Goal: Information Seeking & Learning: Check status

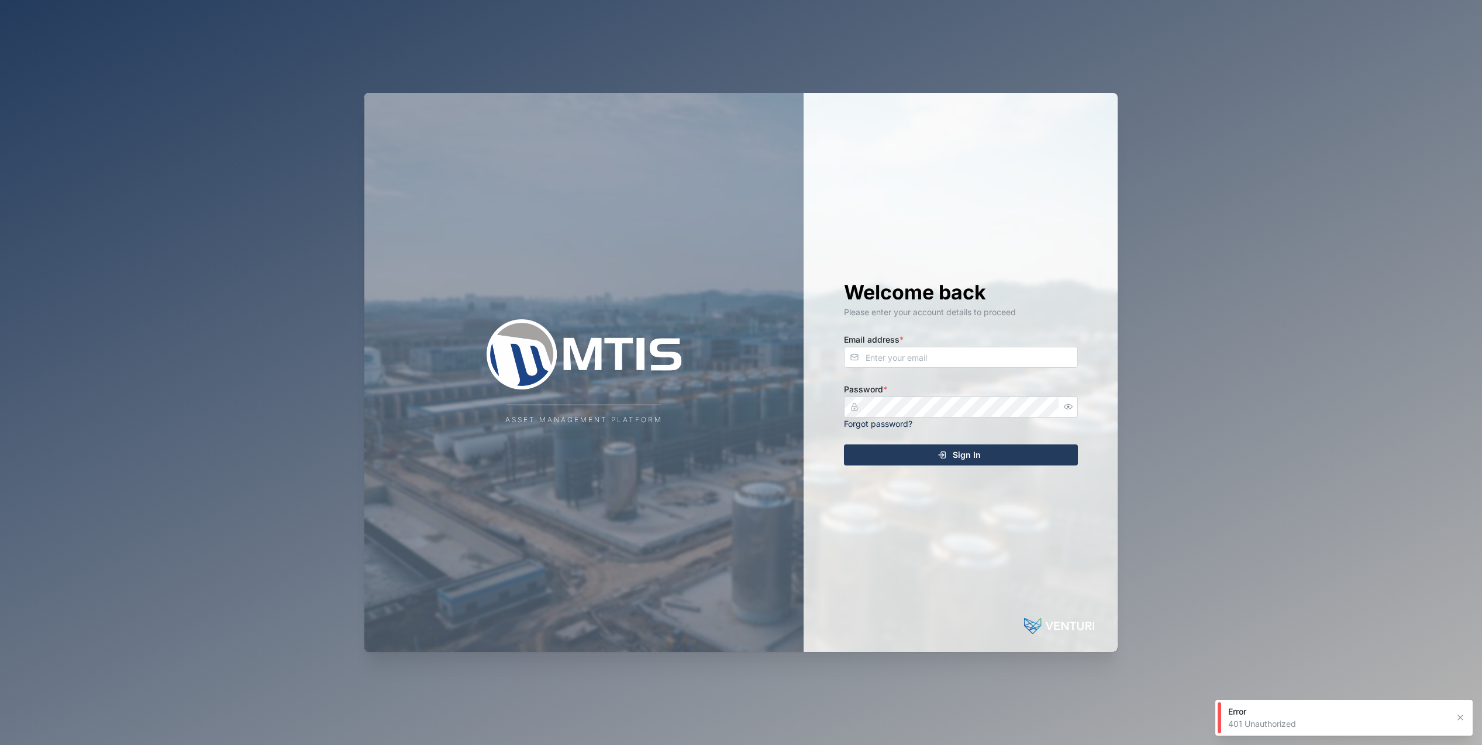
type input "[EMAIL_ADDRESS][DOMAIN_NAME]"
click at [984, 457] on div "Sign In" at bounding box center [958, 455] width 215 height 20
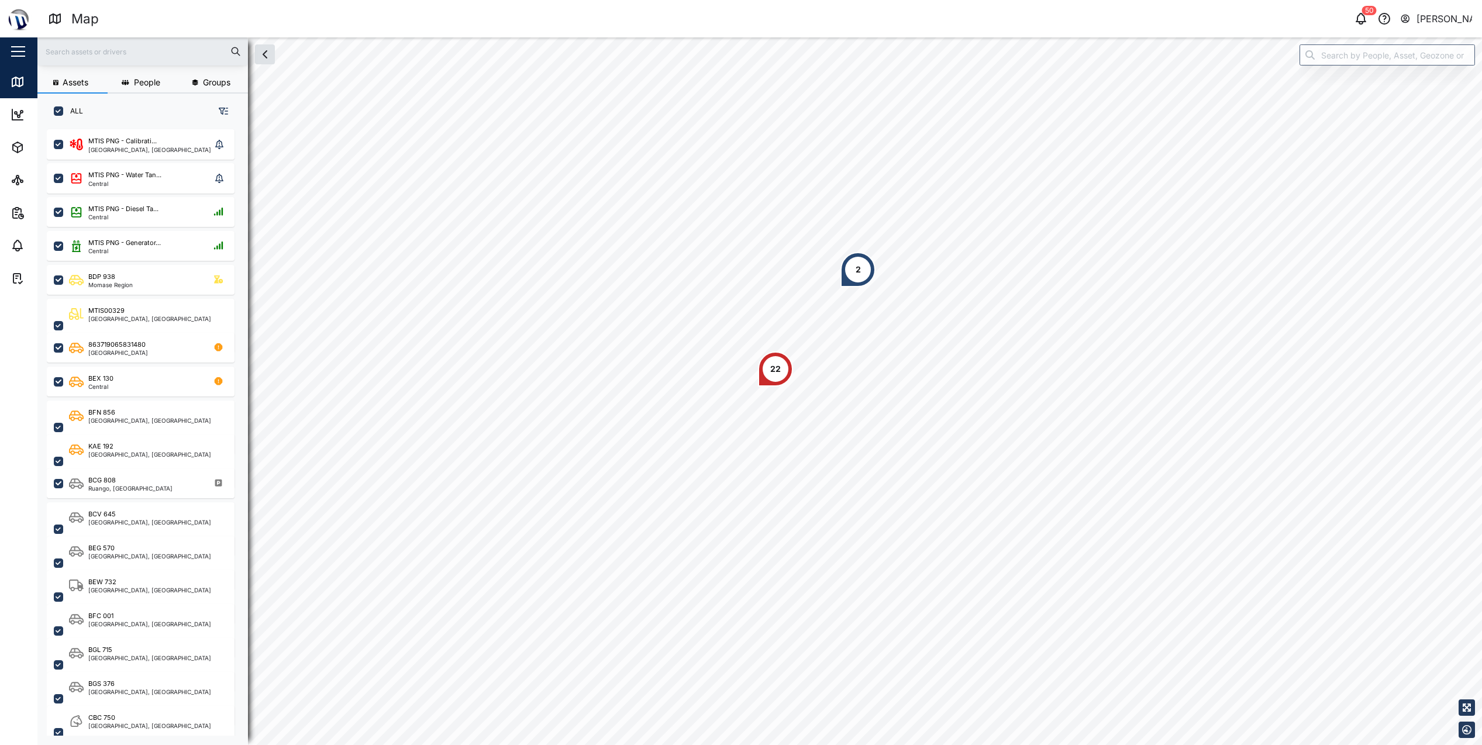
scroll to position [9, 9]
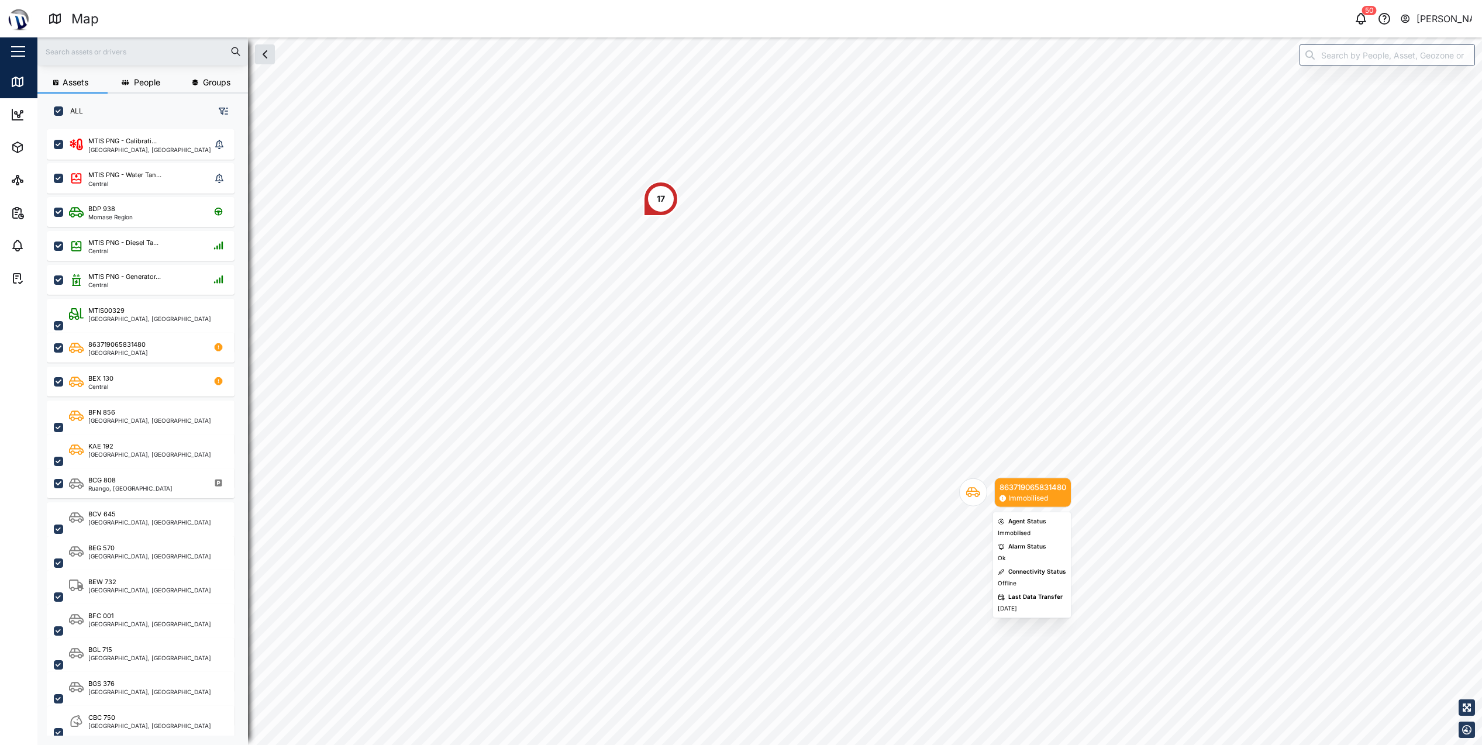
click at [977, 501] on div "Map marker" at bounding box center [973, 492] width 28 height 28
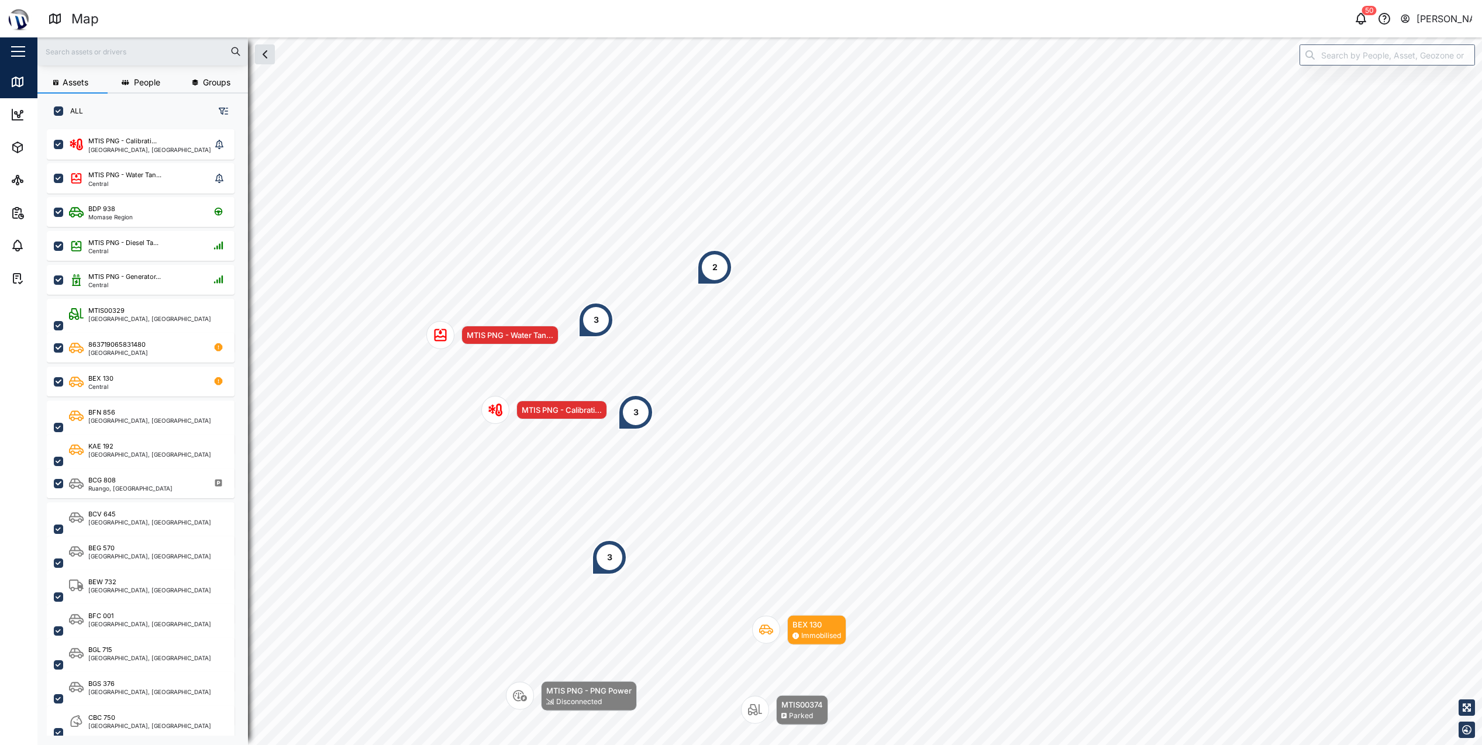
click at [448, 336] on div "Map marker" at bounding box center [440, 335] width 28 height 28
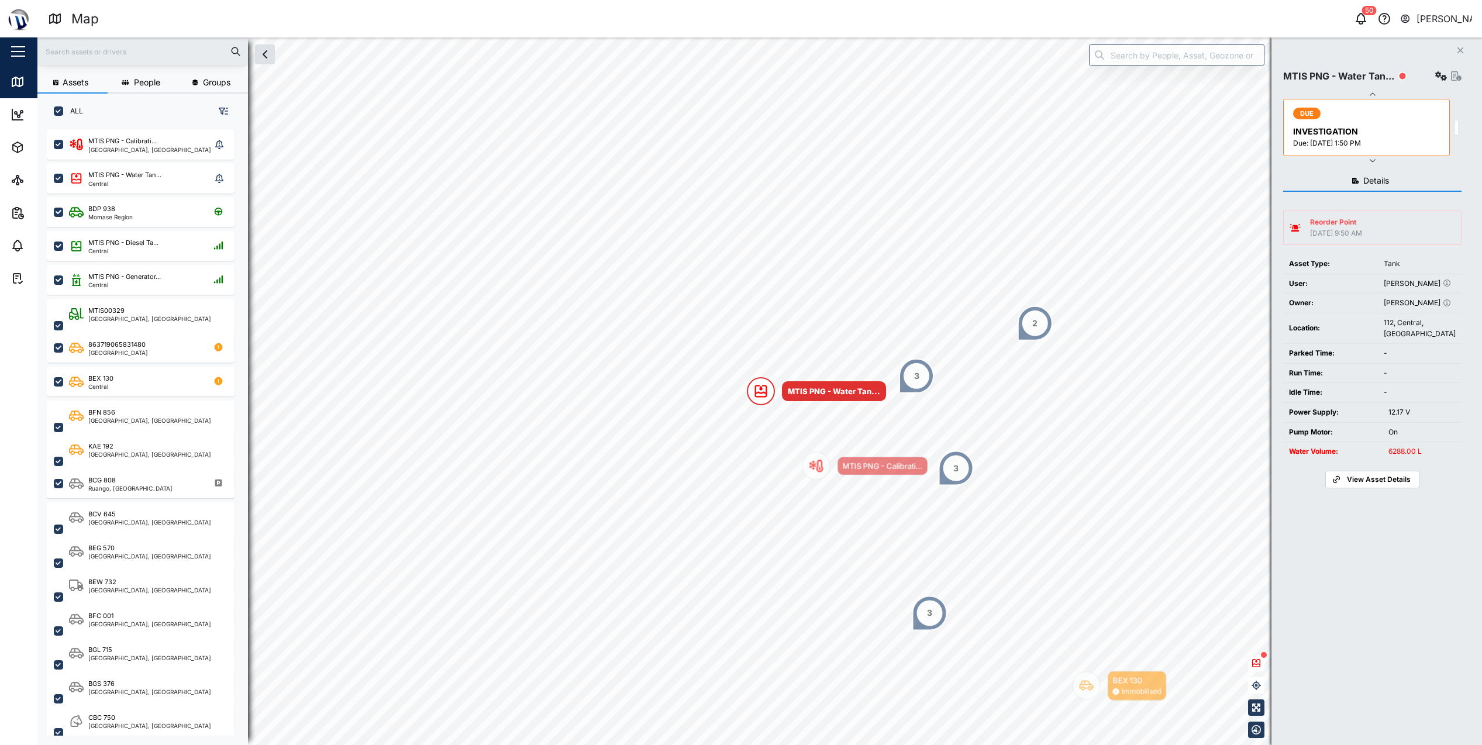
click at [1366, 488] on span "View Asset Details" at bounding box center [1379, 479] width 64 height 16
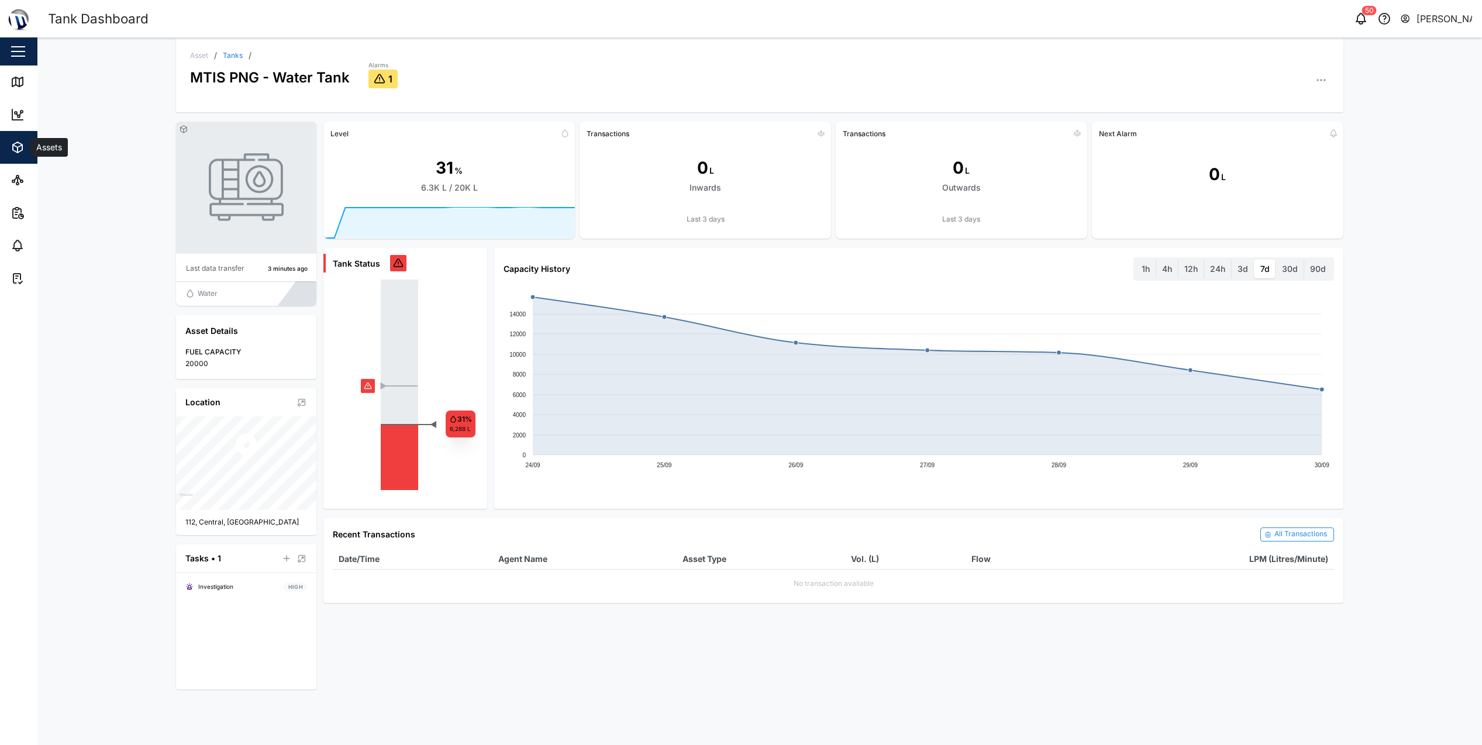
click at [6, 149] on button "Assets" at bounding box center [76, 147] width 152 height 33
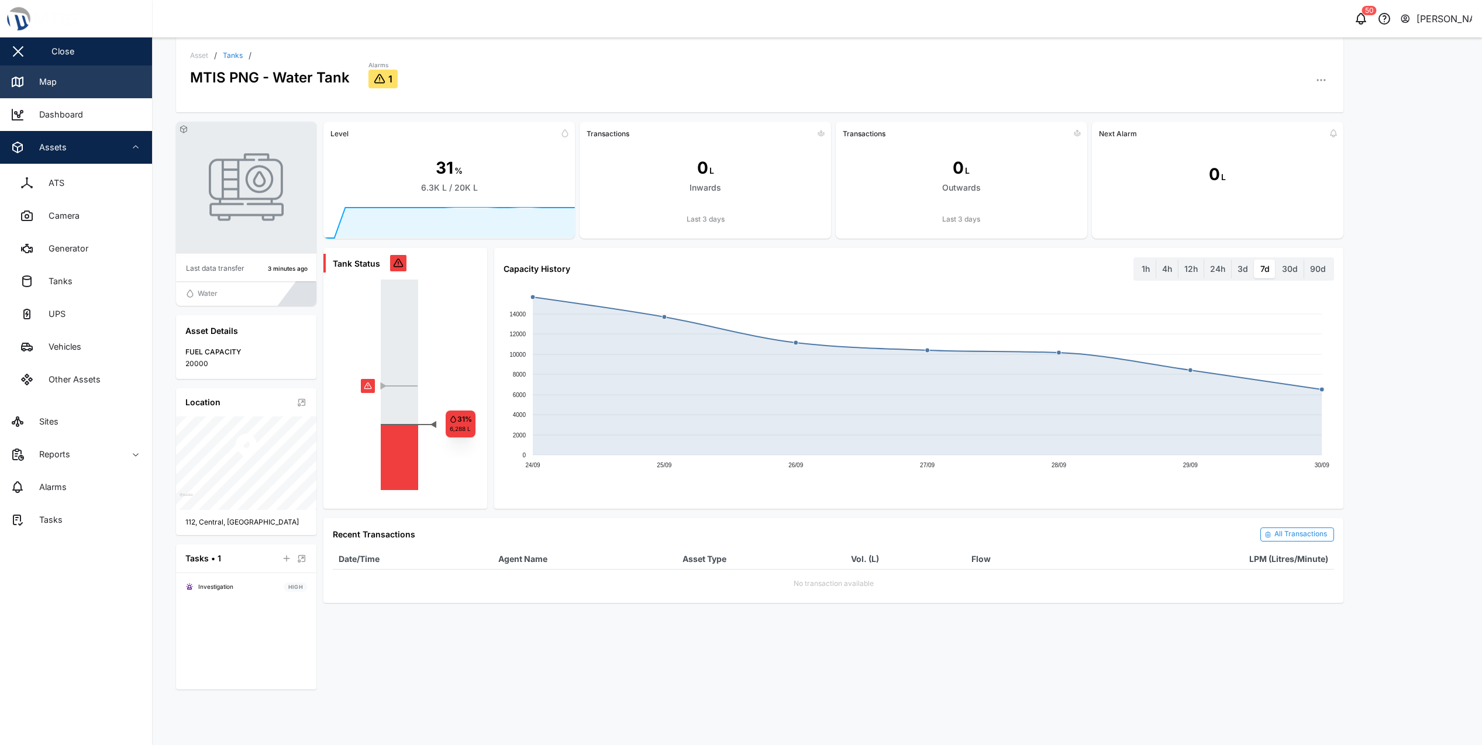
click at [17, 92] on link "Map" at bounding box center [76, 81] width 152 height 33
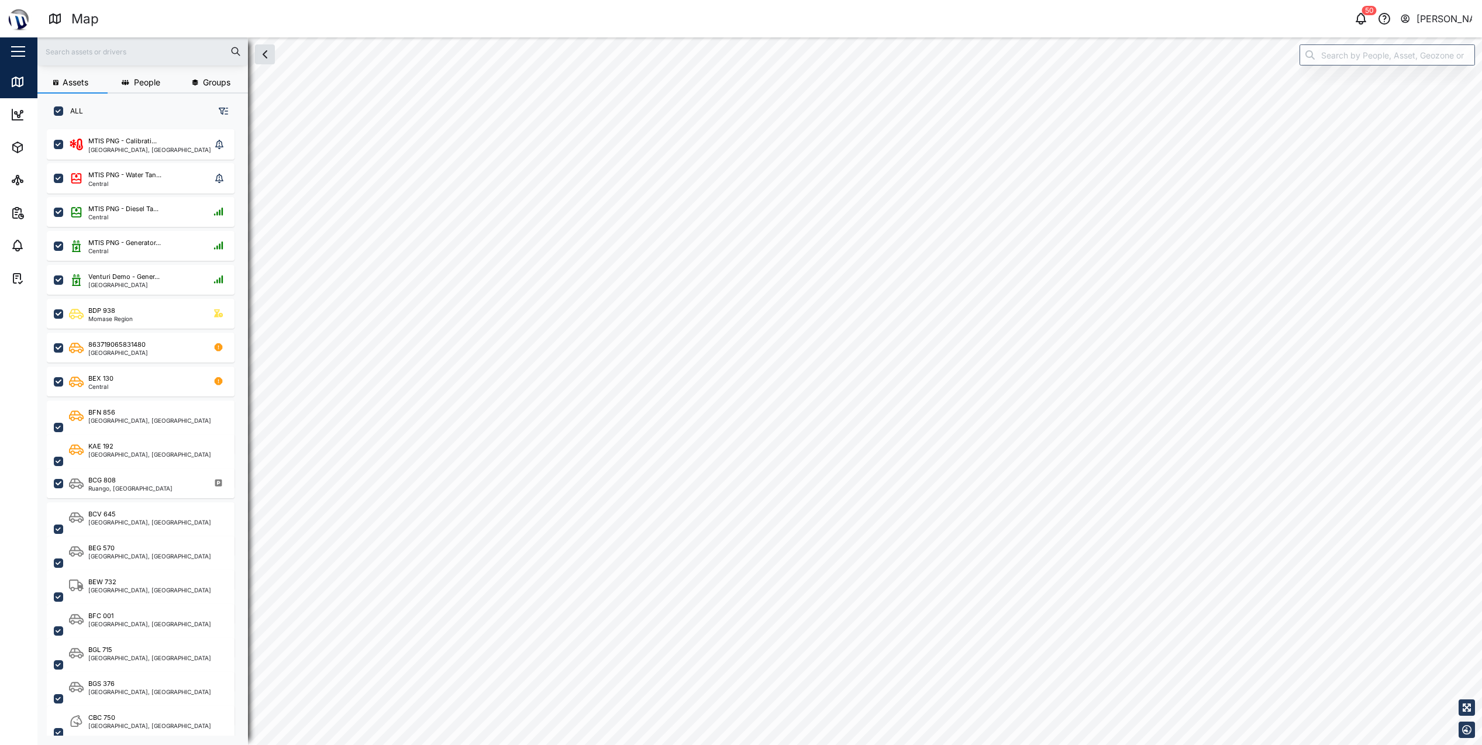
scroll to position [602, 183]
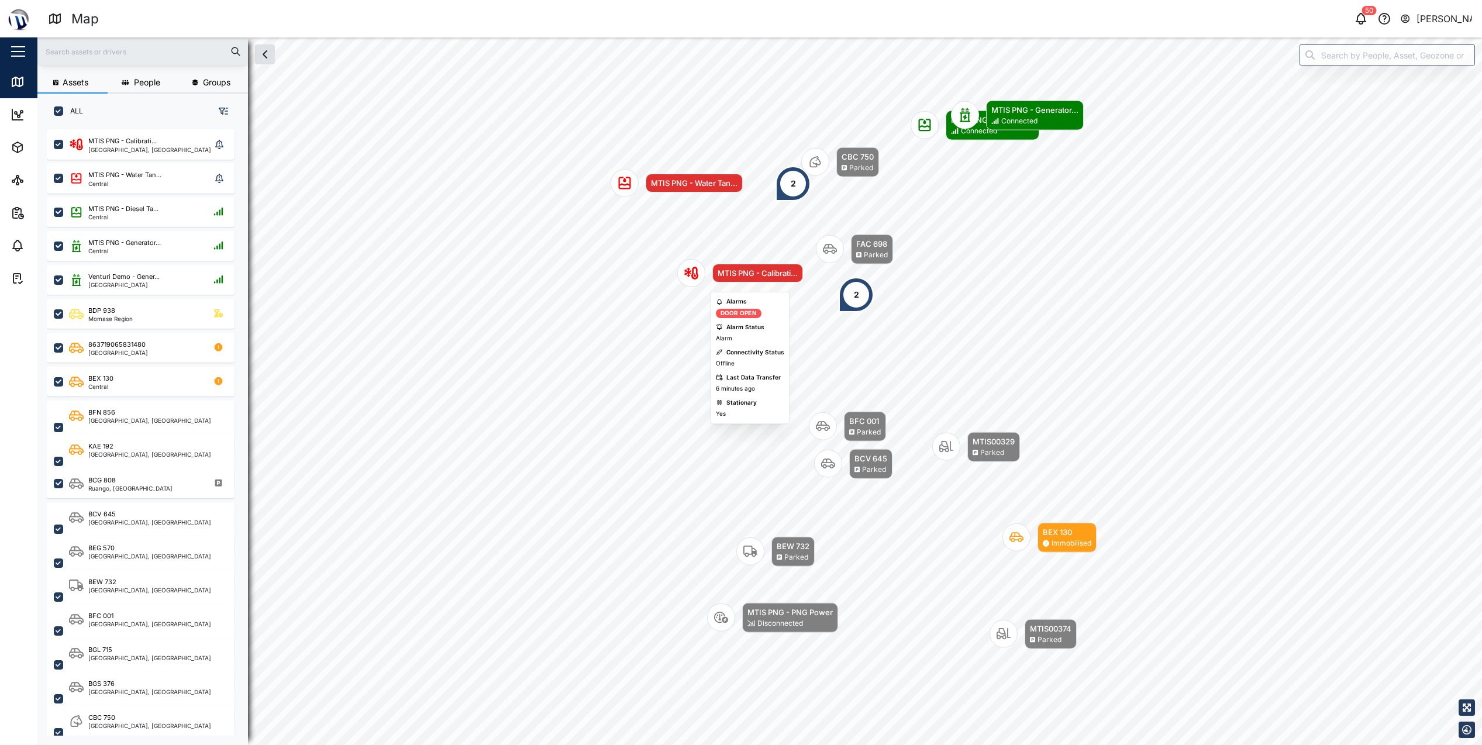
click at [687, 277] on icon "Map marker" at bounding box center [691, 273] width 14 height 14
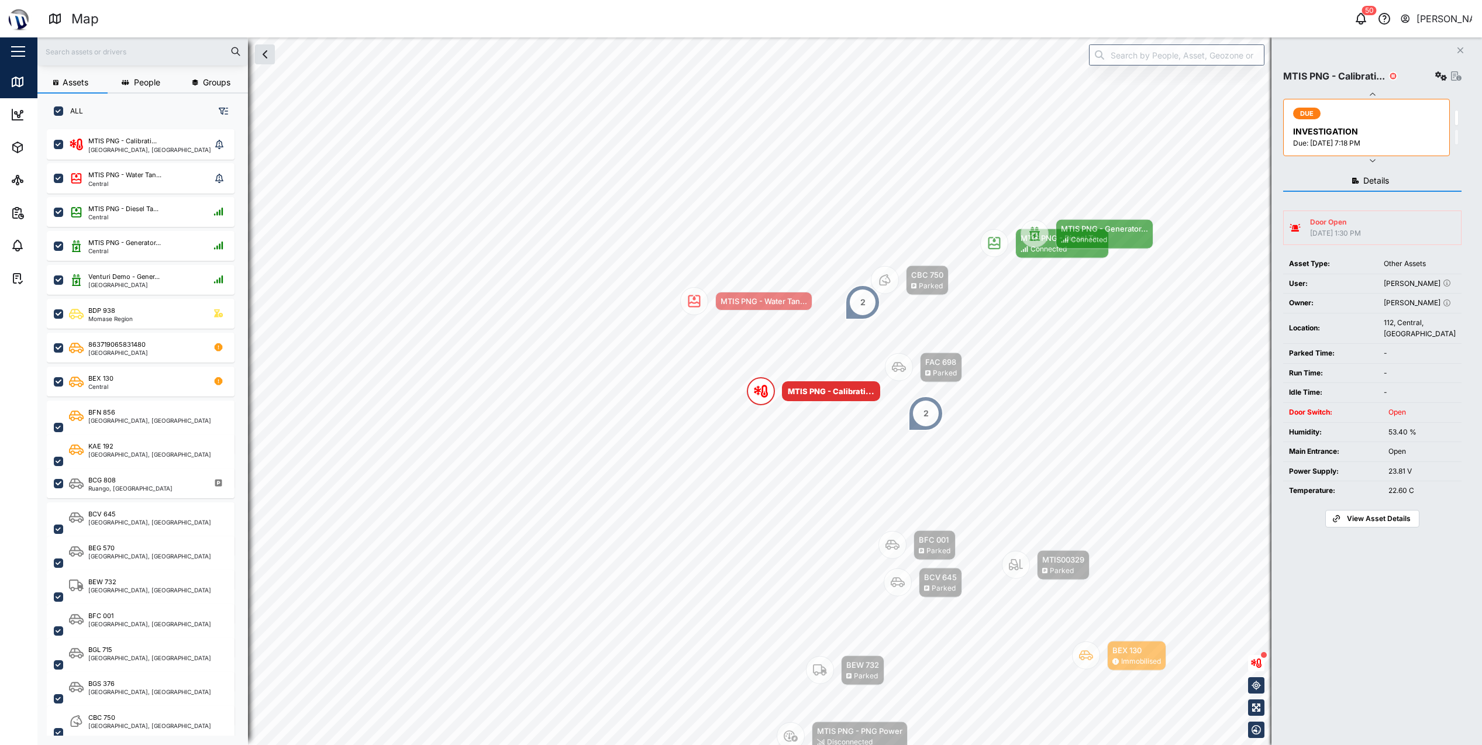
click at [928, 421] on div "2" at bounding box center [925, 413] width 35 height 35
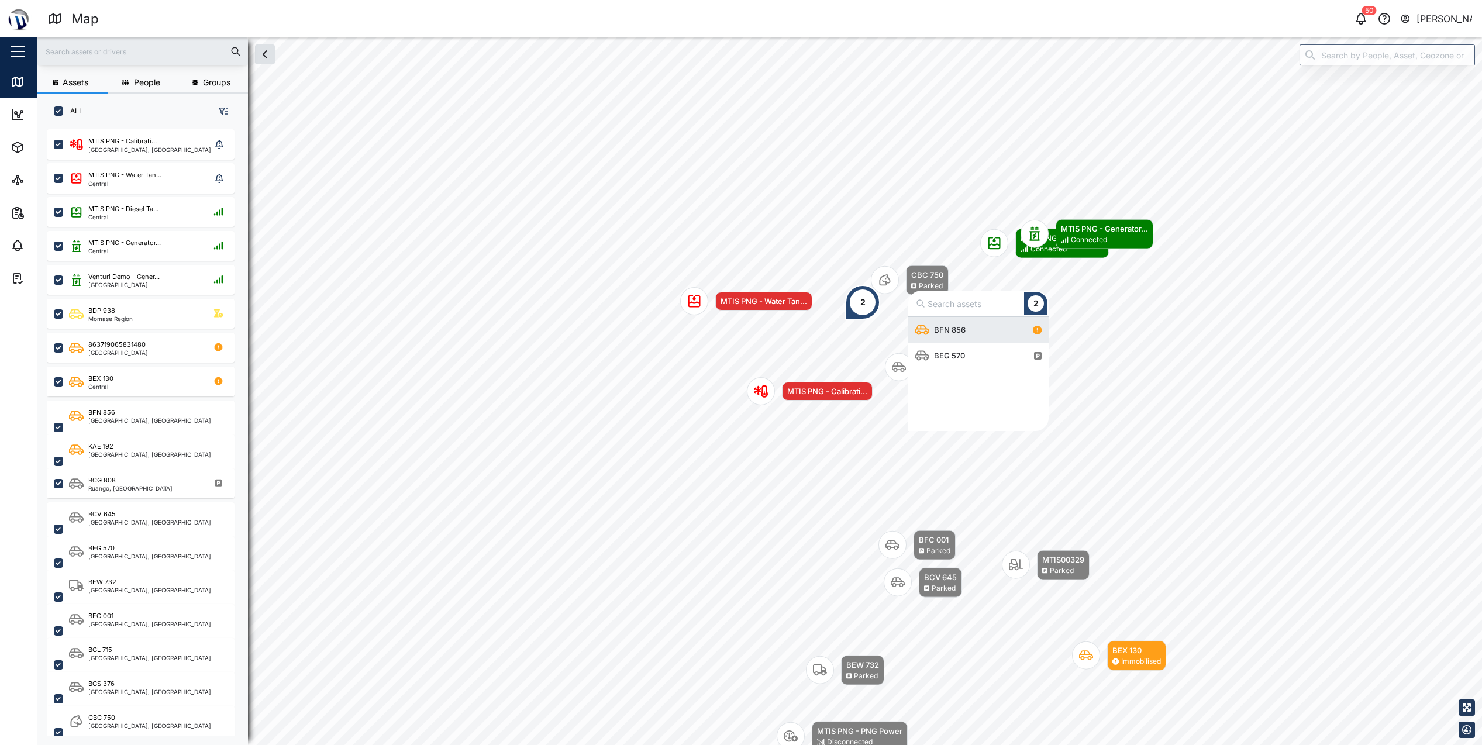
scroll to position [105, 132]
click at [857, 305] on div "2" at bounding box center [862, 302] width 35 height 35
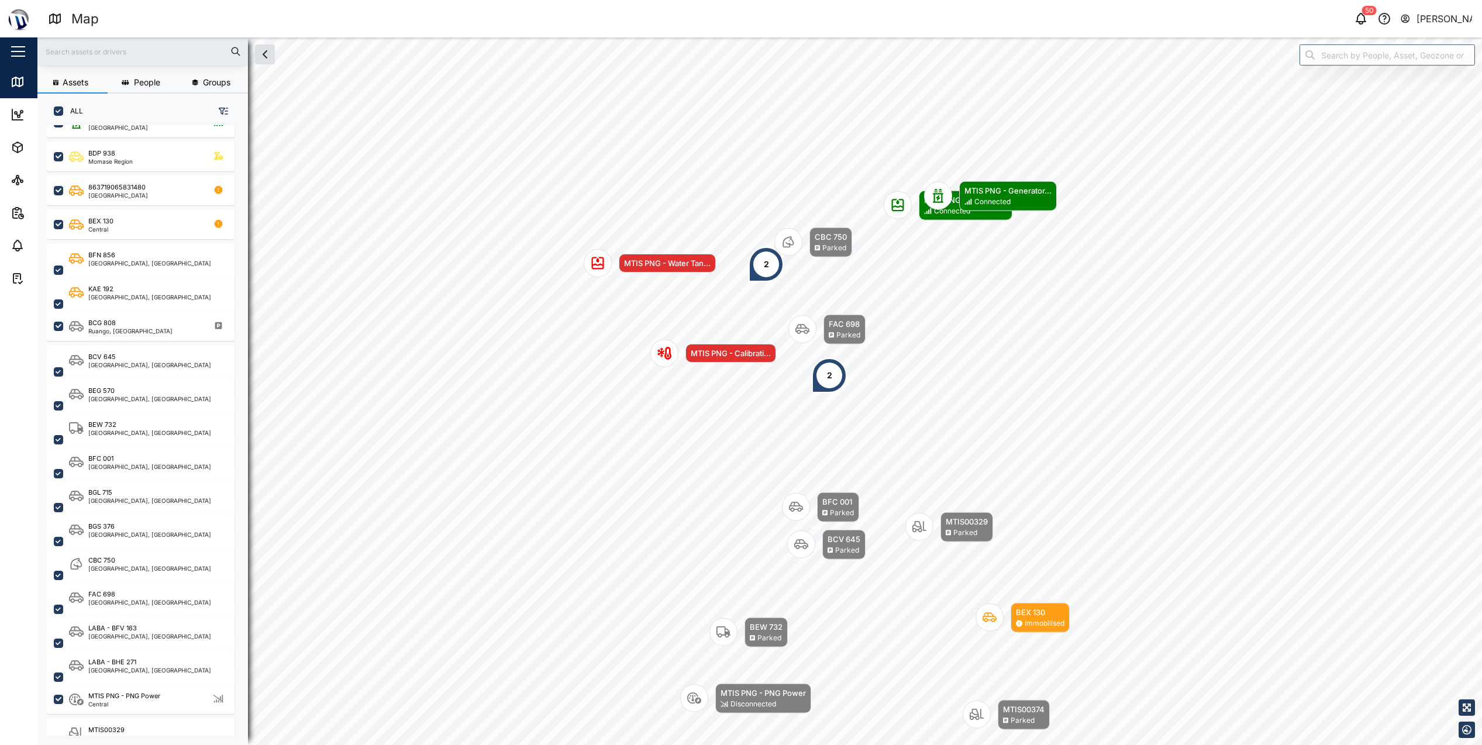
scroll to position [175, 0]
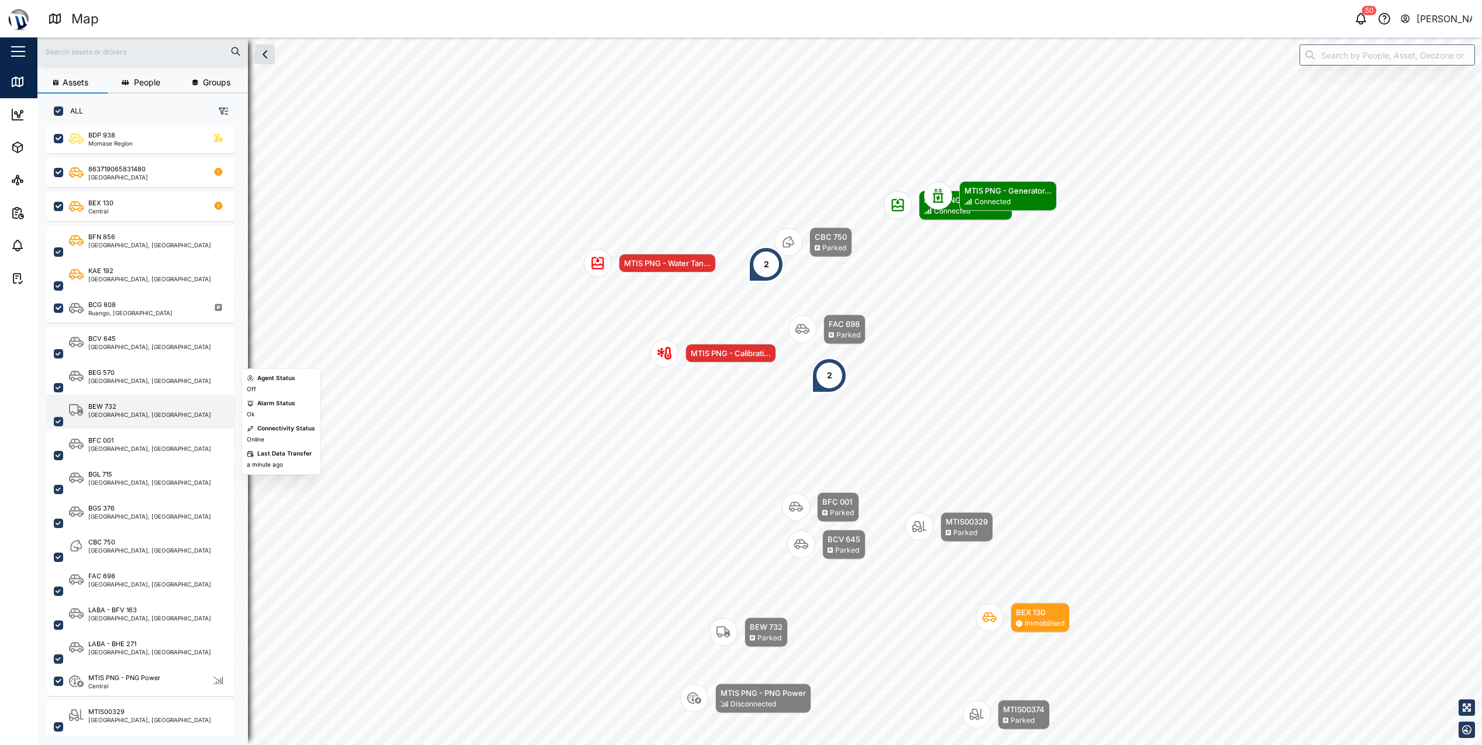
click at [127, 413] on div "[GEOGRAPHIC_DATA], [GEOGRAPHIC_DATA]" at bounding box center [149, 415] width 123 height 6
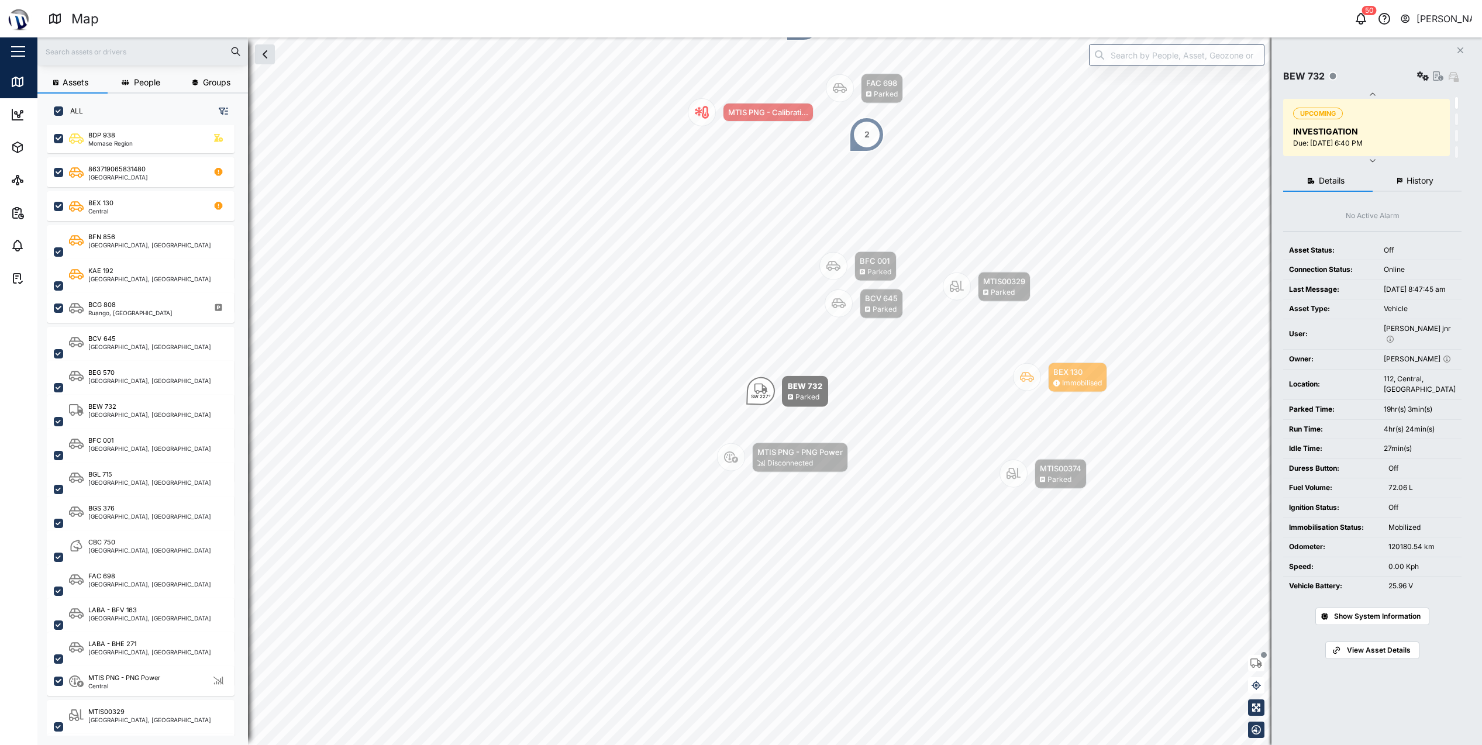
click at [1367, 650] on span "View Asset Details" at bounding box center [1379, 650] width 64 height 16
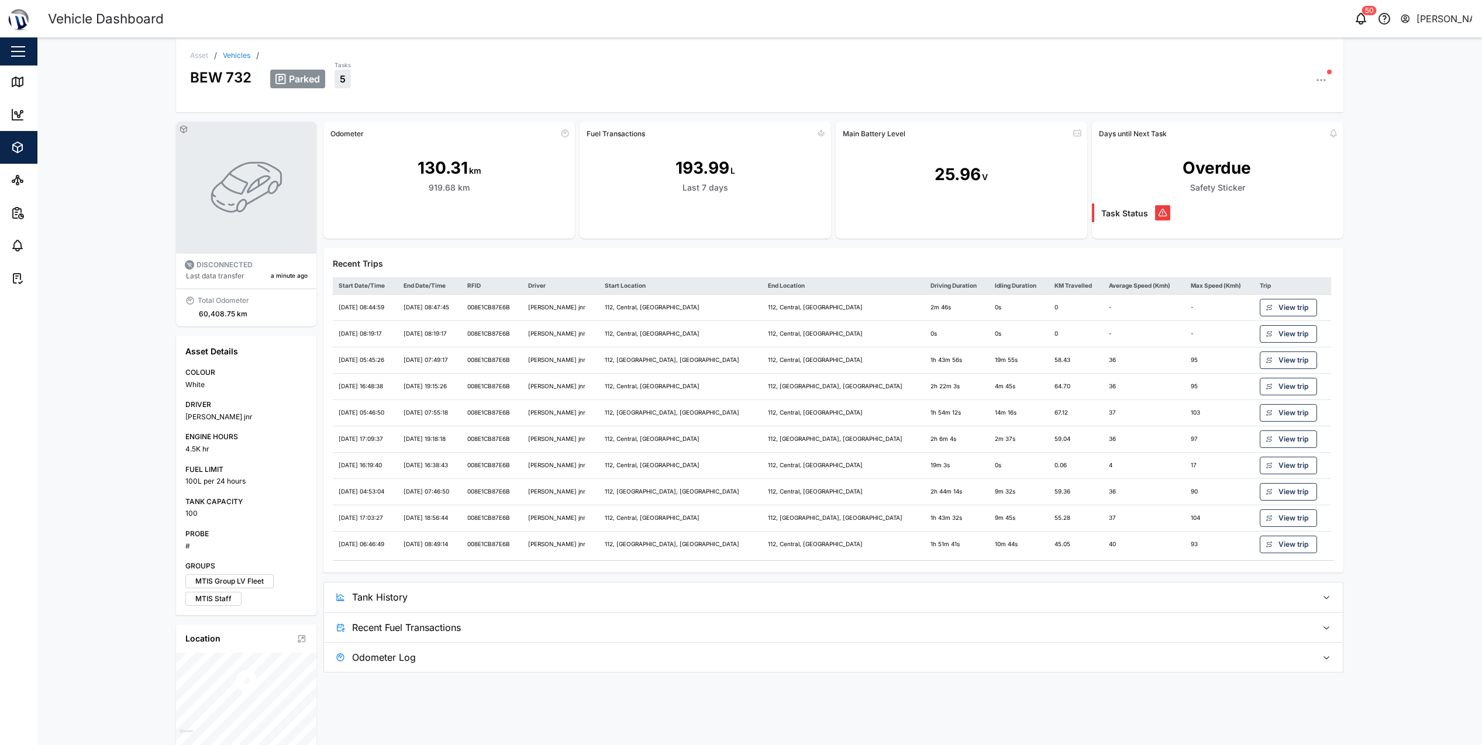
click at [1328, 80] on div "Asset / Vehicles / BEW 732 Parked Tasks 5" at bounding box center [759, 74] width 1167 height 75
click at [1321, 80] on icon "button" at bounding box center [1321, 80] width 12 height 12
click at [1274, 140] on div "Event Logs" at bounding box center [1276, 143] width 87 height 11
click at [444, 168] on div "130.31" at bounding box center [443, 168] width 50 height 25
click at [1266, 303] on div "View trip" at bounding box center [1287, 307] width 43 height 16
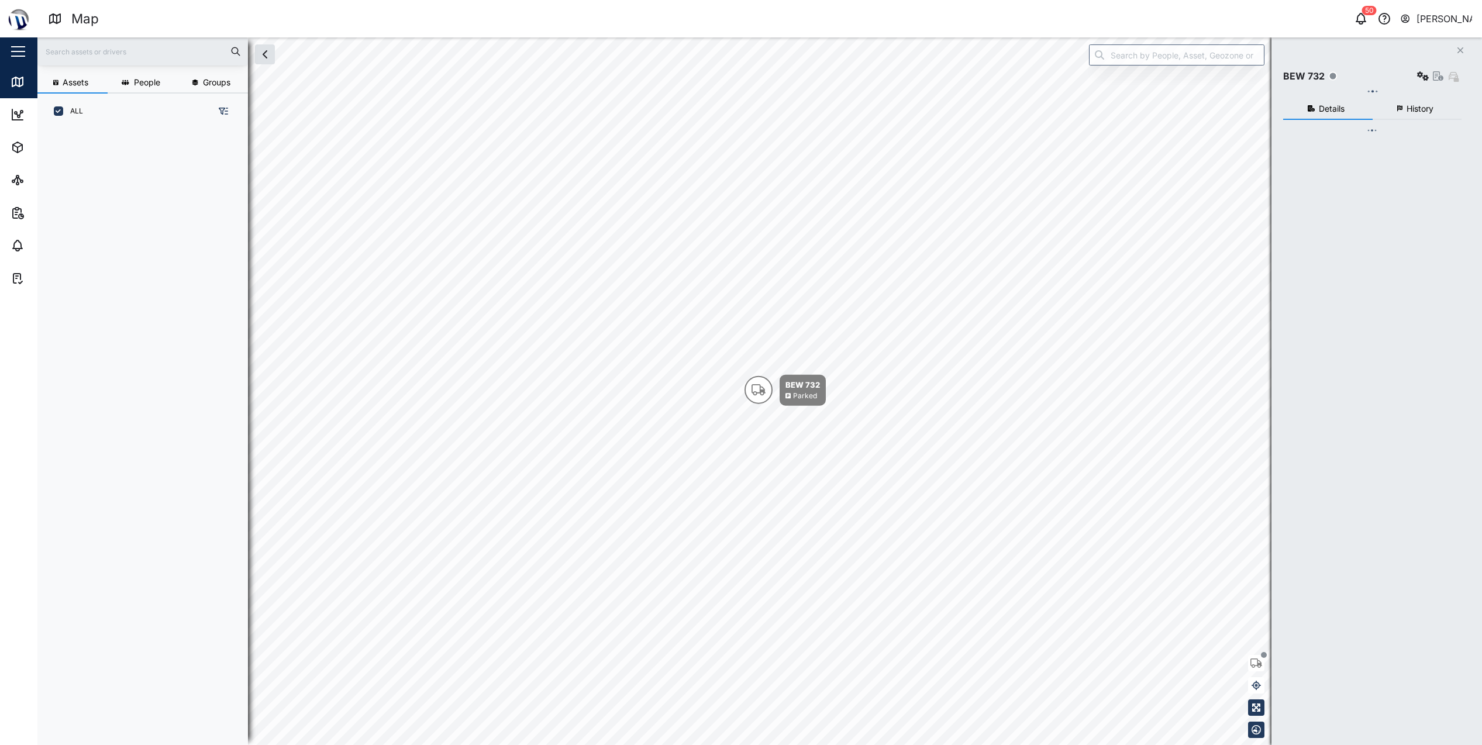
scroll to position [9, 9]
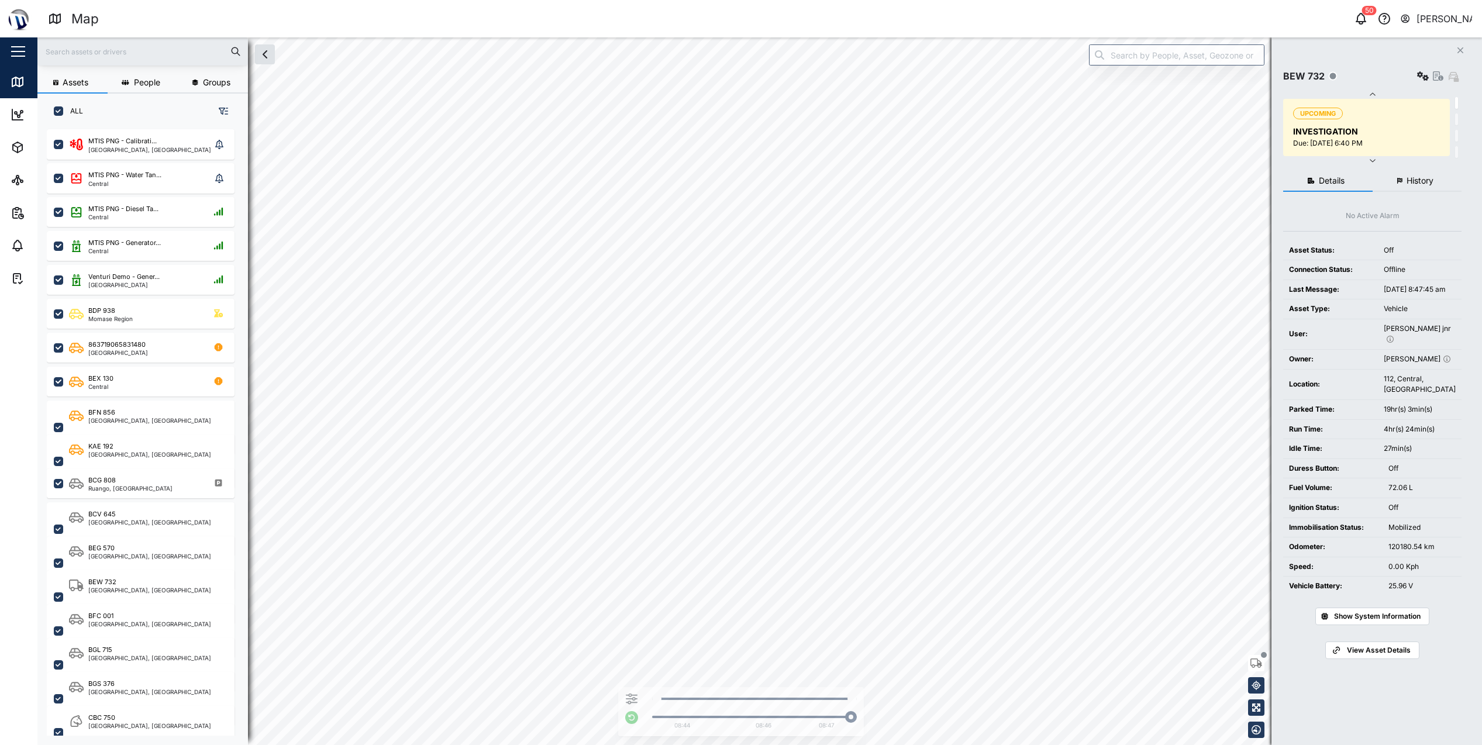
click at [1414, 180] on span "History" at bounding box center [1419, 181] width 27 height 8
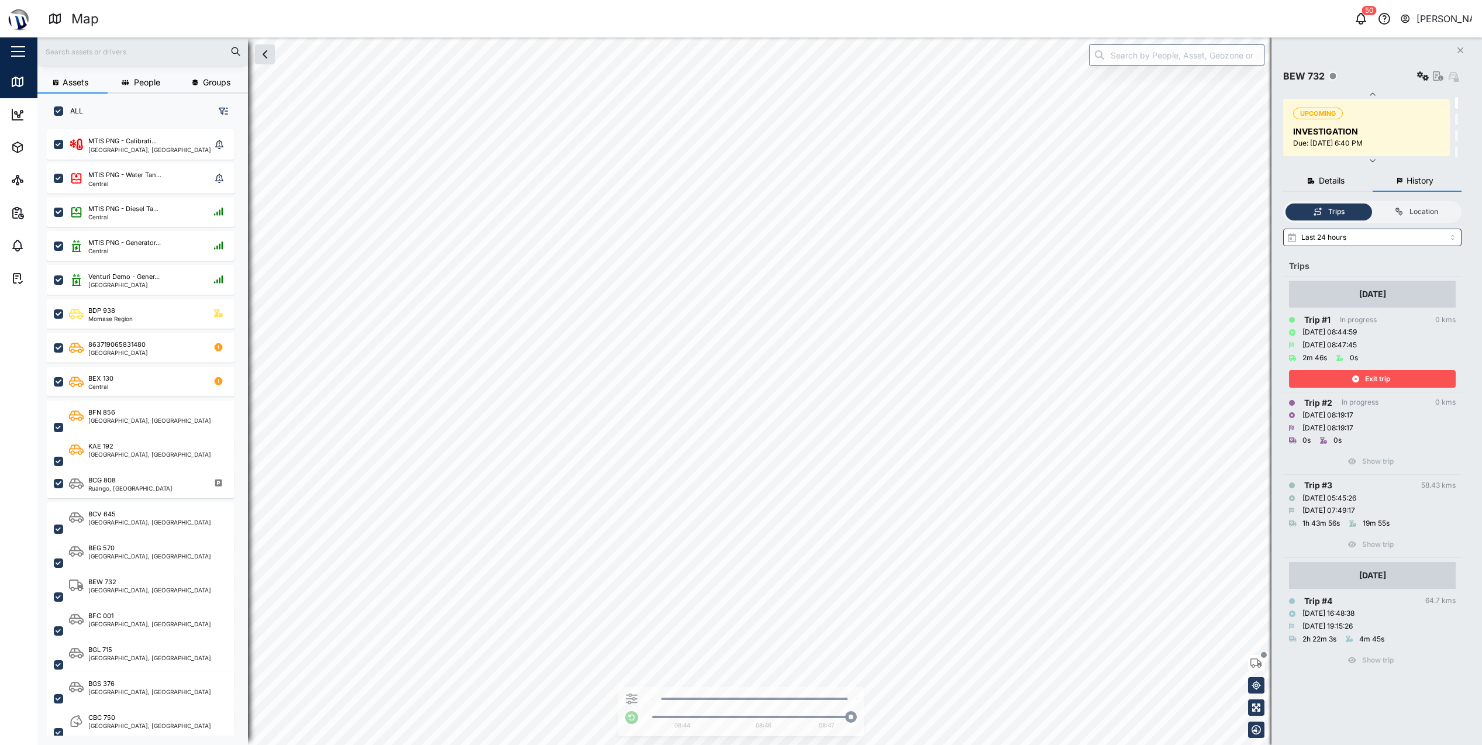
click at [1361, 378] on div "Exit trip" at bounding box center [1371, 379] width 152 height 16
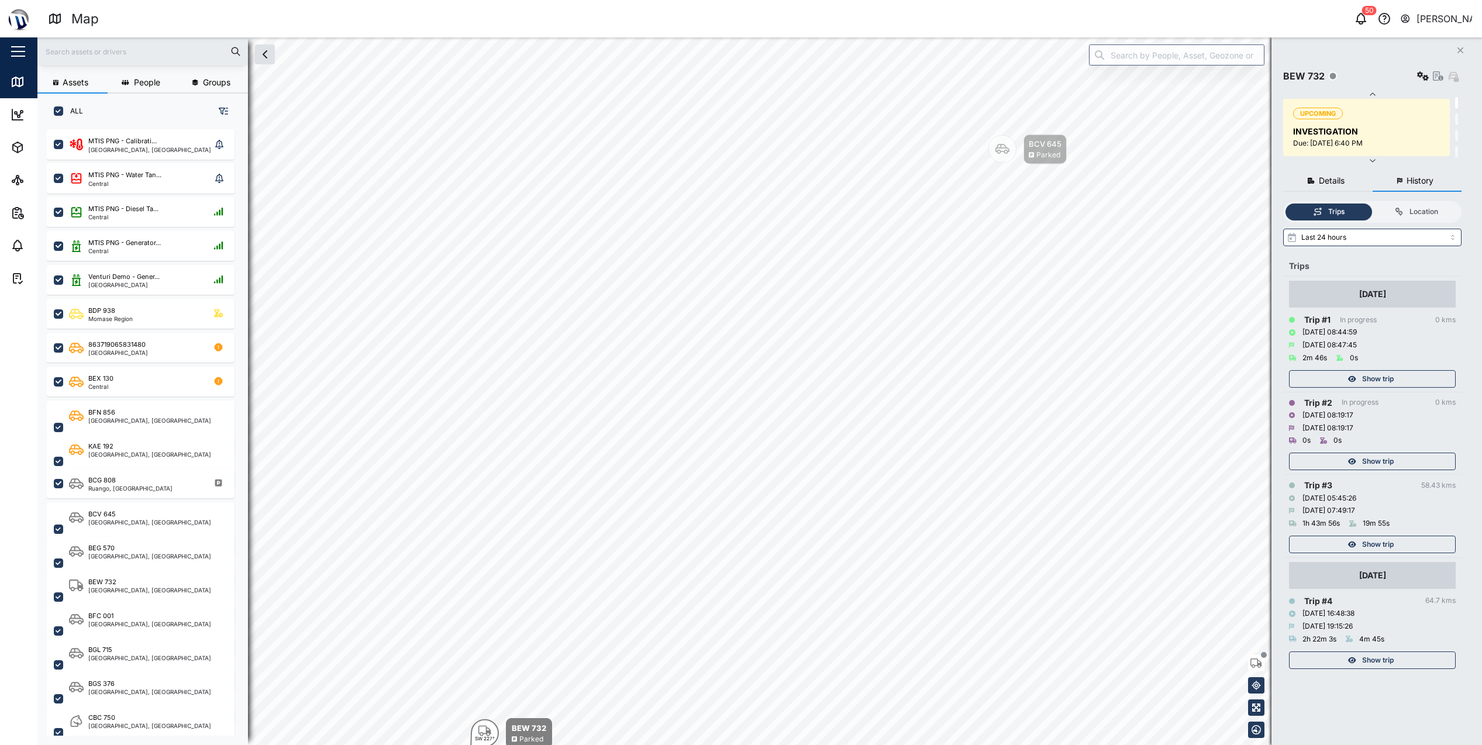
click at [1366, 544] on span "Show trip" at bounding box center [1378, 544] width 32 height 16
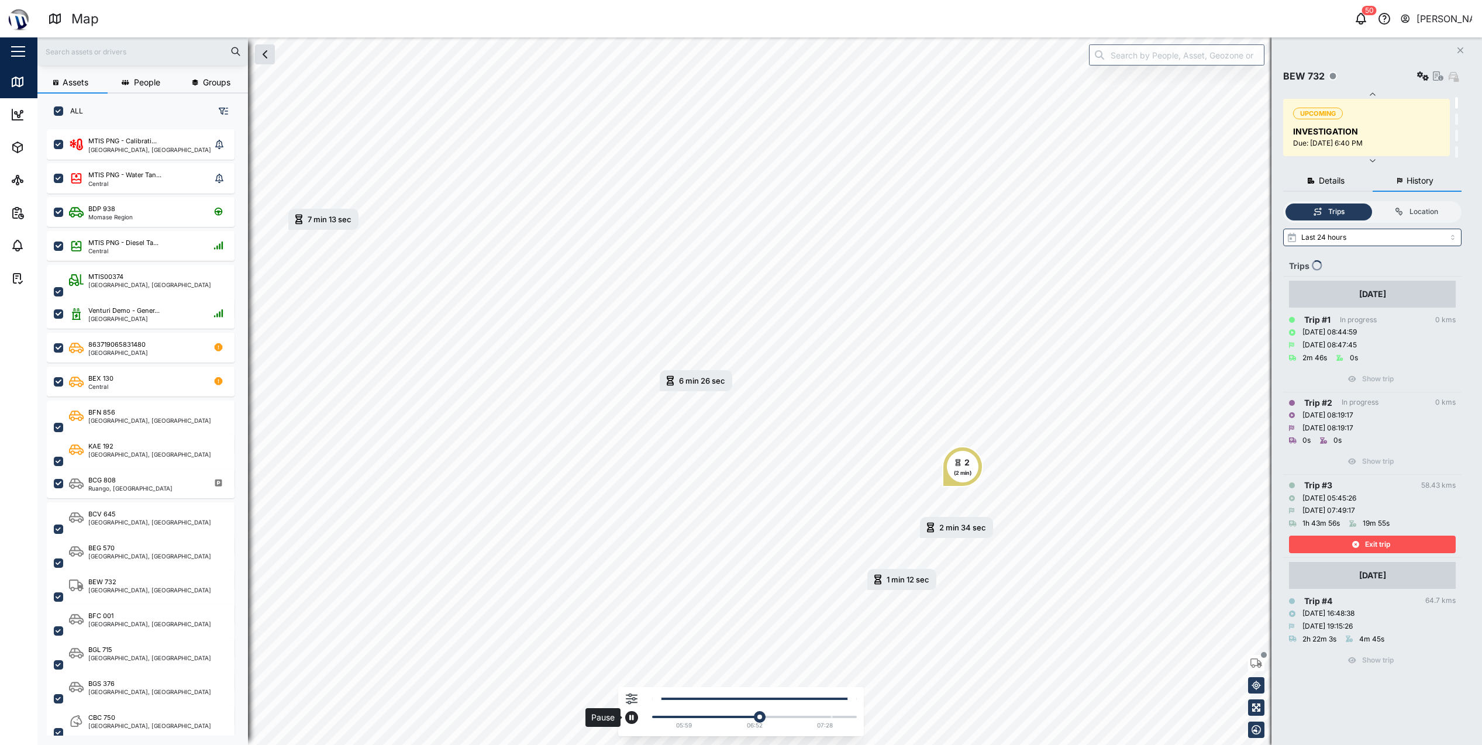
click at [635, 716] on button "button" at bounding box center [631, 717] width 13 height 13
click at [623, 695] on div "05:59 06:52 07:28" at bounding box center [741, 711] width 246 height 49
click at [634, 702] on icon "button" at bounding box center [632, 699] width 12 height 12
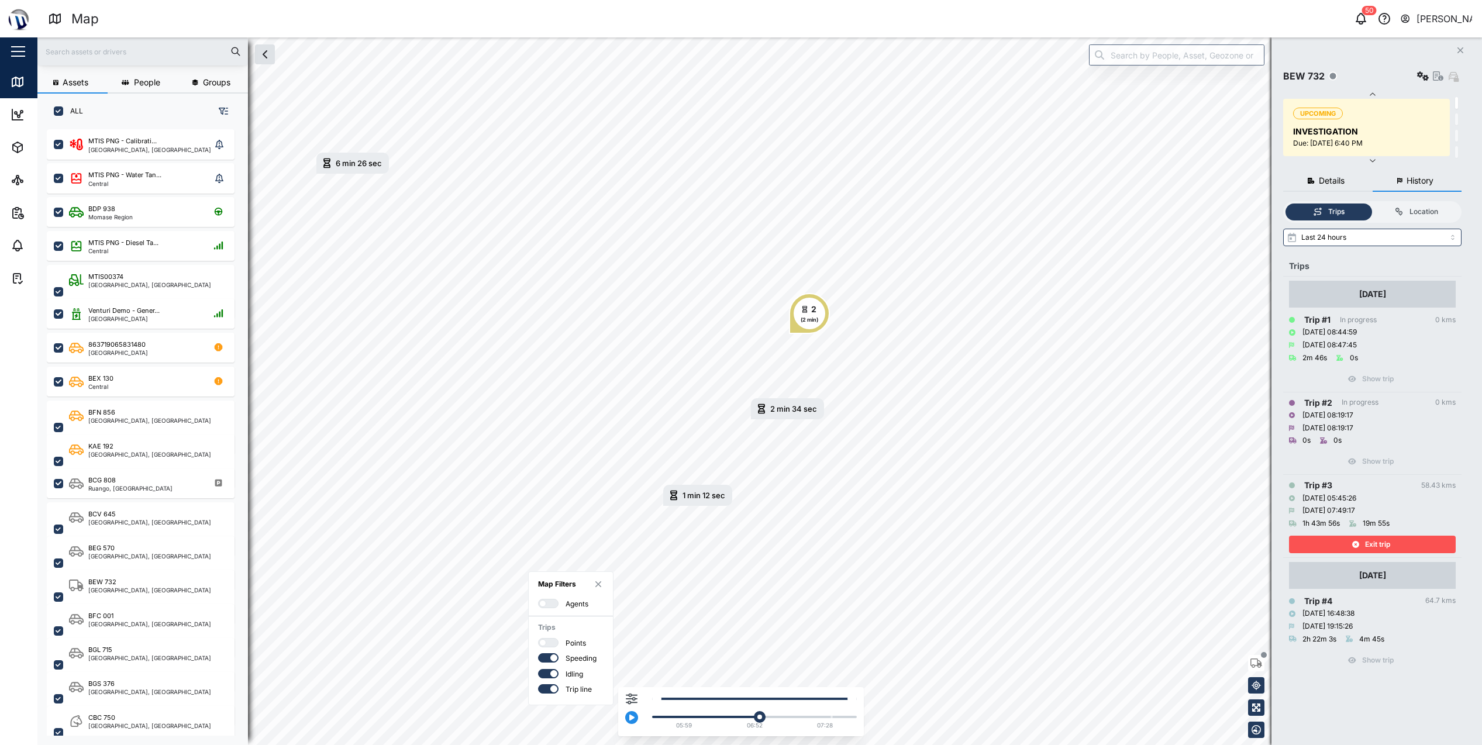
click at [599, 585] on icon "button" at bounding box center [598, 584] width 7 height 9
click at [1339, 181] on span "Details" at bounding box center [1332, 181] width 26 height 8
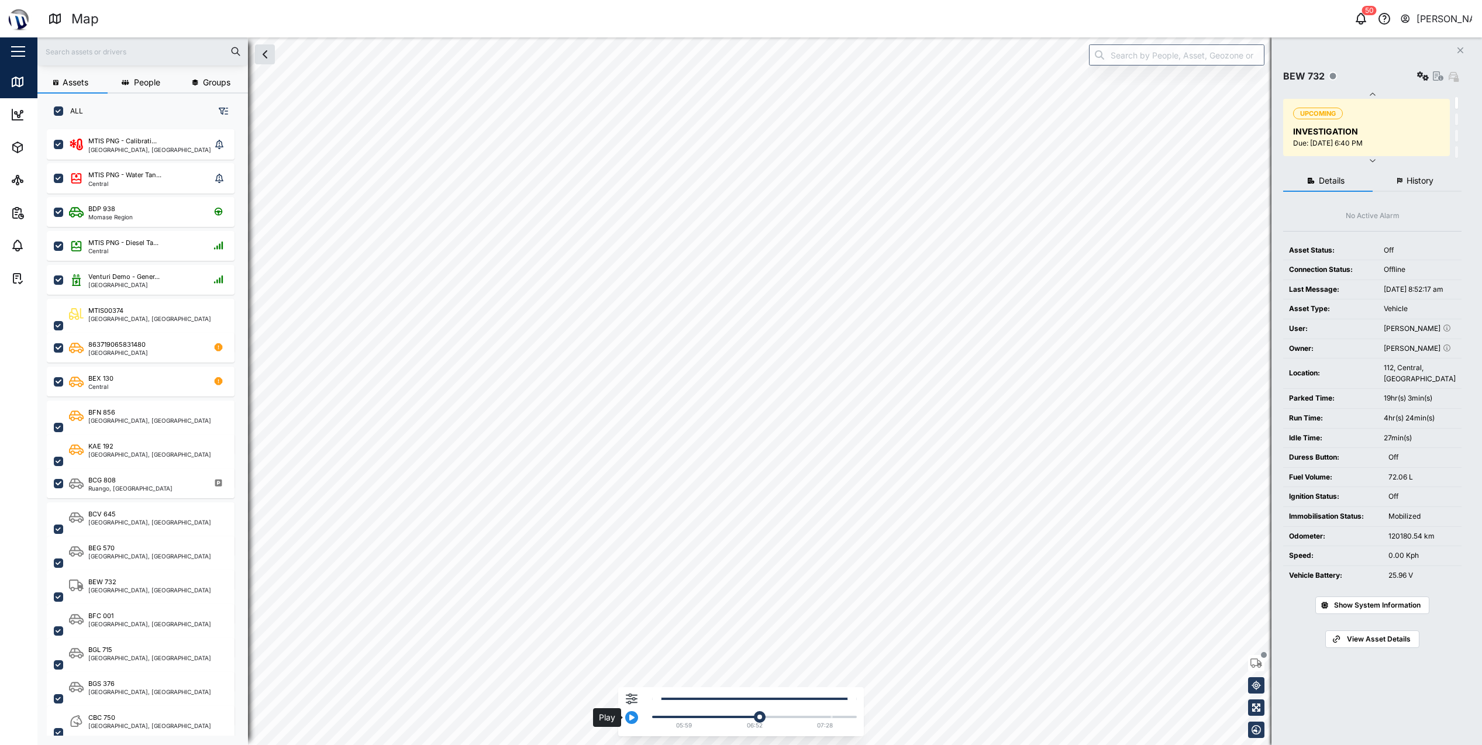
click at [635, 720] on button "button" at bounding box center [631, 717] width 13 height 13
click at [1428, 175] on button "History" at bounding box center [1417, 181] width 89 height 21
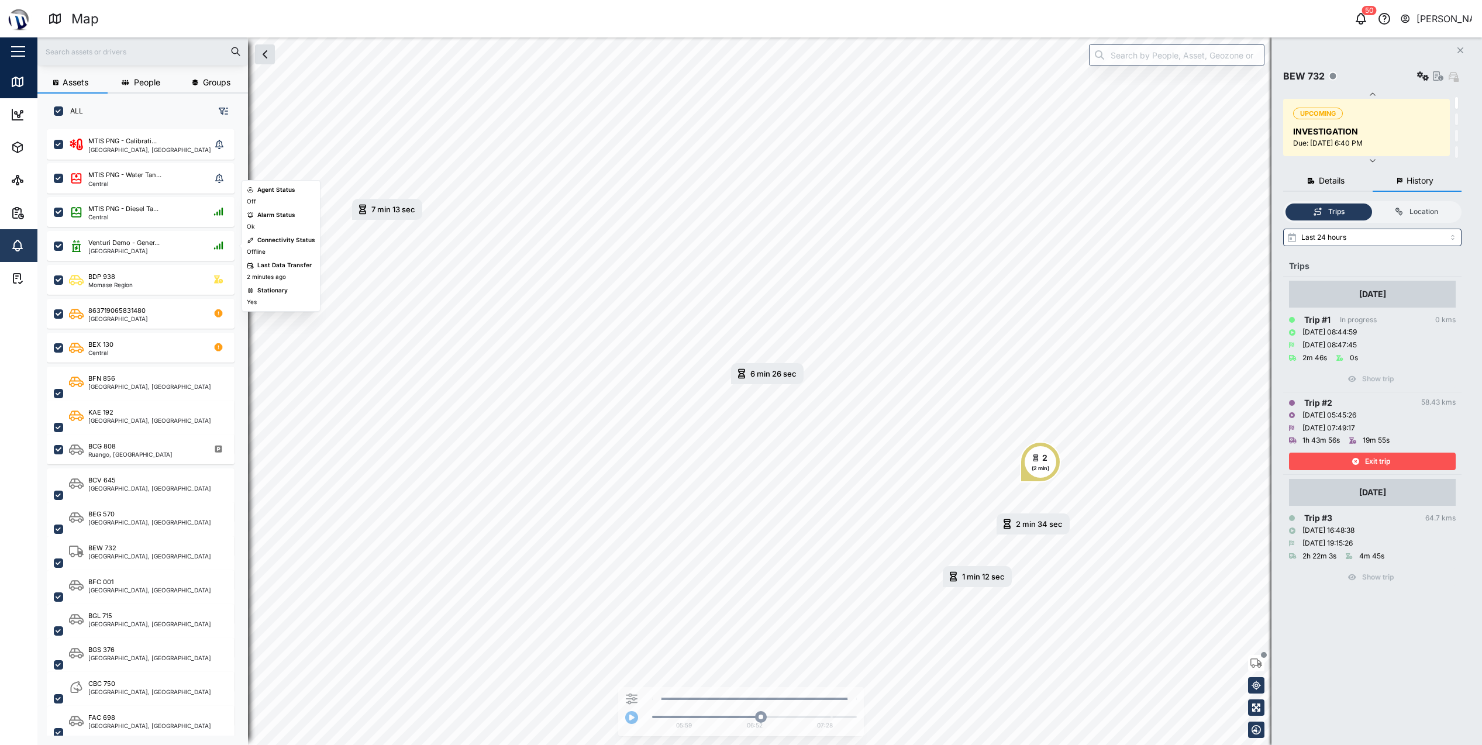
click at [19, 246] on icon at bounding box center [18, 246] width 14 height 14
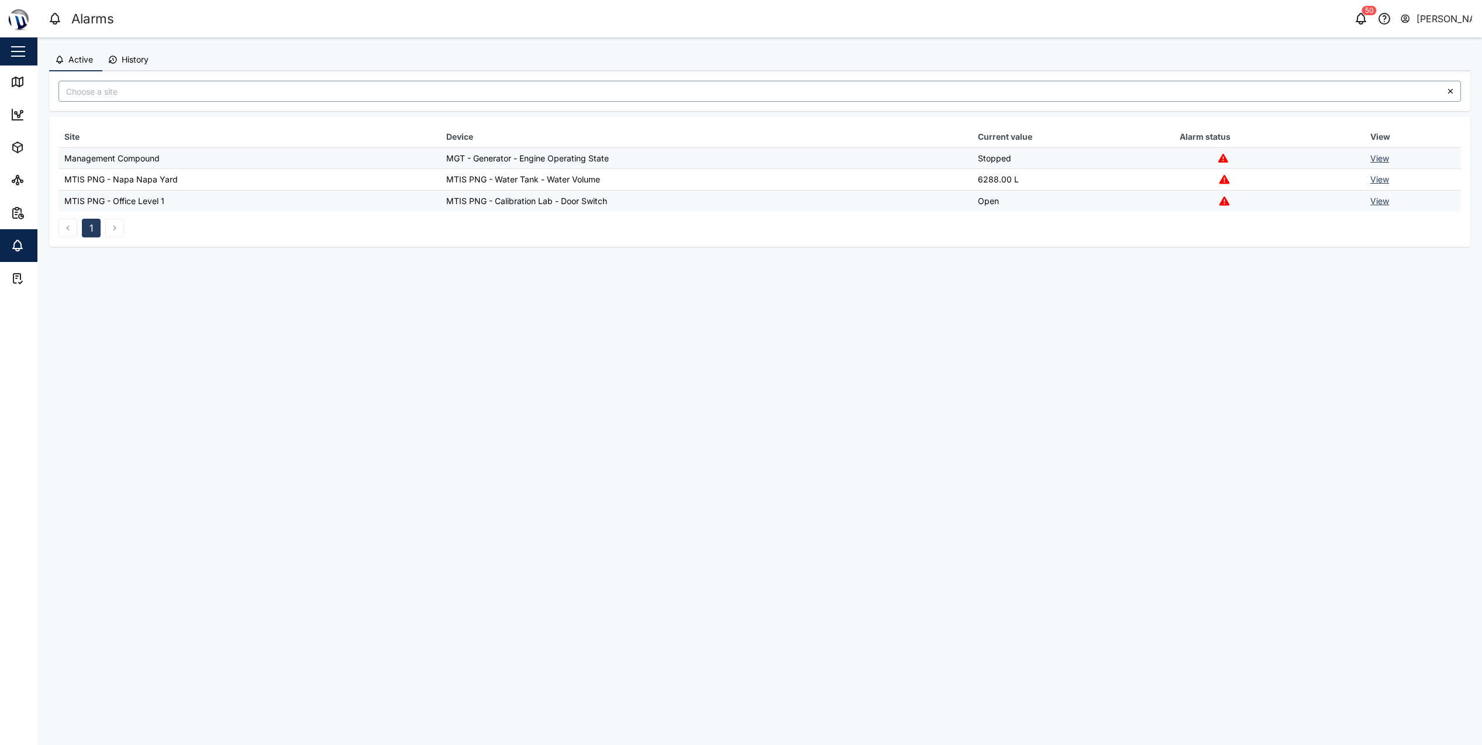
click at [287, 87] on input "search" at bounding box center [759, 91] width 1402 height 21
click at [285, 90] on input "search" at bounding box center [759, 91] width 1402 height 21
click at [284, 92] on input "search" at bounding box center [759, 91] width 1402 height 21
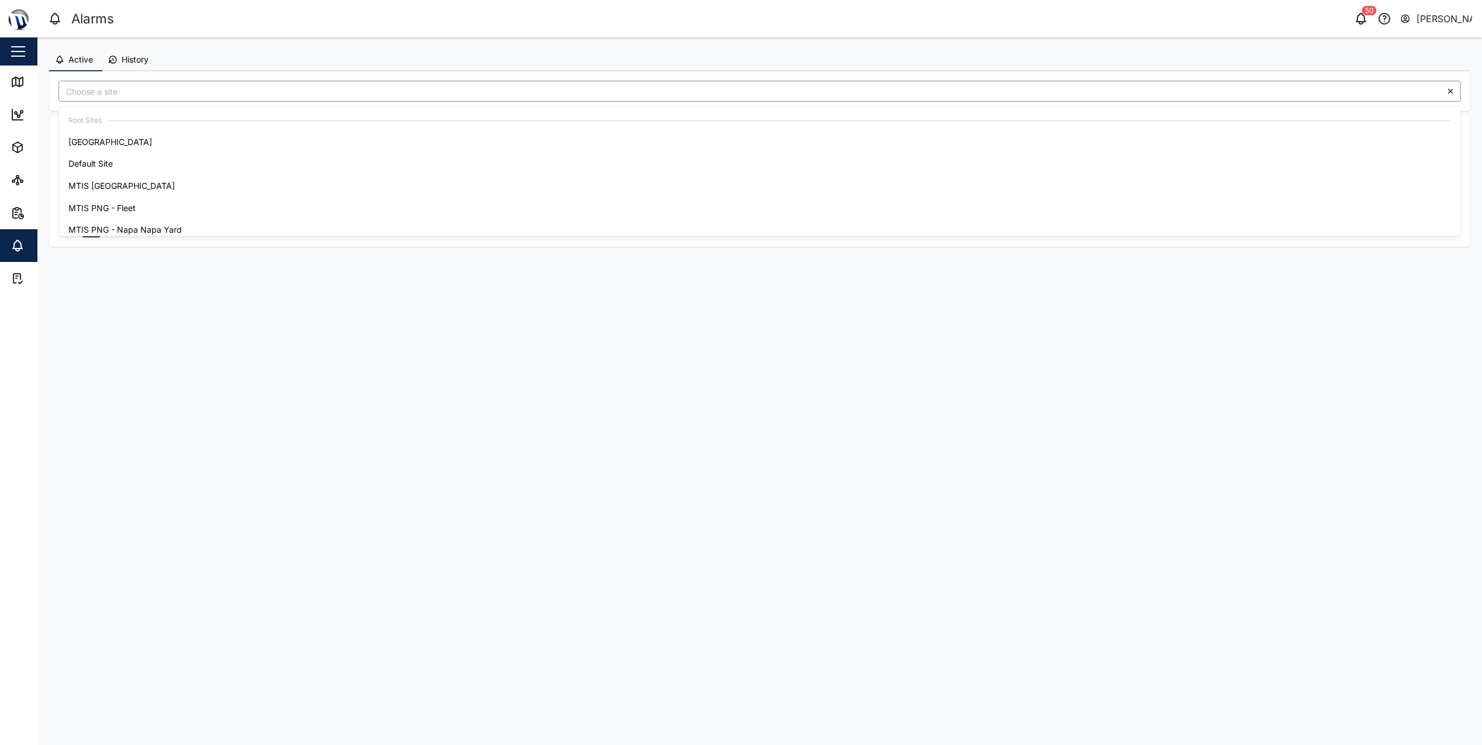
click at [284, 92] on input "search" at bounding box center [759, 91] width 1402 height 21
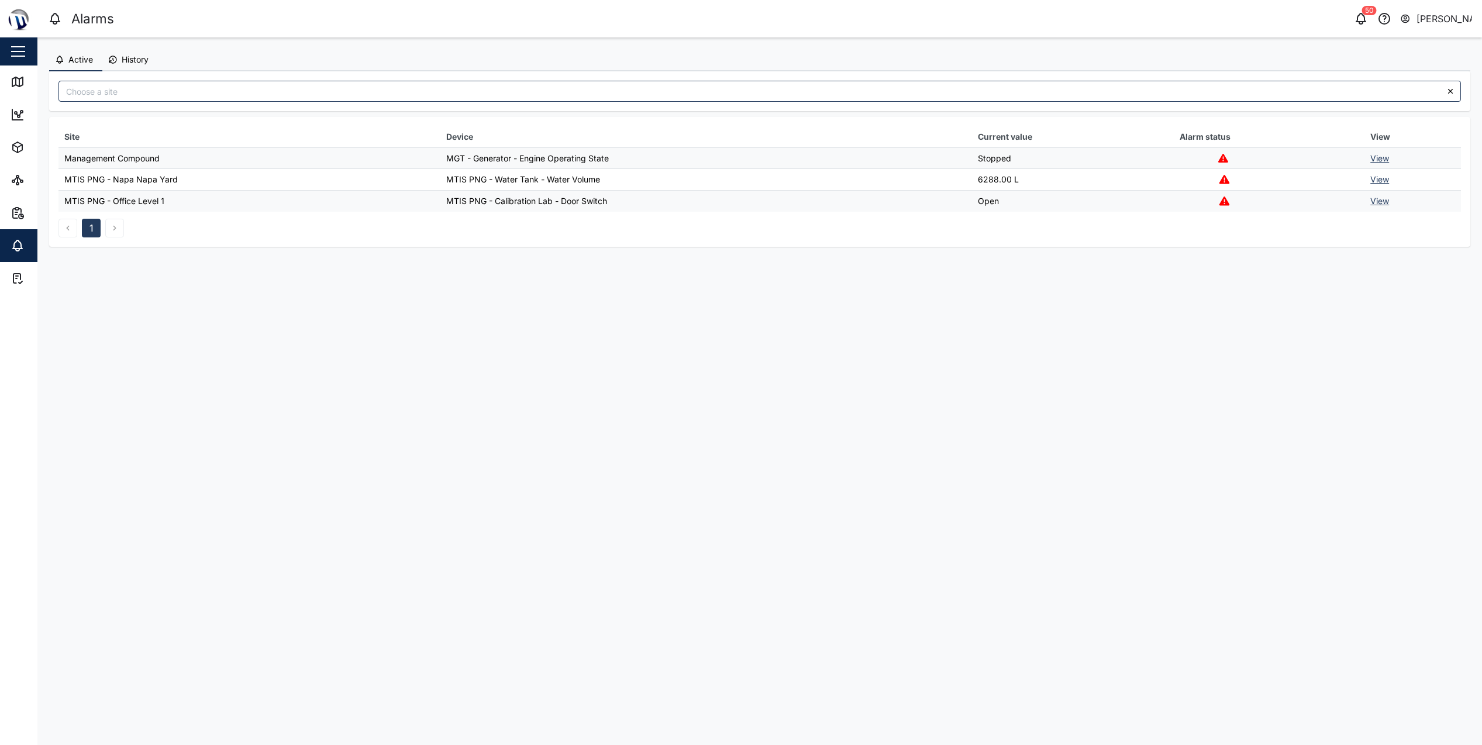
click at [133, 80] on div at bounding box center [759, 91] width 1421 height 40
click at [133, 84] on input "search" at bounding box center [759, 91] width 1402 height 21
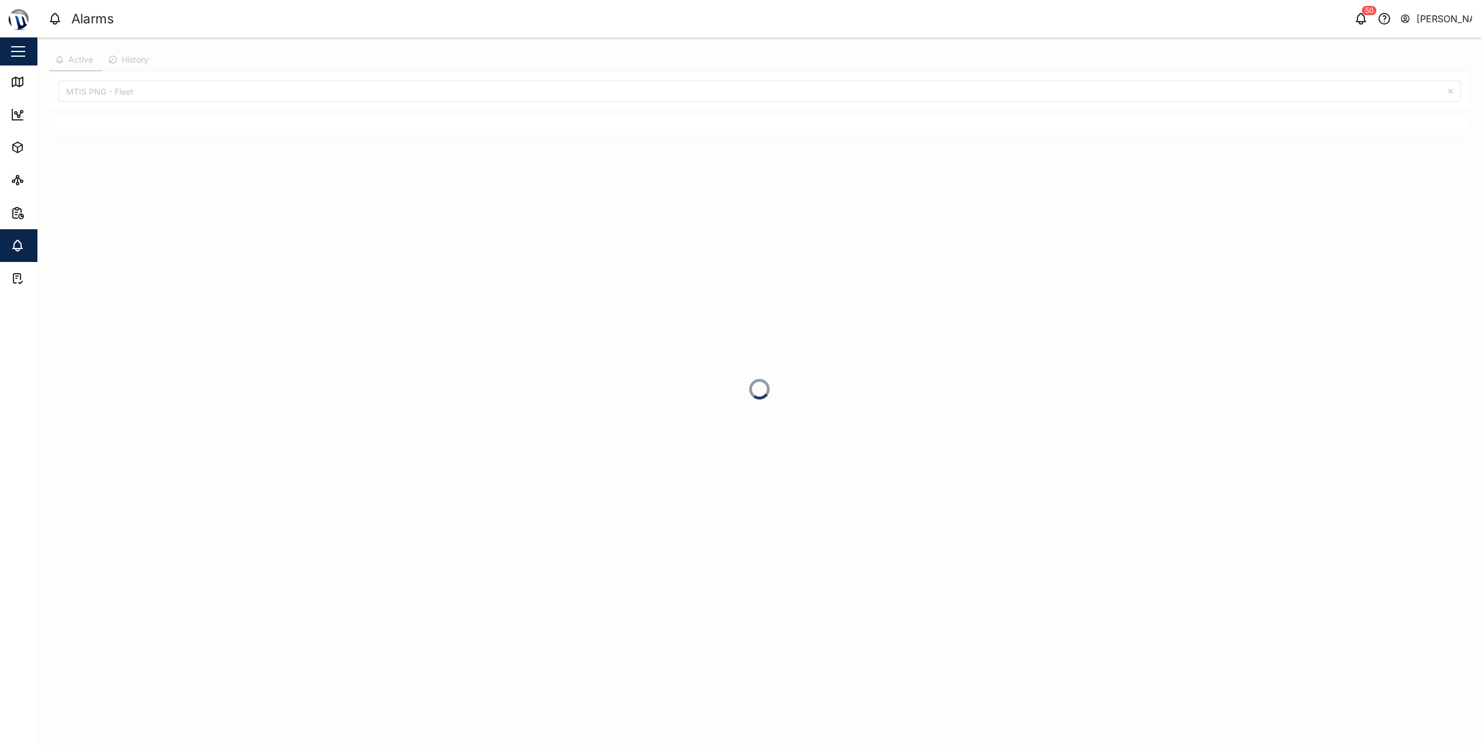
type input "MTIS PNG - Fleet"
click at [125, 120] on div at bounding box center [759, 126] width 1421 height 19
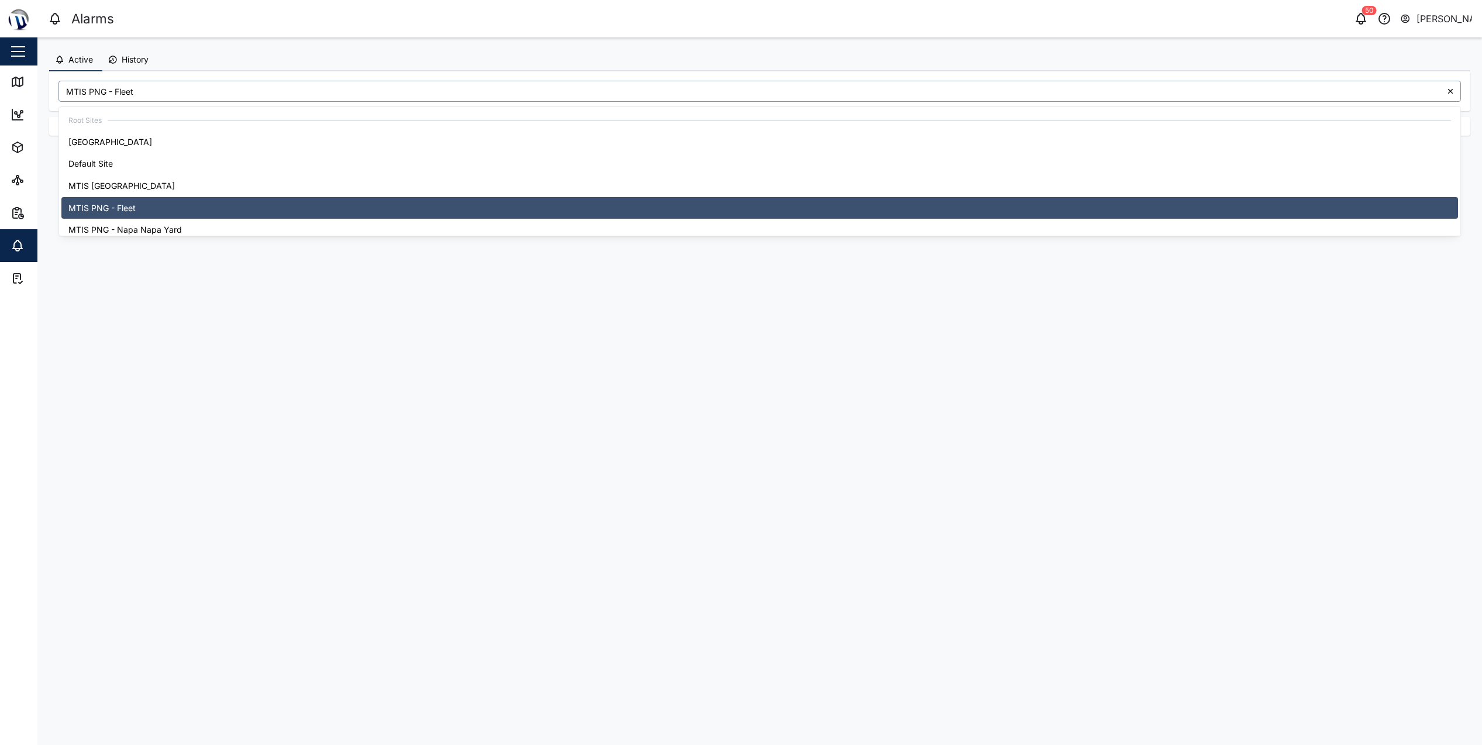
click at [232, 99] on input "MTIS PNG - Fleet" at bounding box center [759, 91] width 1402 height 21
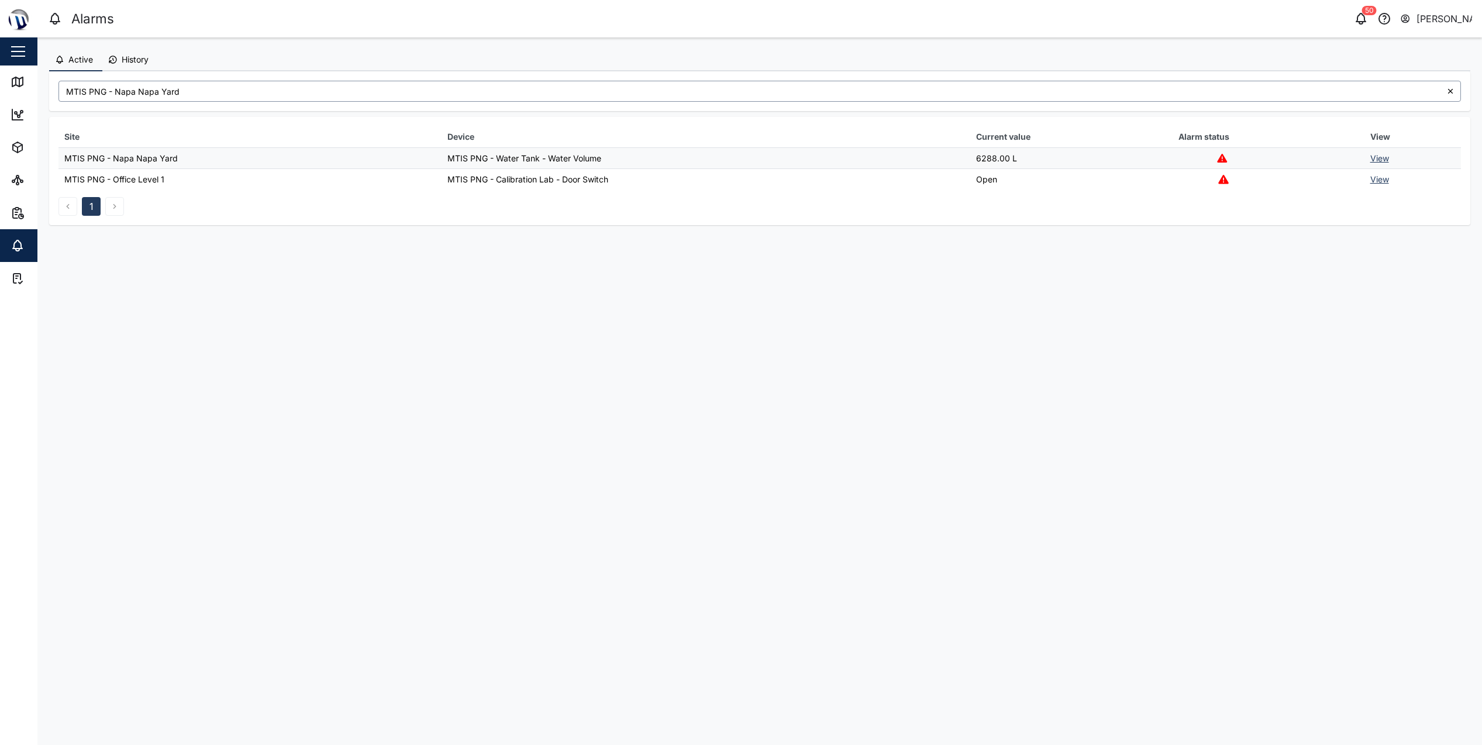
click at [154, 93] on input "MTIS PNG - Napa Napa Yard" at bounding box center [759, 91] width 1402 height 21
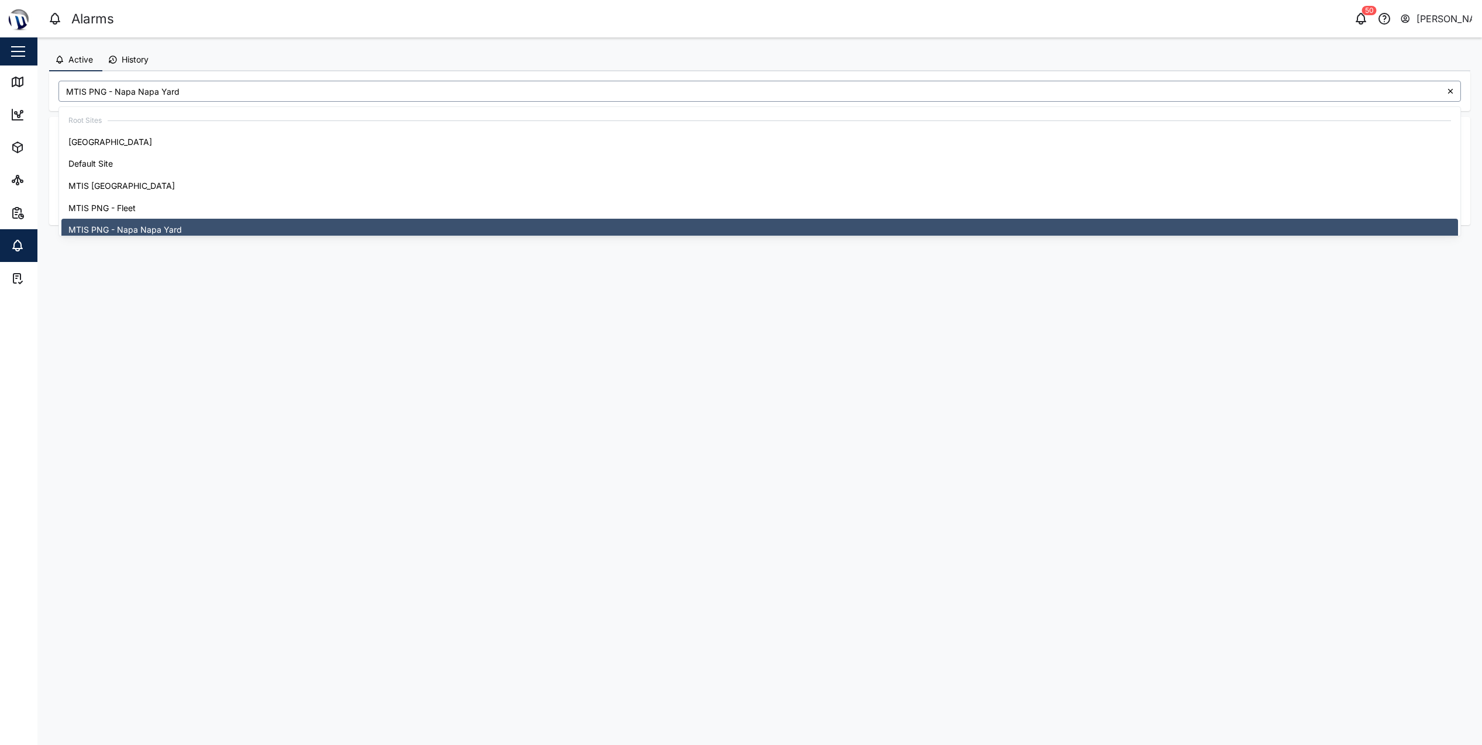
scroll to position [8, 0]
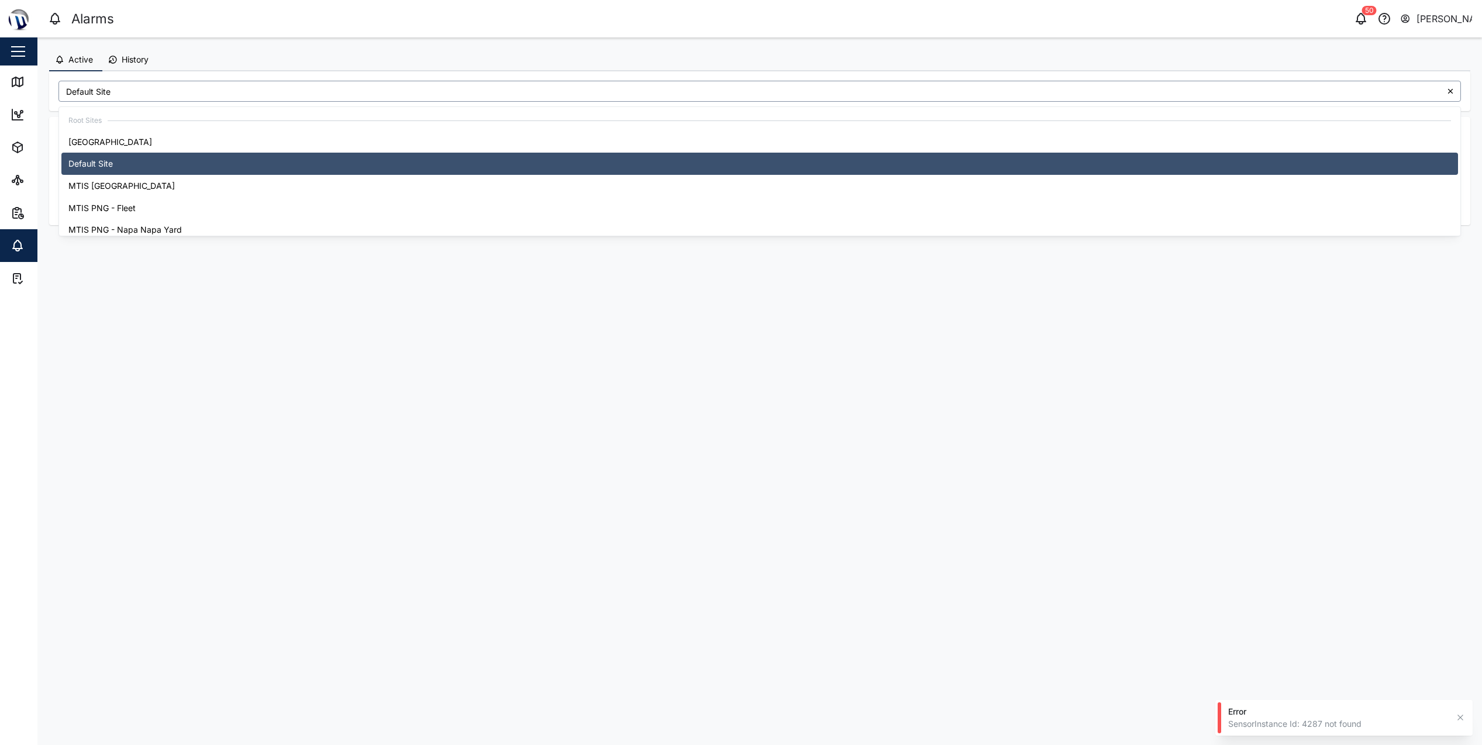
click at [138, 92] on input "Default Site" at bounding box center [759, 91] width 1402 height 21
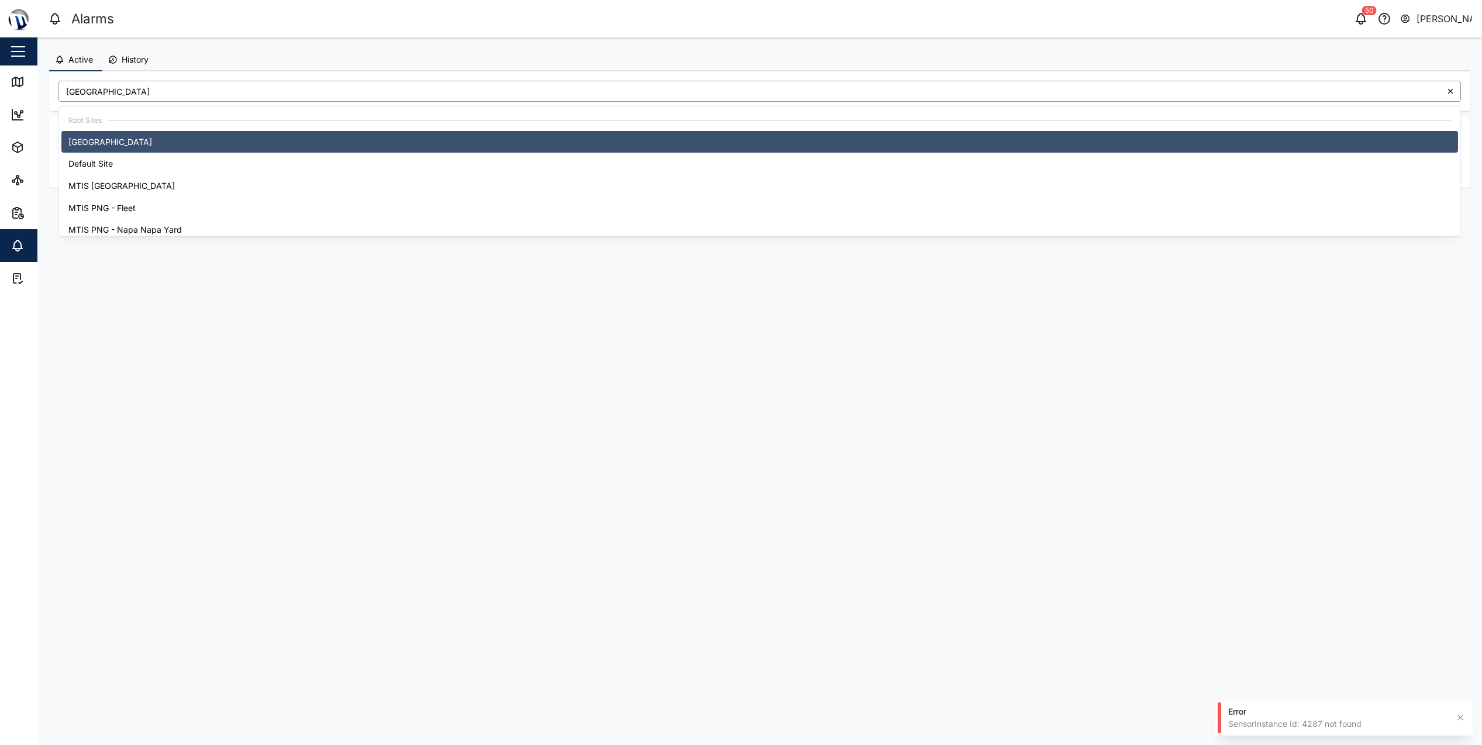
click at [129, 93] on input "[GEOGRAPHIC_DATA]" at bounding box center [759, 91] width 1402 height 21
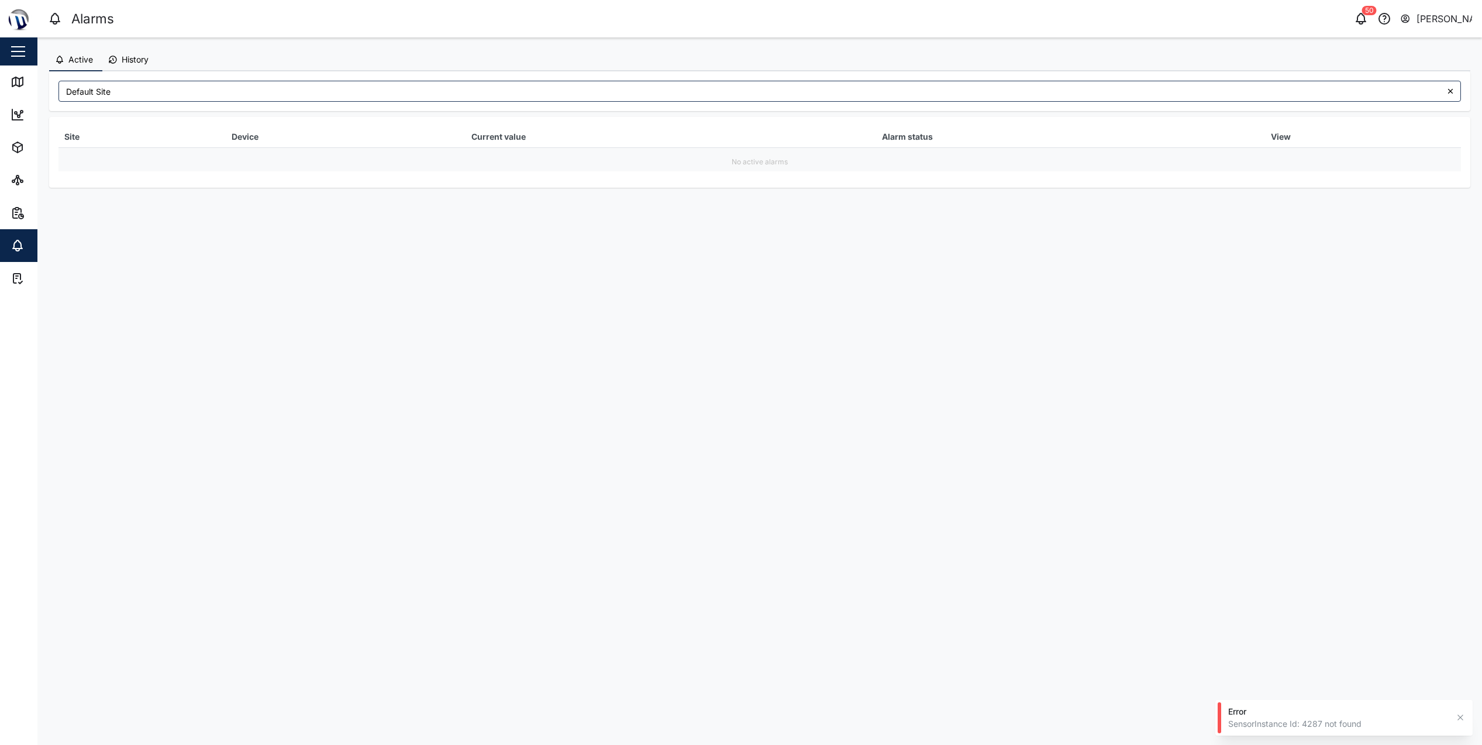
drag, startPoint x: 127, startPoint y: 71, endPoint x: 127, endPoint y: 81, distance: 9.9
click at [127, 73] on div "Default Site" at bounding box center [759, 91] width 1421 height 40
click at [127, 91] on input "Default Site" at bounding box center [759, 91] width 1402 height 21
click at [121, 92] on input "MTIS [GEOGRAPHIC_DATA]" at bounding box center [759, 91] width 1402 height 21
type input "MTIS PNG - Fleet"
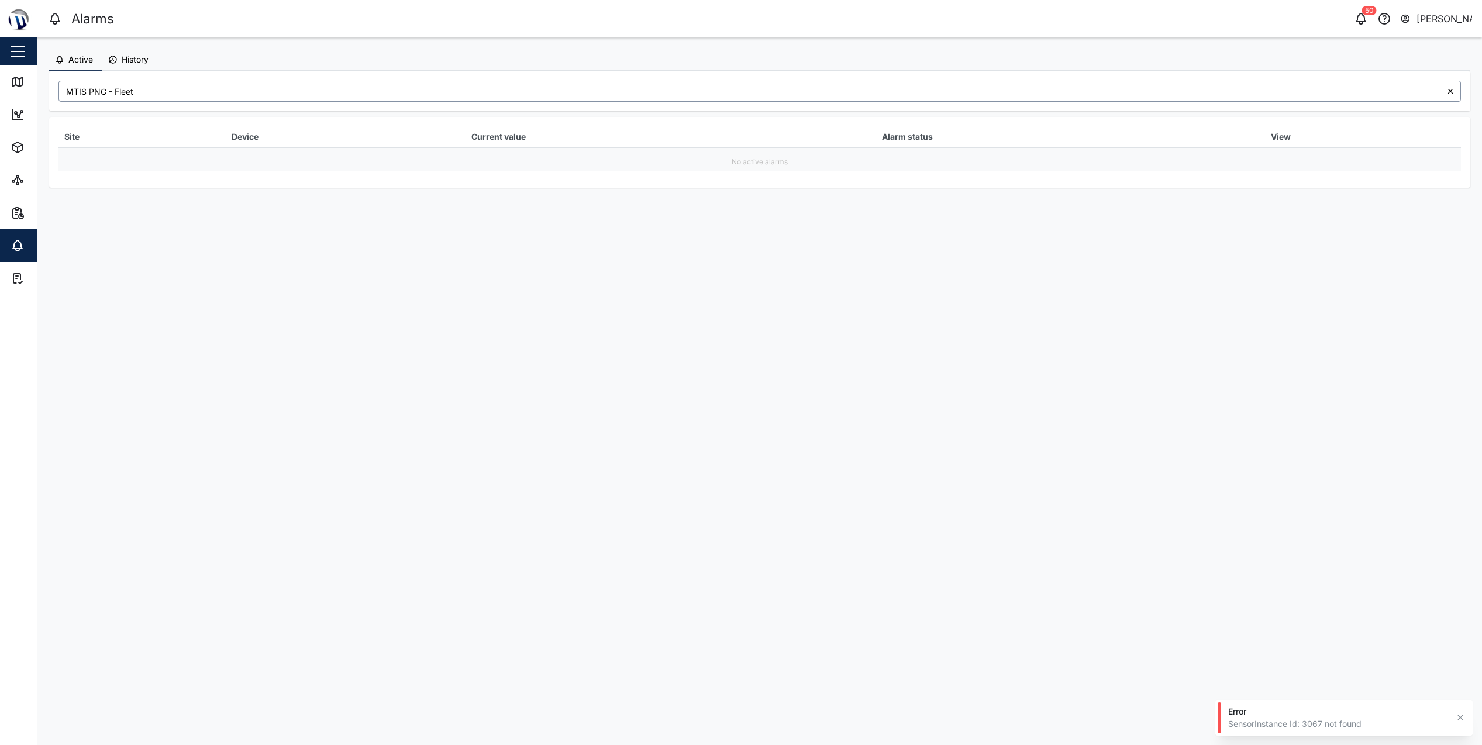
click at [157, 97] on input "MTIS PNG - Fleet" at bounding box center [759, 91] width 1402 height 21
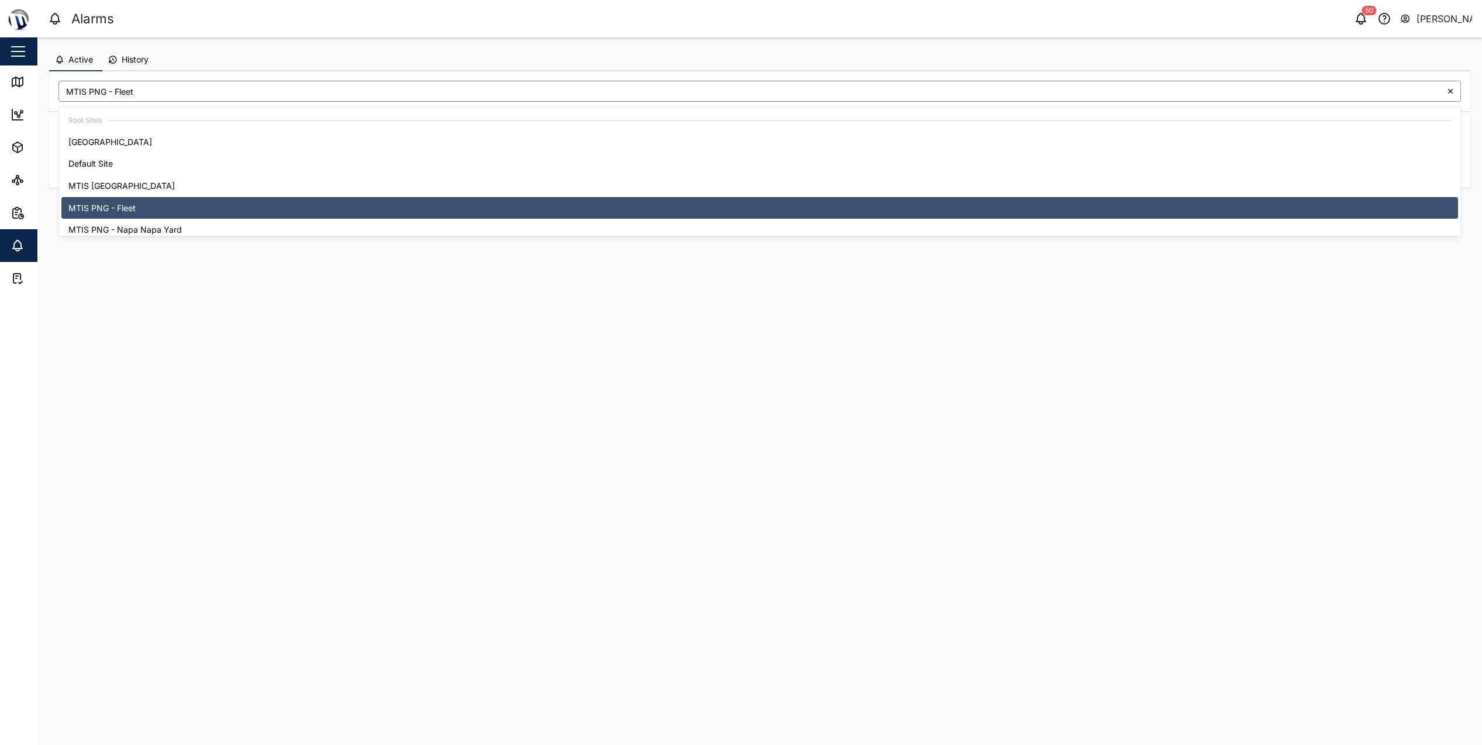
click at [149, 89] on input "MTIS PNG - Fleet" at bounding box center [759, 91] width 1402 height 21
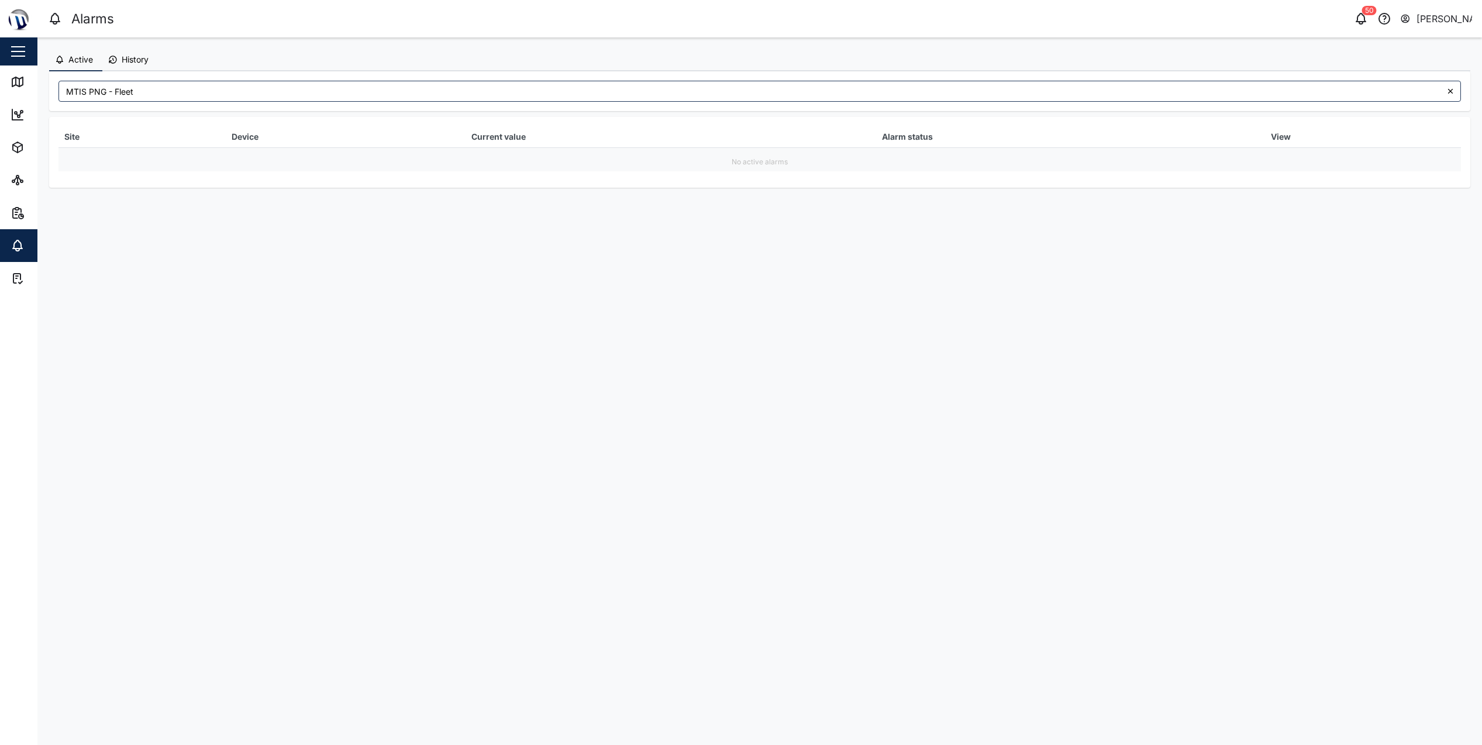
click at [446, 318] on main "Active History Last 7 days Required Compliance Summary Parameter Please select …" at bounding box center [759, 391] width 1444 height 708
drag, startPoint x: 145, startPoint y: 57, endPoint x: 149, endPoint y: 64, distance: 8.1
click at [145, 57] on span "History" at bounding box center [135, 60] width 27 height 8
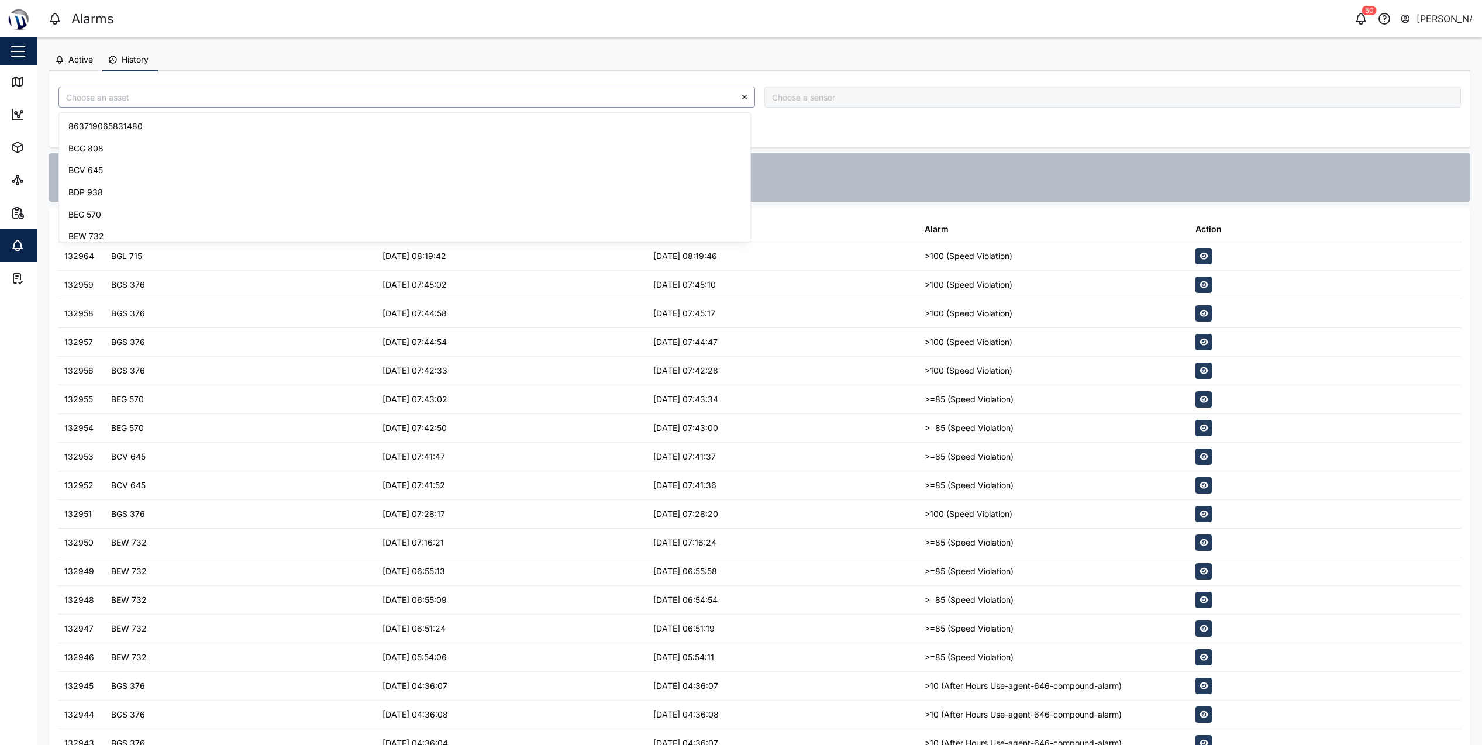
click at [112, 99] on input "search" at bounding box center [406, 97] width 697 height 21
type input "BEW 732"
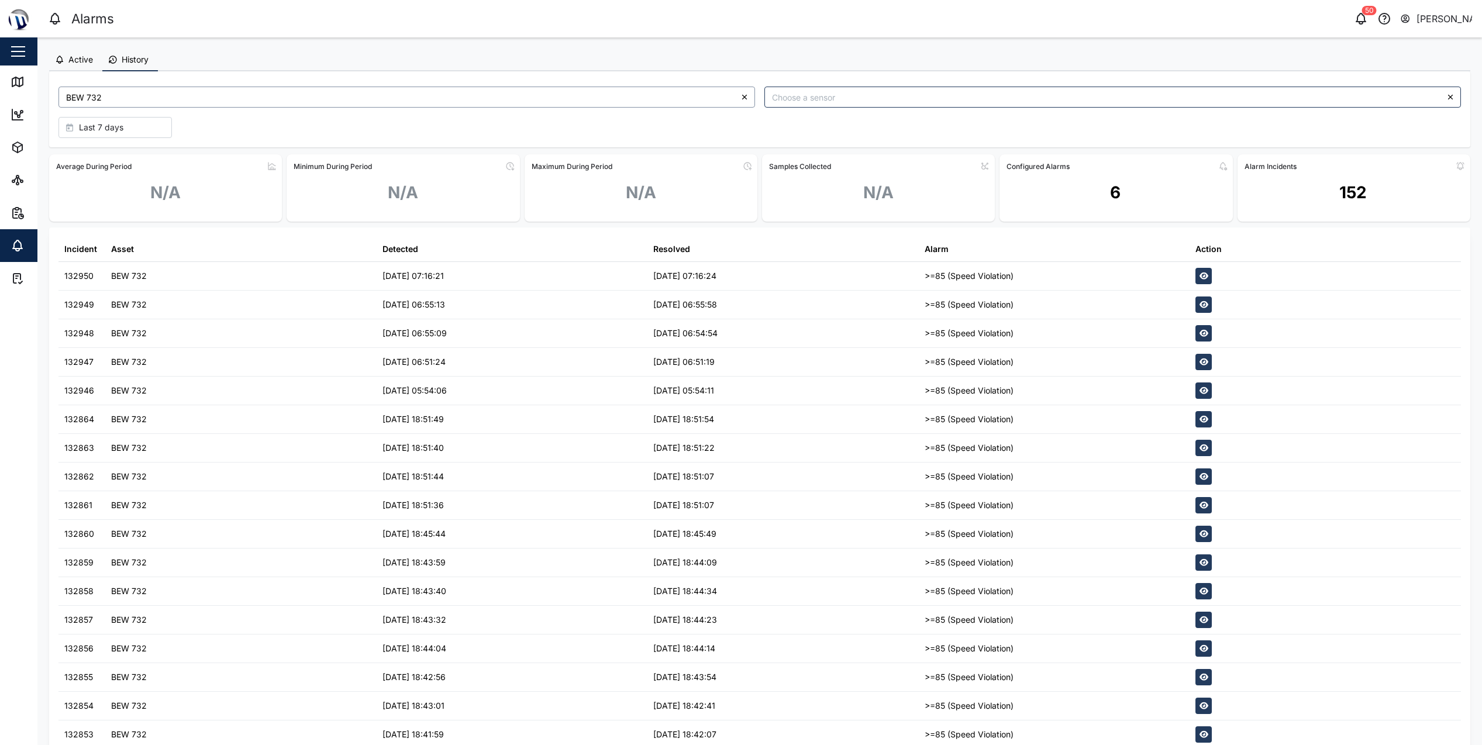
click at [163, 95] on input "BEW 732" at bounding box center [406, 97] width 697 height 21
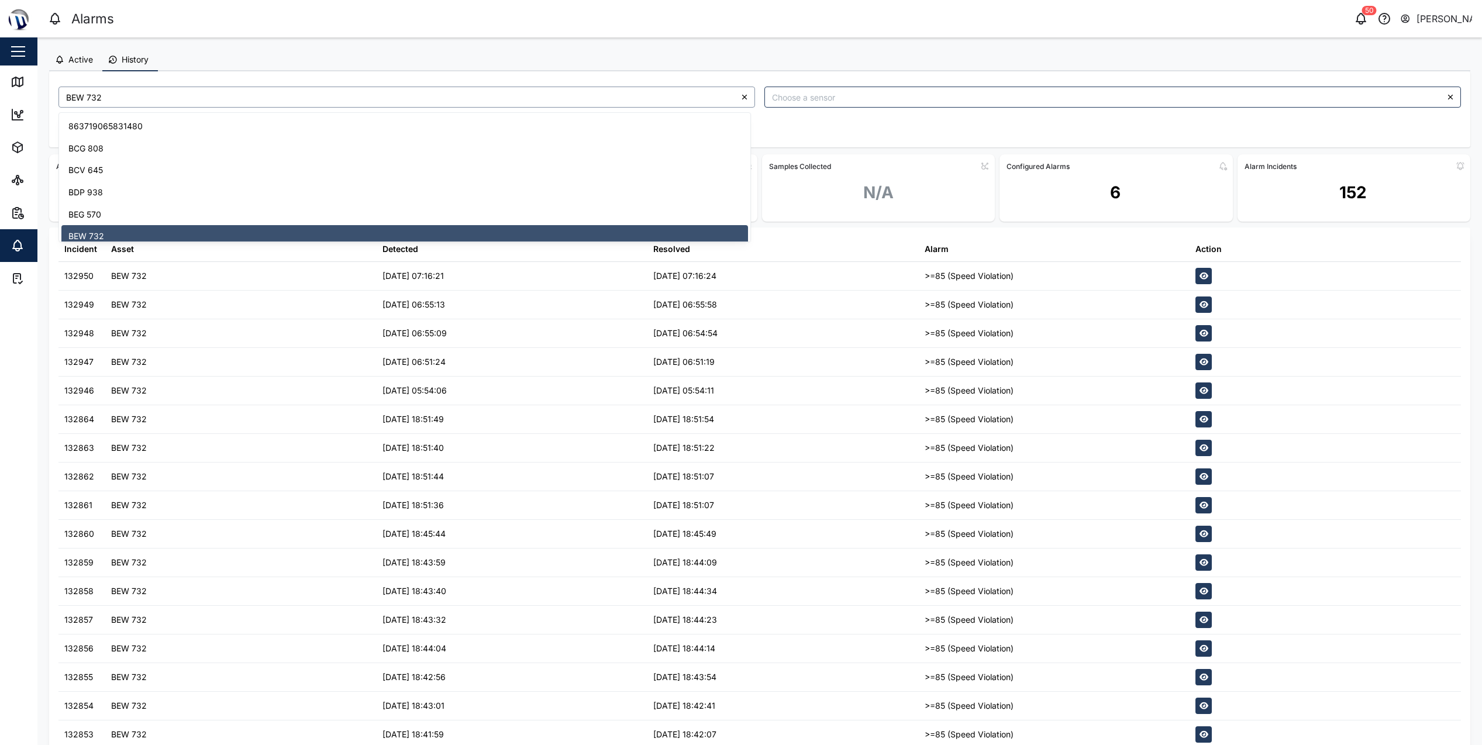
scroll to position [9, 0]
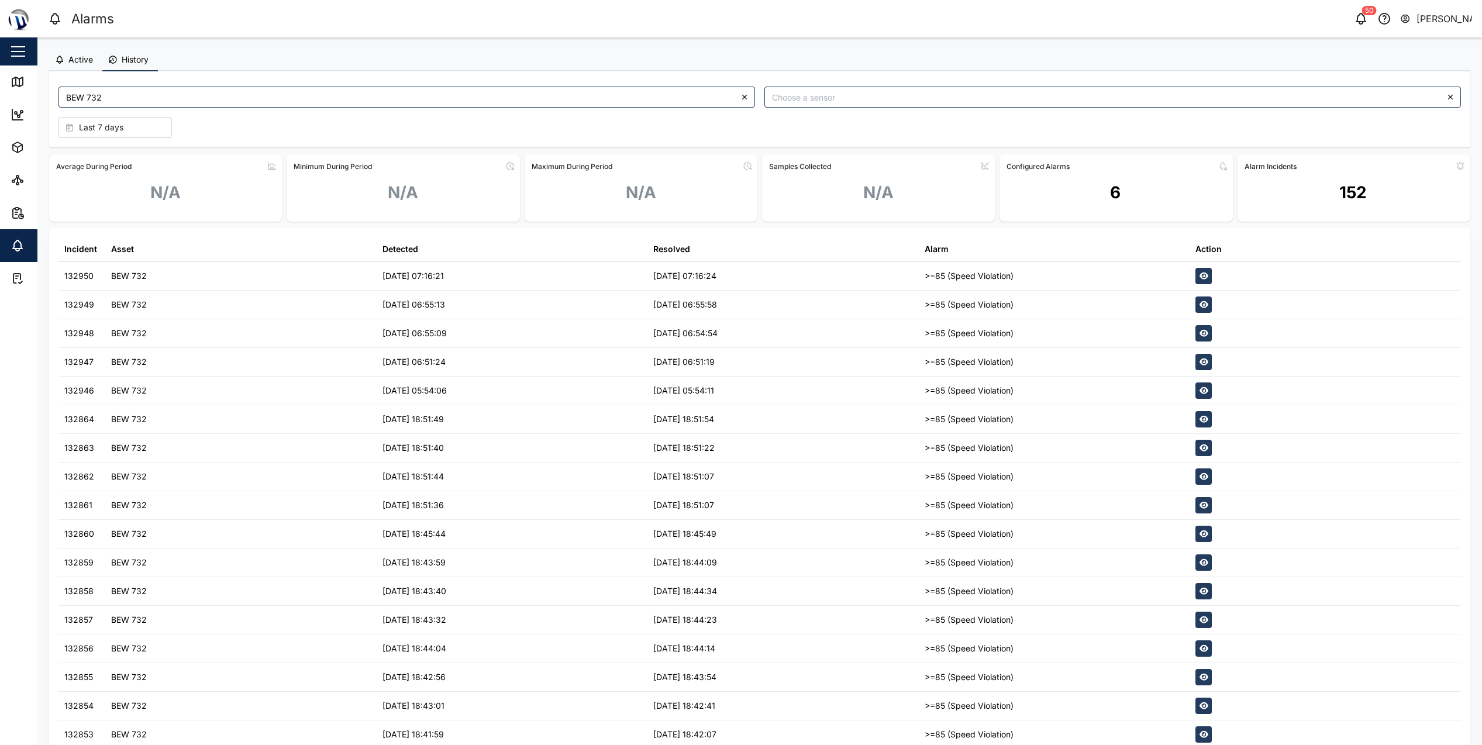
click at [1201, 274] on icon "button" at bounding box center [1203, 276] width 9 height 8
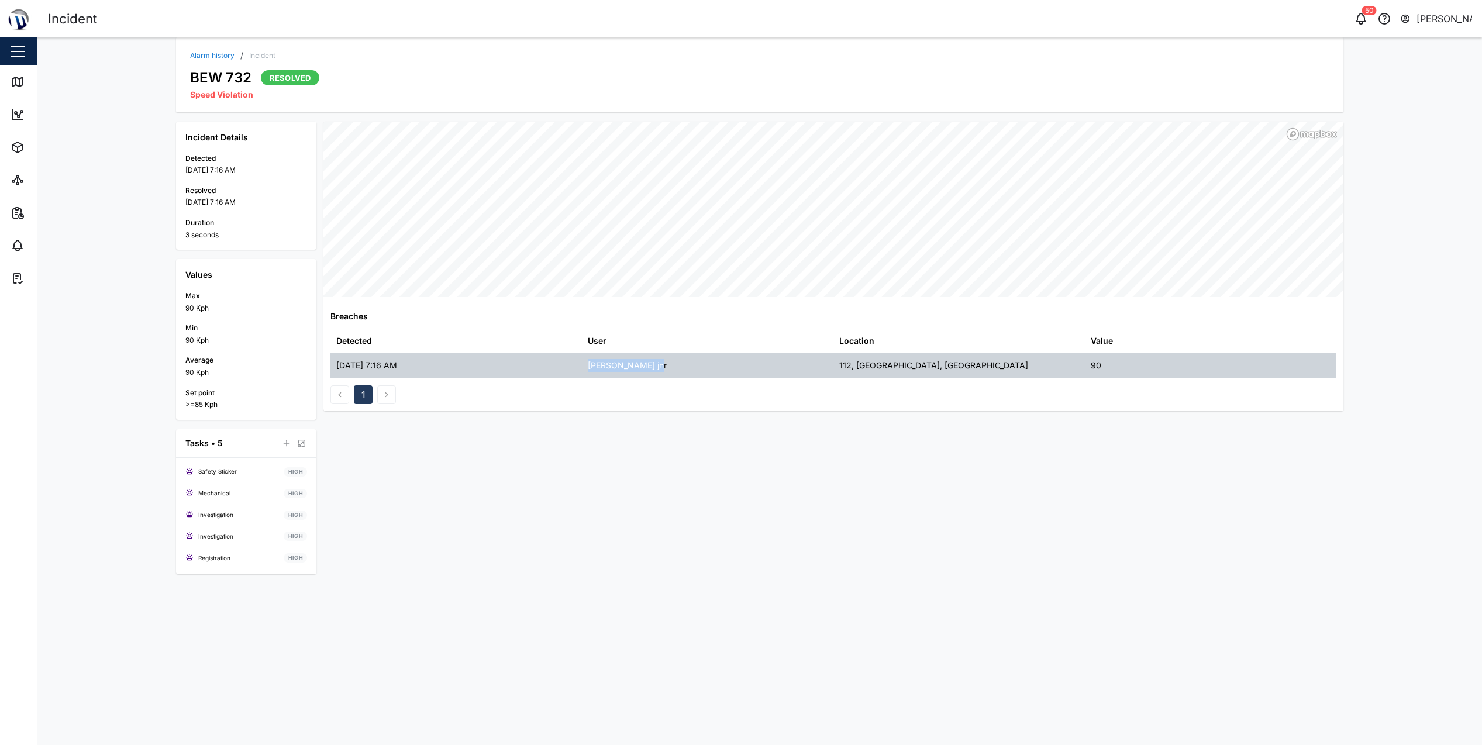
drag, startPoint x: 588, startPoint y: 364, endPoint x: 659, endPoint y: 364, distance: 70.8
click at [659, 364] on div "[PERSON_NAME] jnr" at bounding box center [707, 365] width 251 height 25
drag, startPoint x: 659, startPoint y: 364, endPoint x: 643, endPoint y: 367, distance: 16.1
click at [643, 367] on div "[PERSON_NAME] jnr" at bounding box center [627, 365] width 79 height 13
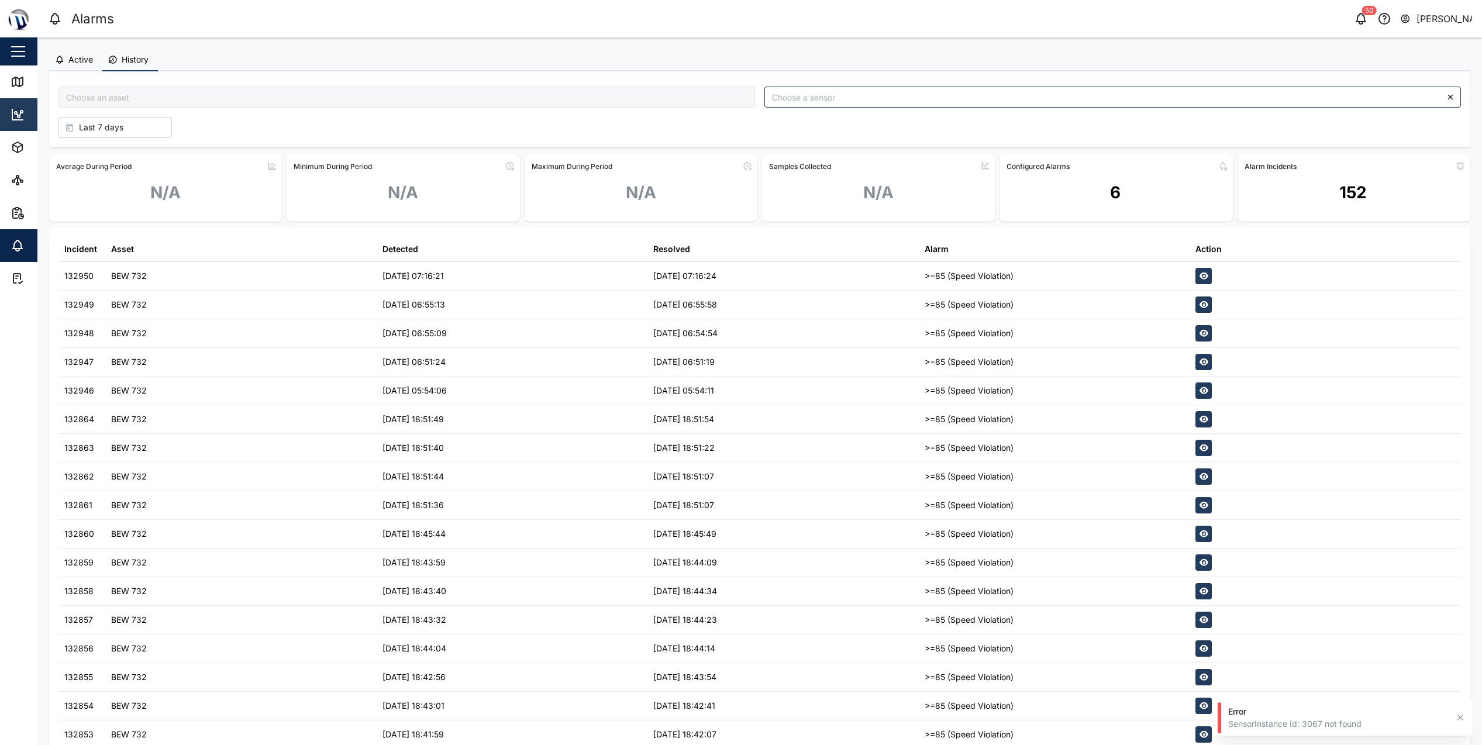
type input "BEW 732"
click at [1199, 301] on icon "button" at bounding box center [1203, 305] width 9 height 8
type input "BEW 732"
click at [185, 326] on div "BEW 732" at bounding box center [240, 333] width 271 height 28
click at [1195, 333] on button "button" at bounding box center [1203, 333] width 16 height 16
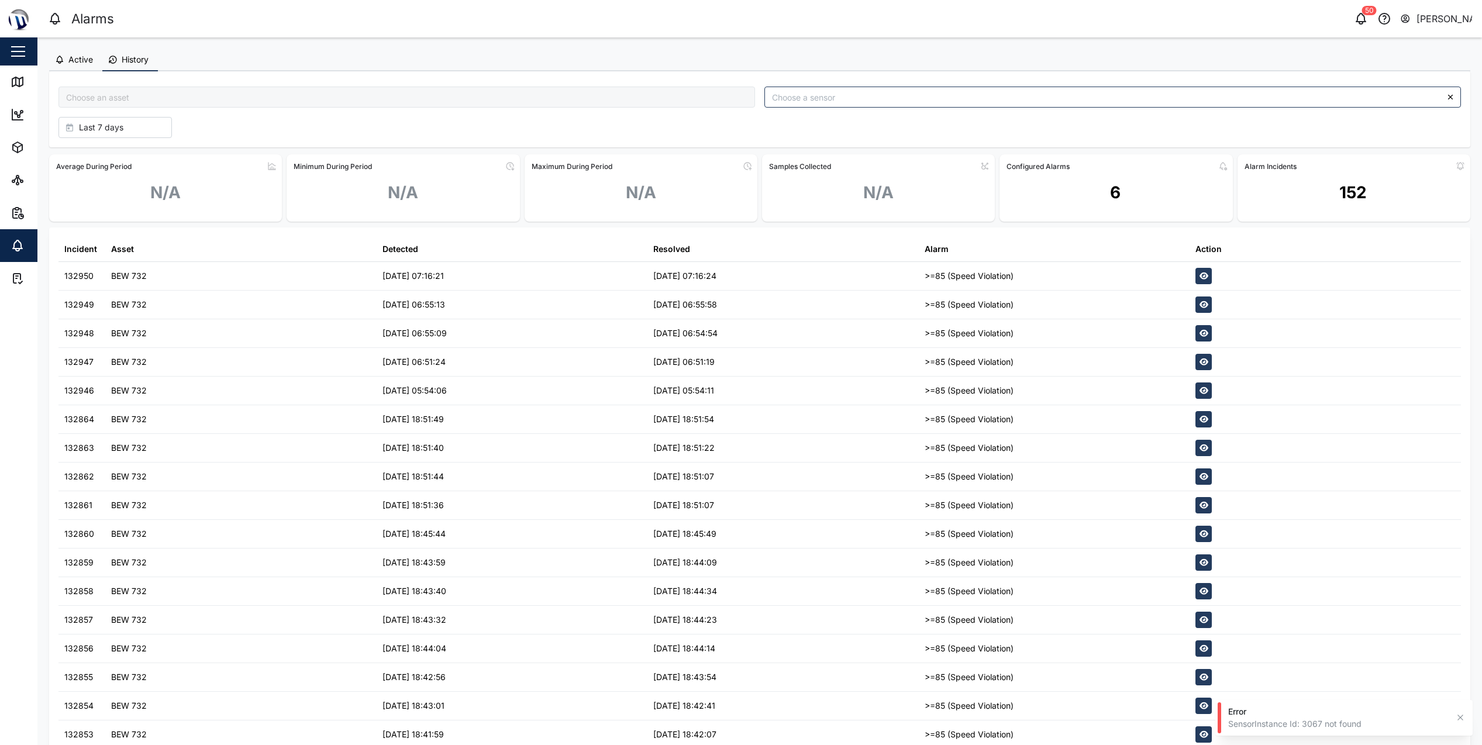
type input "BEW 732"
click at [1199, 389] on icon "button" at bounding box center [1203, 391] width 9 height 8
type input "BEW 732"
click at [1201, 478] on icon "button" at bounding box center [1203, 476] width 9 height 7
type input "BEW 732"
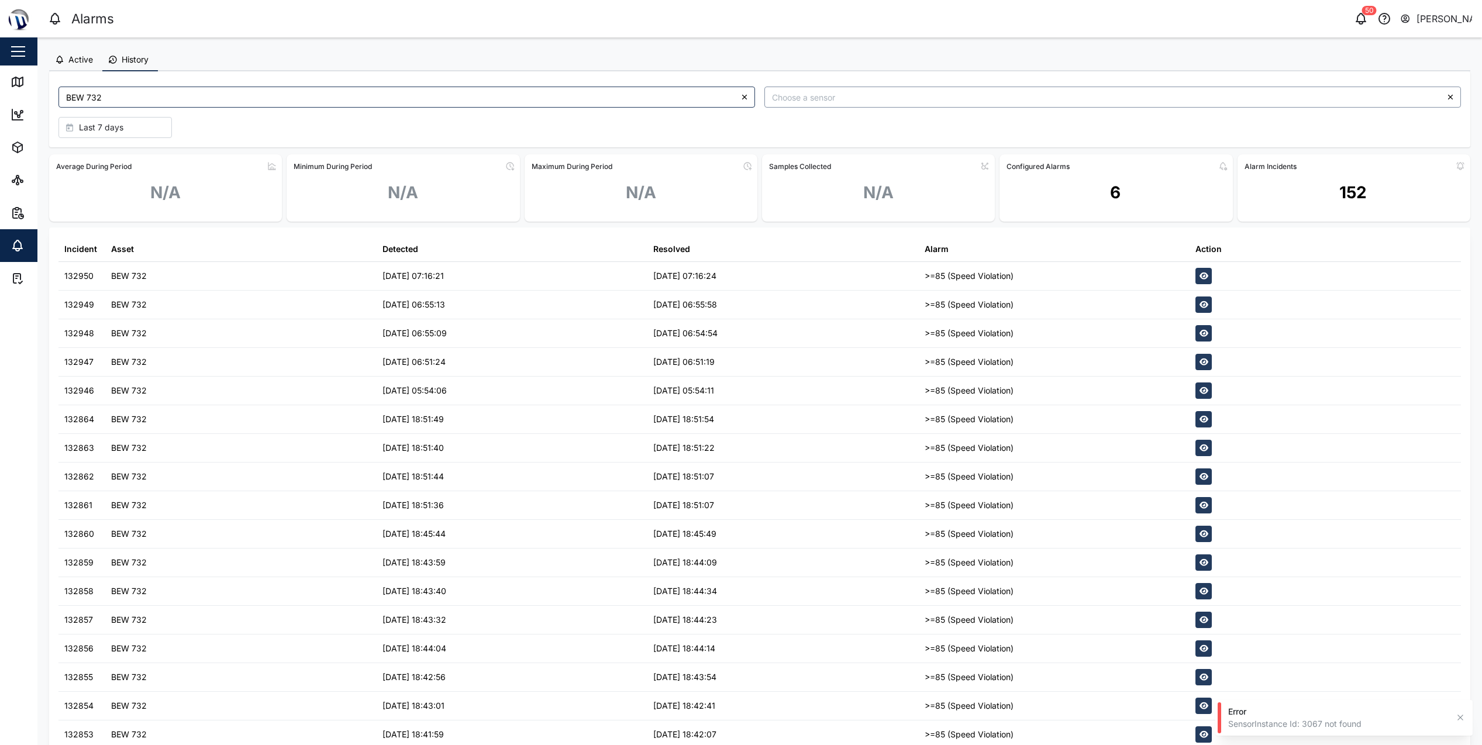
click at [954, 88] on input "search" at bounding box center [1112, 97] width 697 height 21
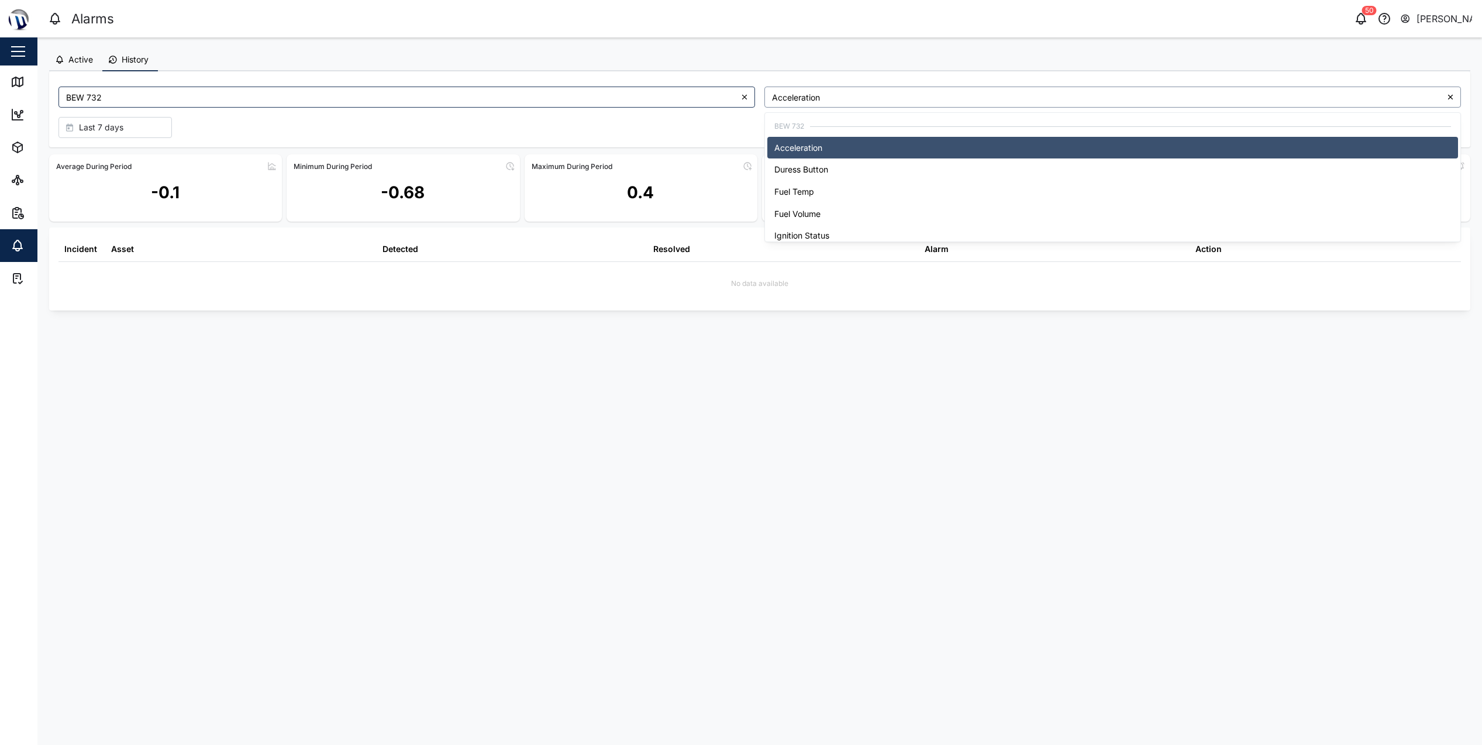
click at [923, 87] on input "Acceleration" at bounding box center [1112, 97] width 697 height 21
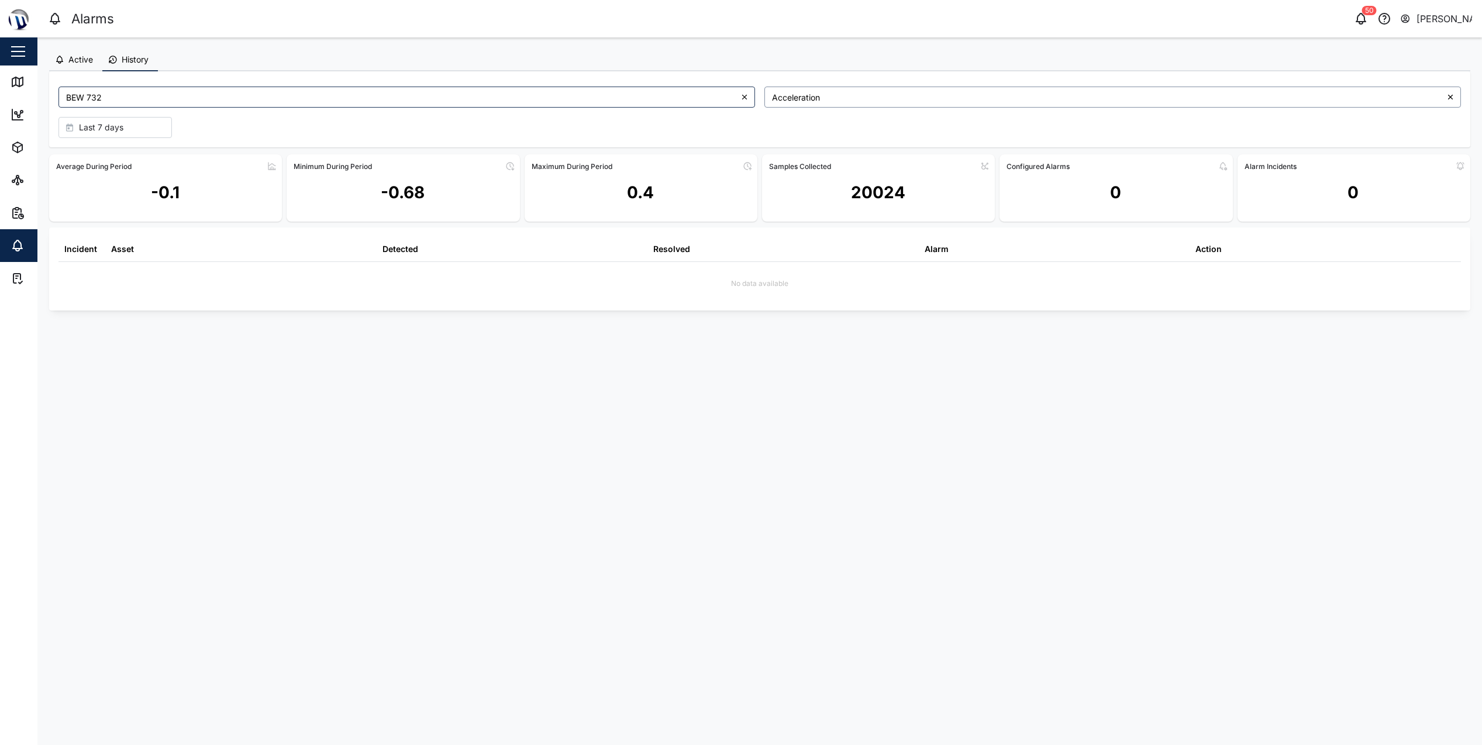
click at [890, 91] on input "Acceleration" at bounding box center [1112, 97] width 697 height 21
click at [61, 253] on div "Incident" at bounding box center [81, 249] width 47 height 25
click at [78, 249] on div "Incident" at bounding box center [80, 249] width 33 height 13
click at [121, 248] on div "Asset" at bounding box center [122, 249] width 23 height 13
drag, startPoint x: 145, startPoint y: 132, endPoint x: 139, endPoint y: 132, distance: 6.4
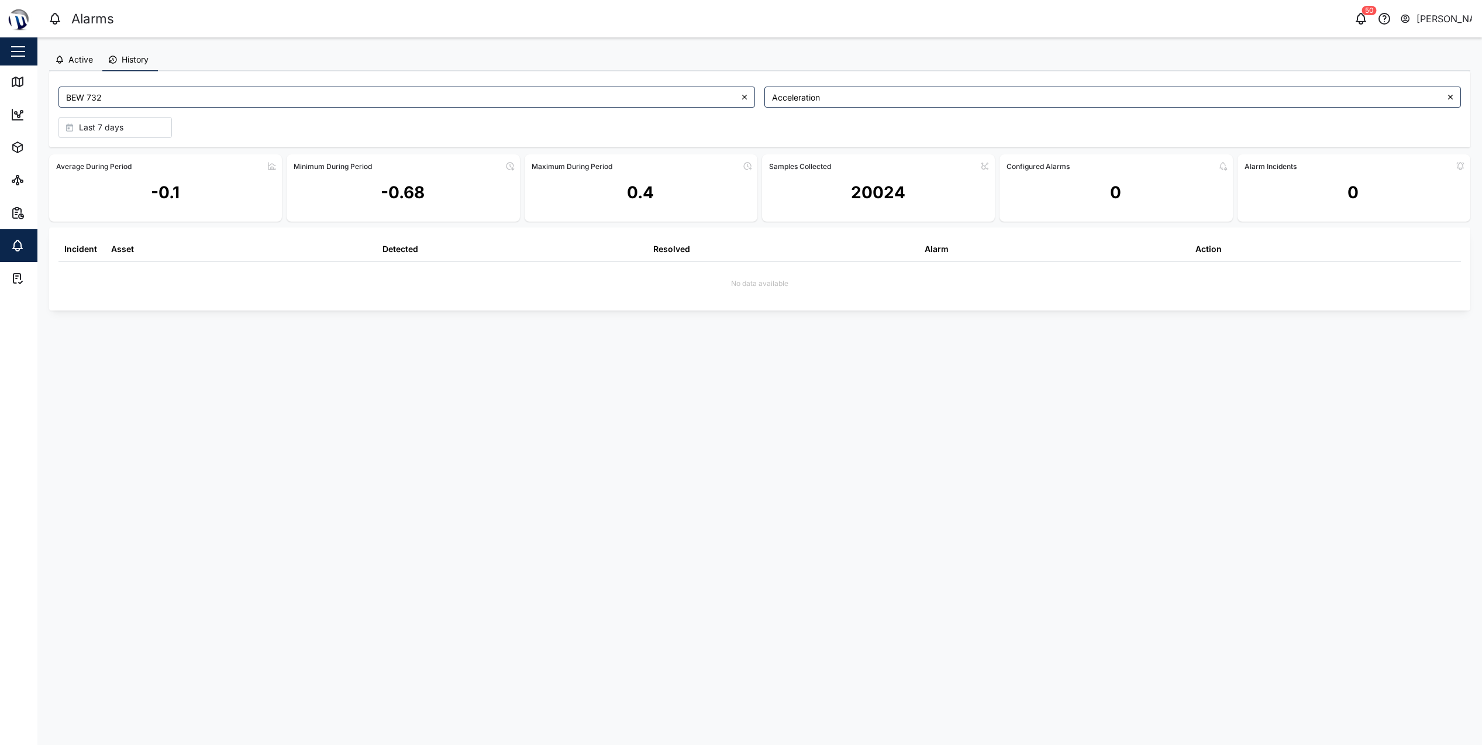
click at [139, 132] on div "Last 7 days" at bounding box center [113, 128] width 95 height 20
click at [133, 319] on div "Last 30 days" at bounding box center [115, 315] width 112 height 21
click at [477, 413] on main "Active History BEW 732 Acceleration Last 30 days Average During Period -0.1 Min…" at bounding box center [759, 391] width 1444 height 708
drag, startPoint x: 381, startPoint y: 188, endPoint x: 430, endPoint y: 191, distance: 48.7
click at [430, 191] on div "-2.88" at bounding box center [403, 197] width 233 height 44
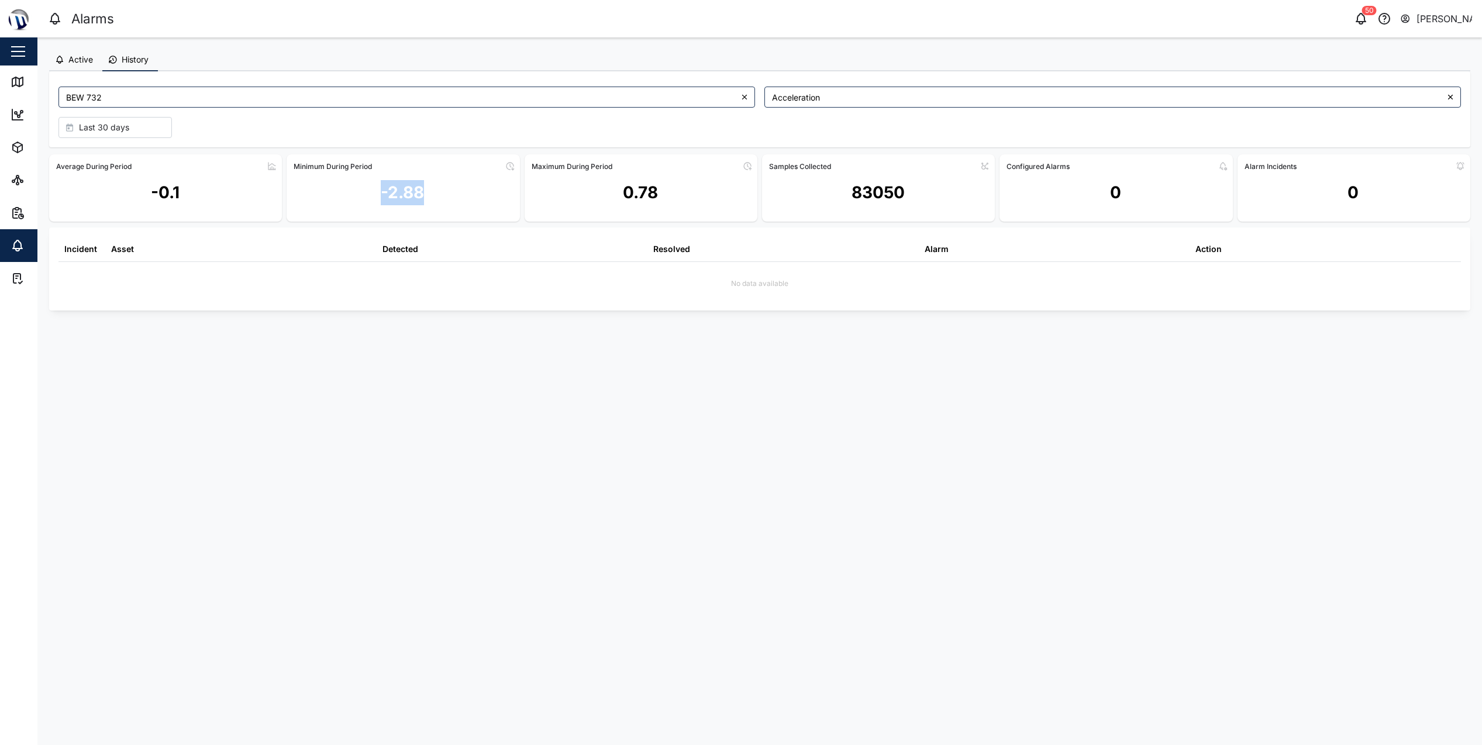
drag, startPoint x: 430, startPoint y: 191, endPoint x: 415, endPoint y: 195, distance: 15.7
click at [415, 195] on div "-2.88" at bounding box center [402, 192] width 43 height 25
drag, startPoint x: 664, startPoint y: 191, endPoint x: 611, endPoint y: 190, distance: 52.6
click at [611, 190] on div "0.78" at bounding box center [641, 197] width 233 height 44
click at [611, 196] on div "0.78" at bounding box center [641, 197] width 233 height 44
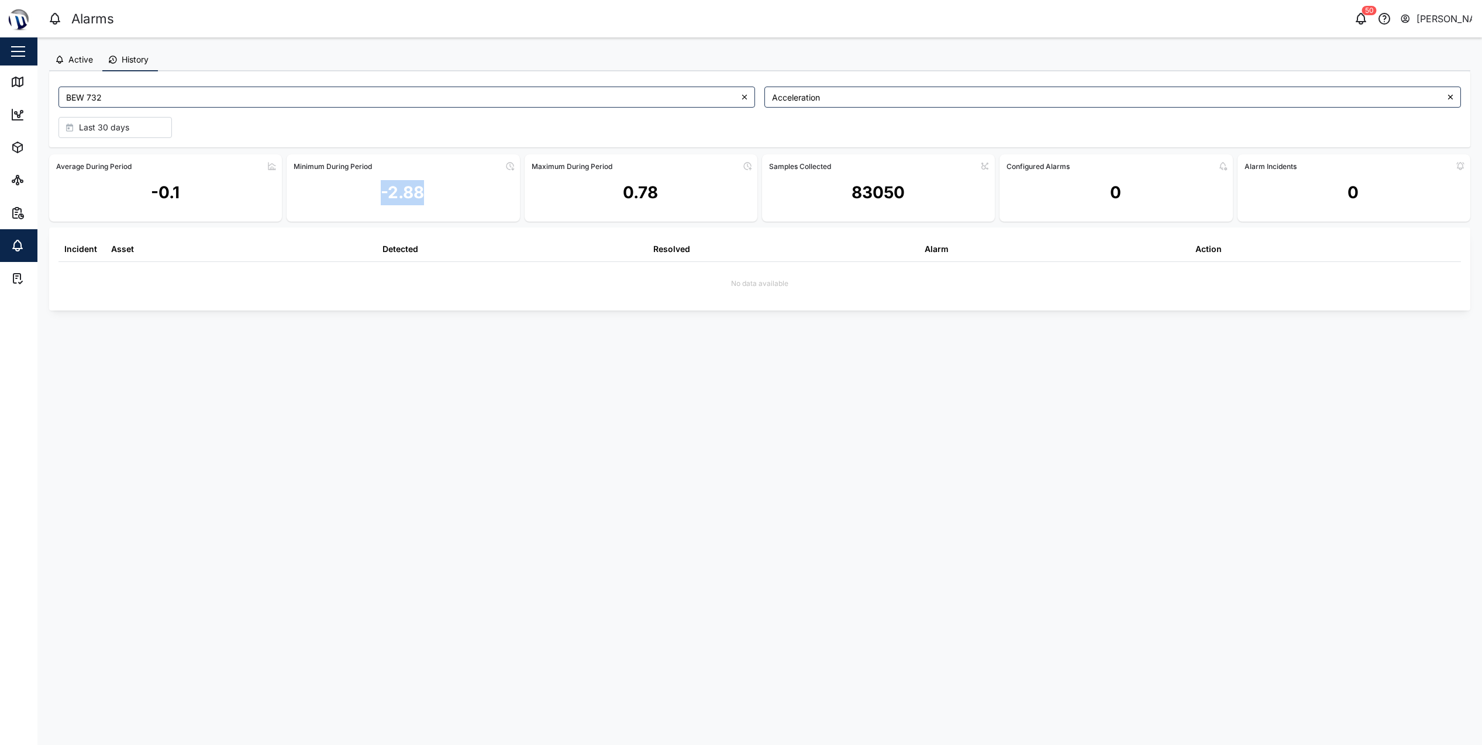
drag, startPoint x: 420, startPoint y: 193, endPoint x: 368, endPoint y: 195, distance: 52.1
click at [368, 195] on div "-2.88" at bounding box center [403, 197] width 233 height 44
click at [368, 198] on div "-2.88" at bounding box center [403, 197] width 233 height 44
drag, startPoint x: 380, startPoint y: 189, endPoint x: 425, endPoint y: 193, distance: 45.2
click at [425, 193] on div "-2.88" at bounding box center [403, 197] width 233 height 44
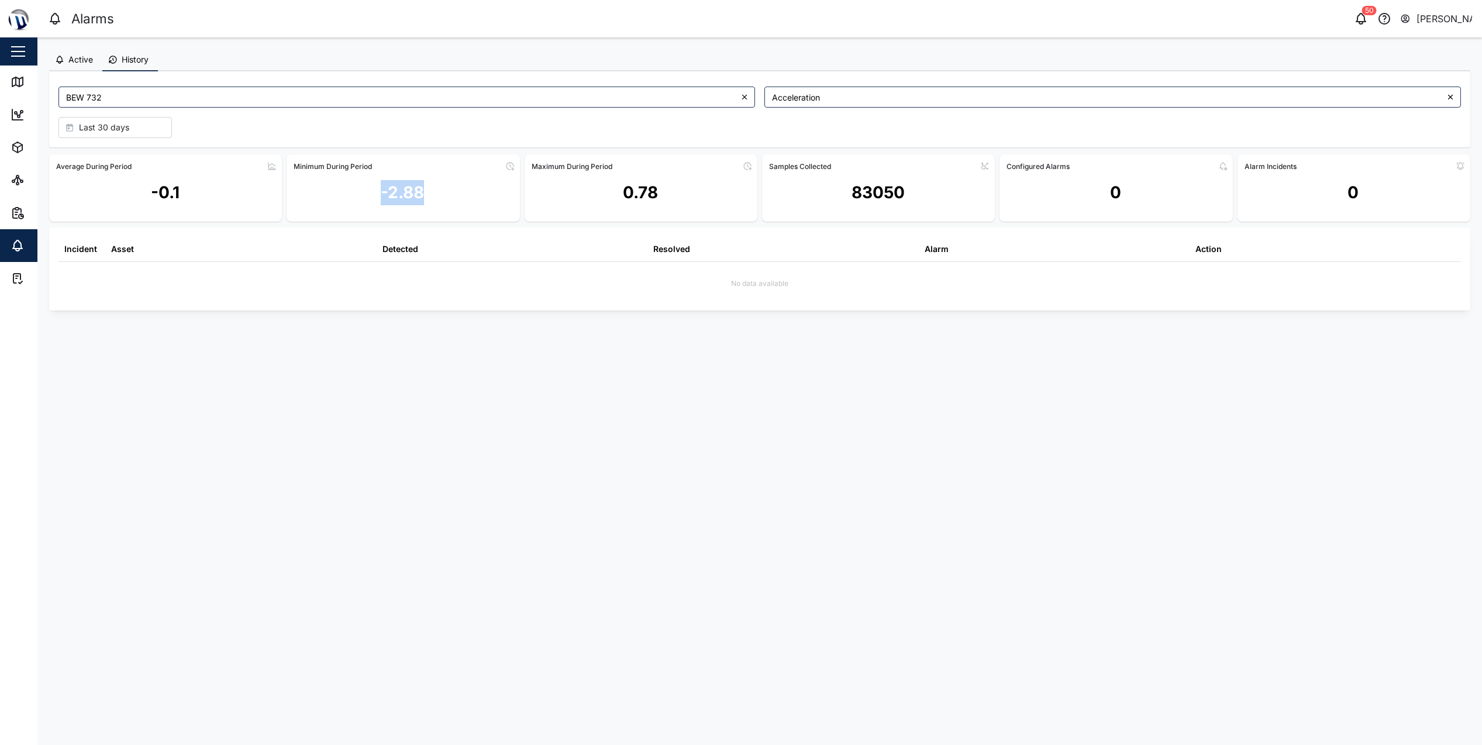
drag, startPoint x: 425, startPoint y: 193, endPoint x: 403, endPoint y: 199, distance: 22.4
click at [403, 199] on div "-2.88" at bounding box center [402, 192] width 43 height 25
click at [829, 96] on input "Acceleration" at bounding box center [1112, 97] width 697 height 21
click at [855, 102] on input "Duress Button" at bounding box center [1112, 97] width 697 height 21
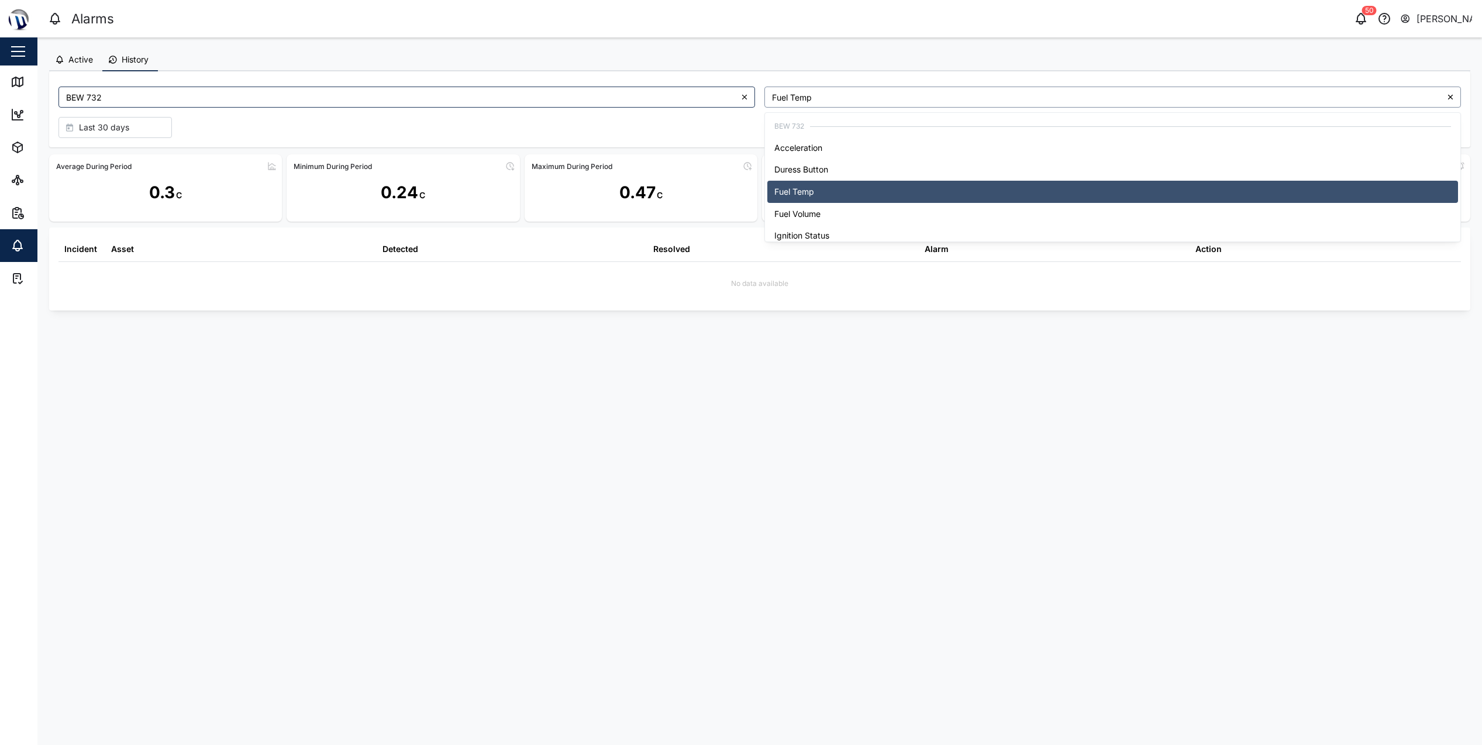
click at [880, 106] on input "Fuel Temp" at bounding box center [1112, 97] width 697 height 21
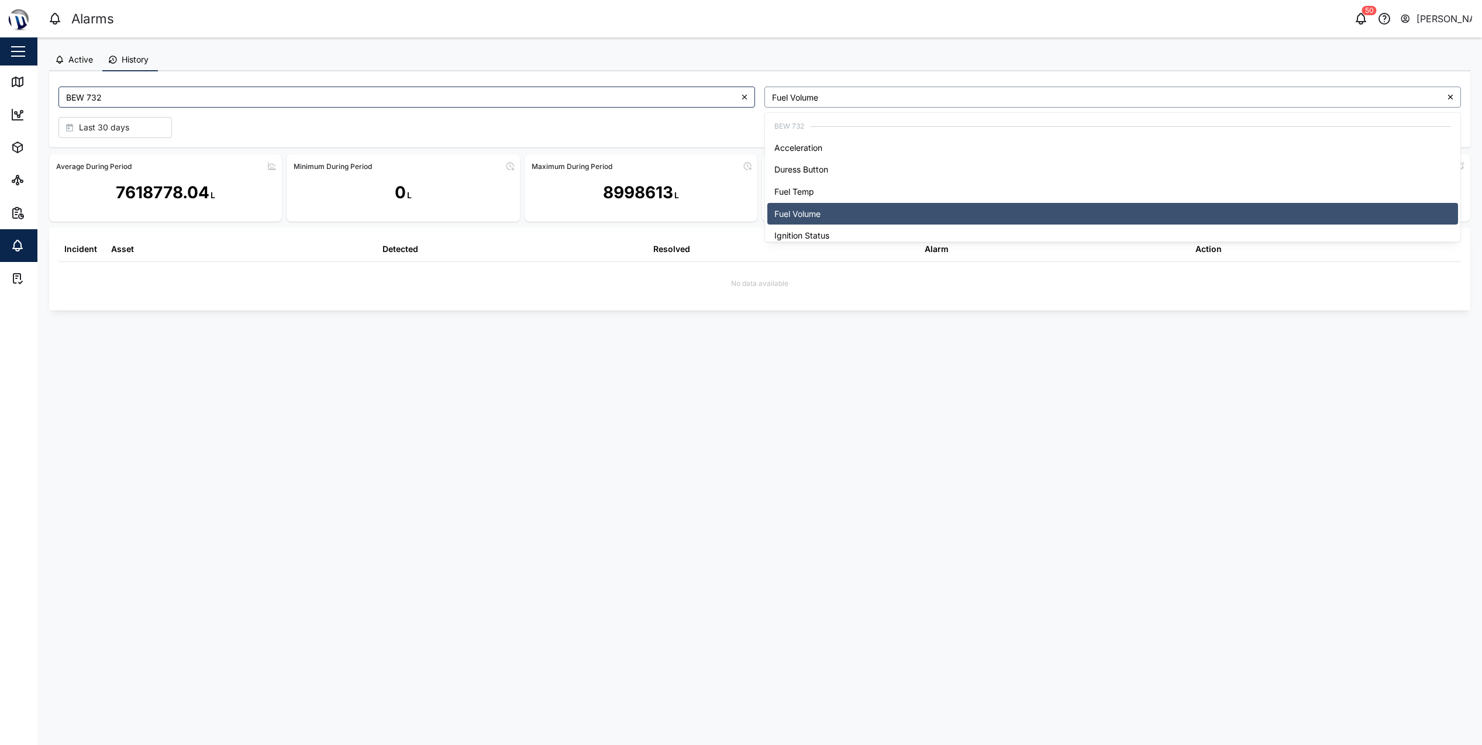
click at [892, 87] on input "Fuel Volume" at bounding box center [1112, 97] width 697 height 21
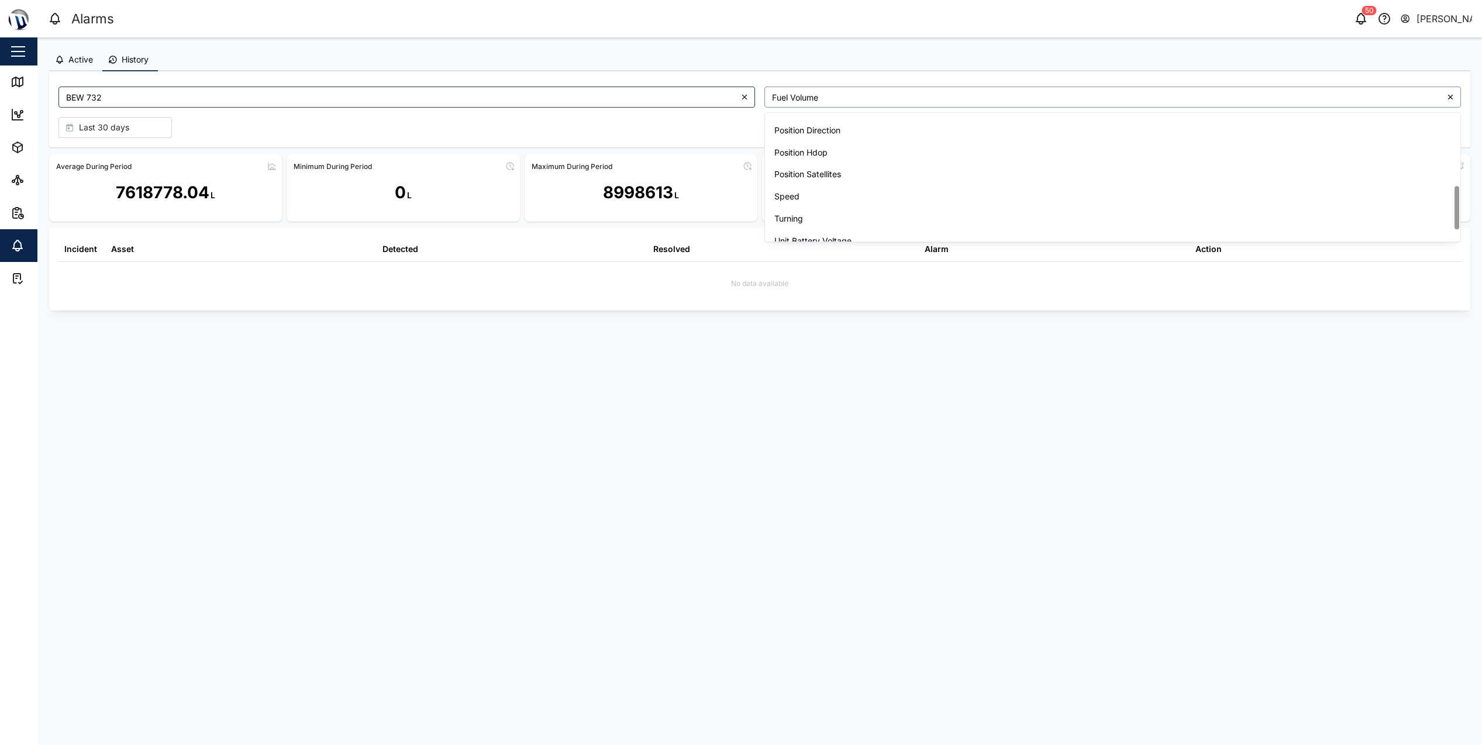
scroll to position [192, 0]
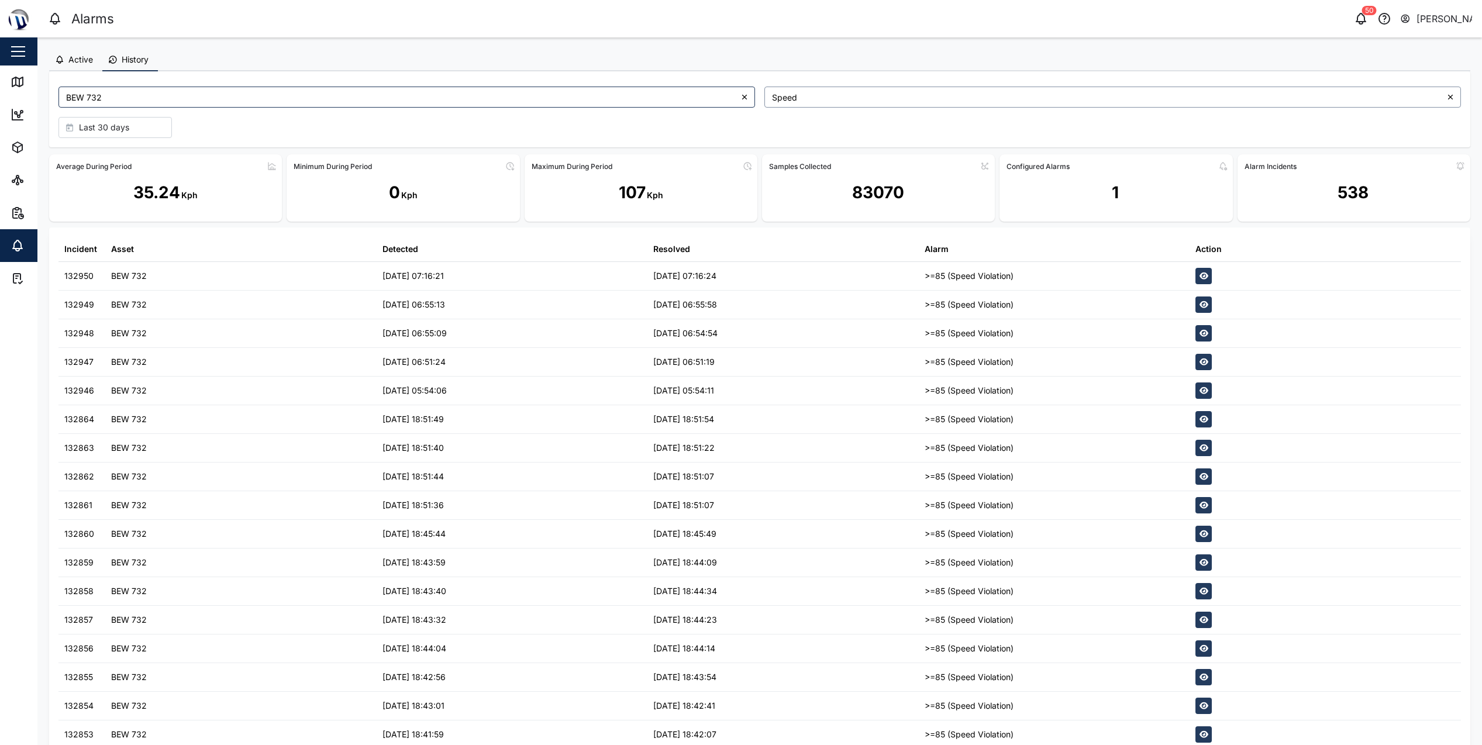
click at [878, 92] on input "Speed" at bounding box center [1112, 97] width 697 height 21
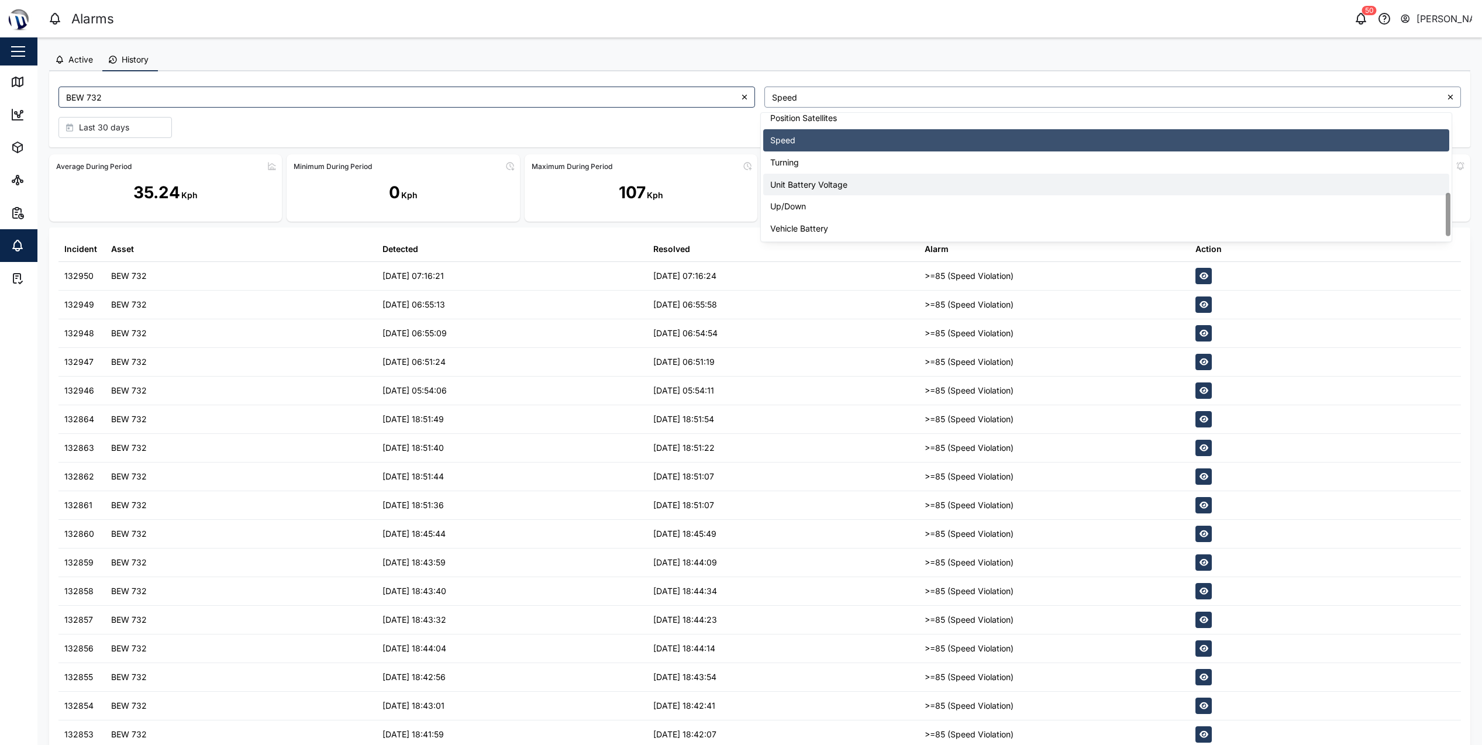
scroll to position [250, 0]
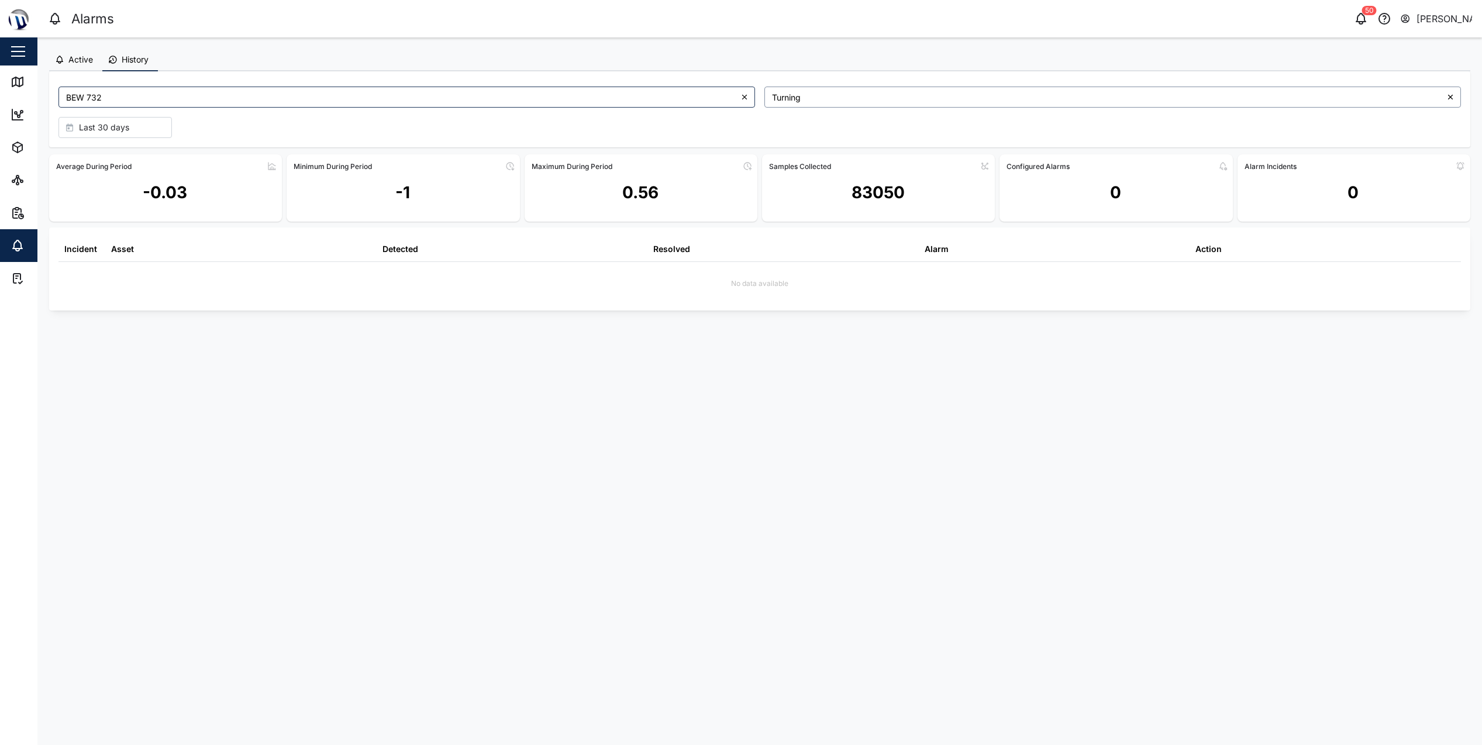
drag, startPoint x: 846, startPoint y: 111, endPoint x: 846, endPoint y: 99, distance: 11.1
click at [846, 101] on div "Turning" at bounding box center [1113, 97] width 706 height 30
click at [833, 87] on input "Vehicle Battery" at bounding box center [1112, 97] width 697 height 21
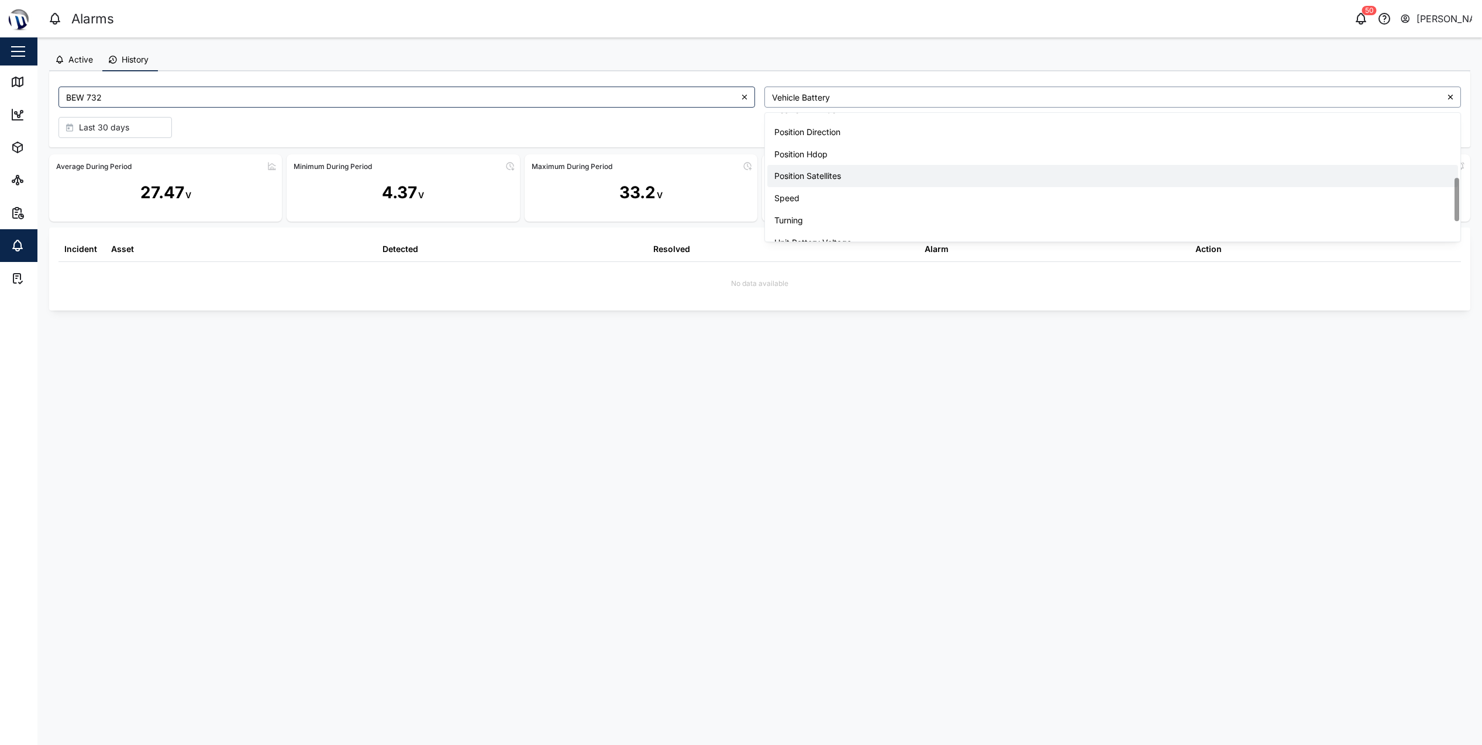
type input "Speed"
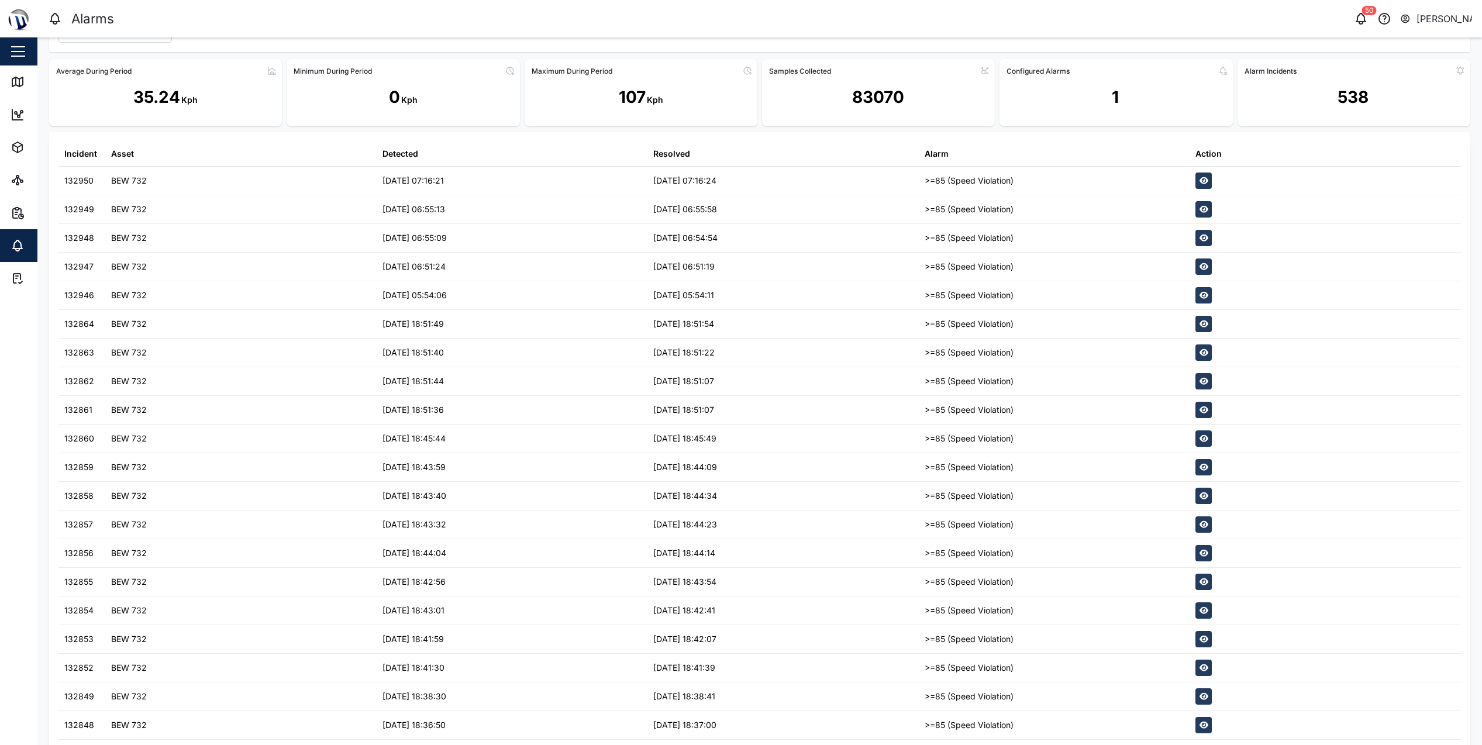
scroll to position [117, 0]
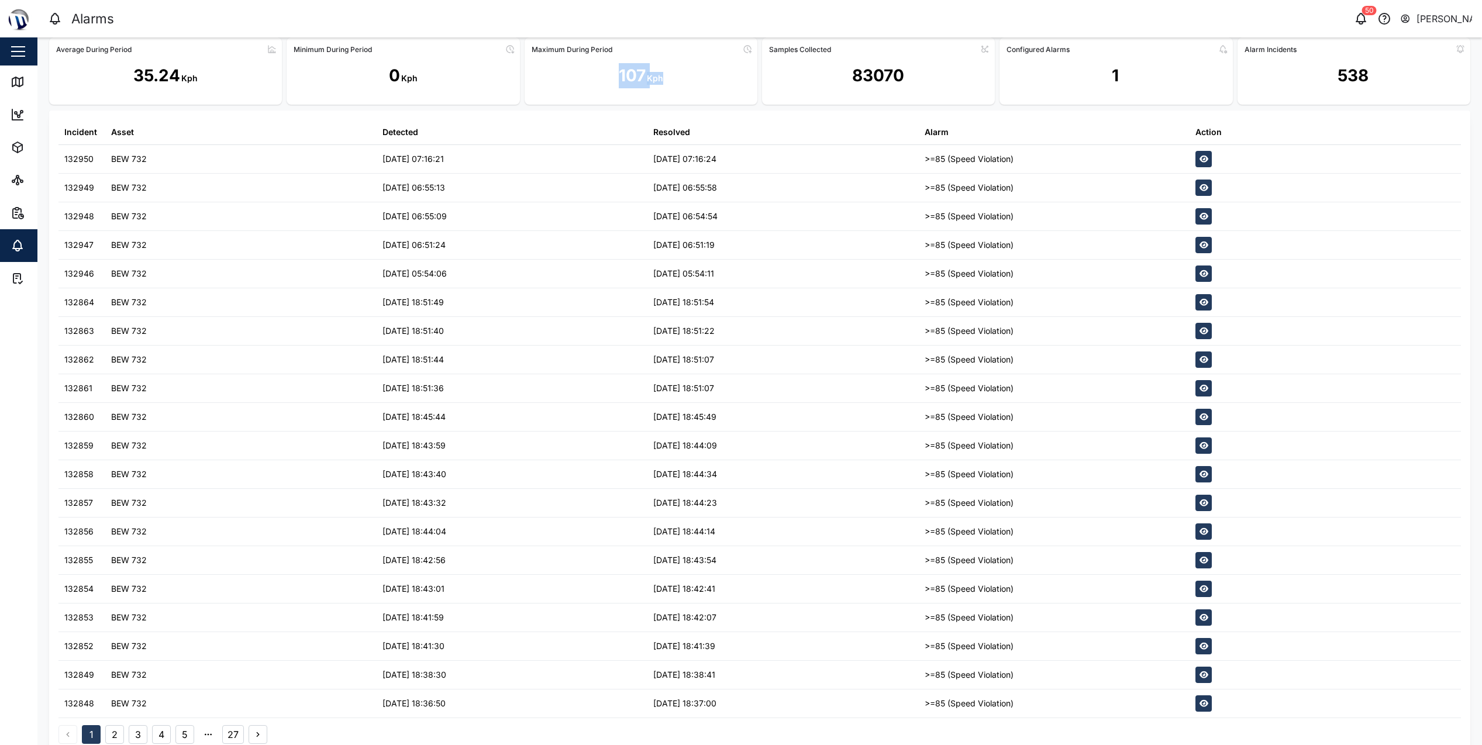
drag, startPoint x: 686, startPoint y: 74, endPoint x: 576, endPoint y: 70, distance: 110.0
click at [576, 70] on div "107 Kph" at bounding box center [641, 80] width 233 height 44
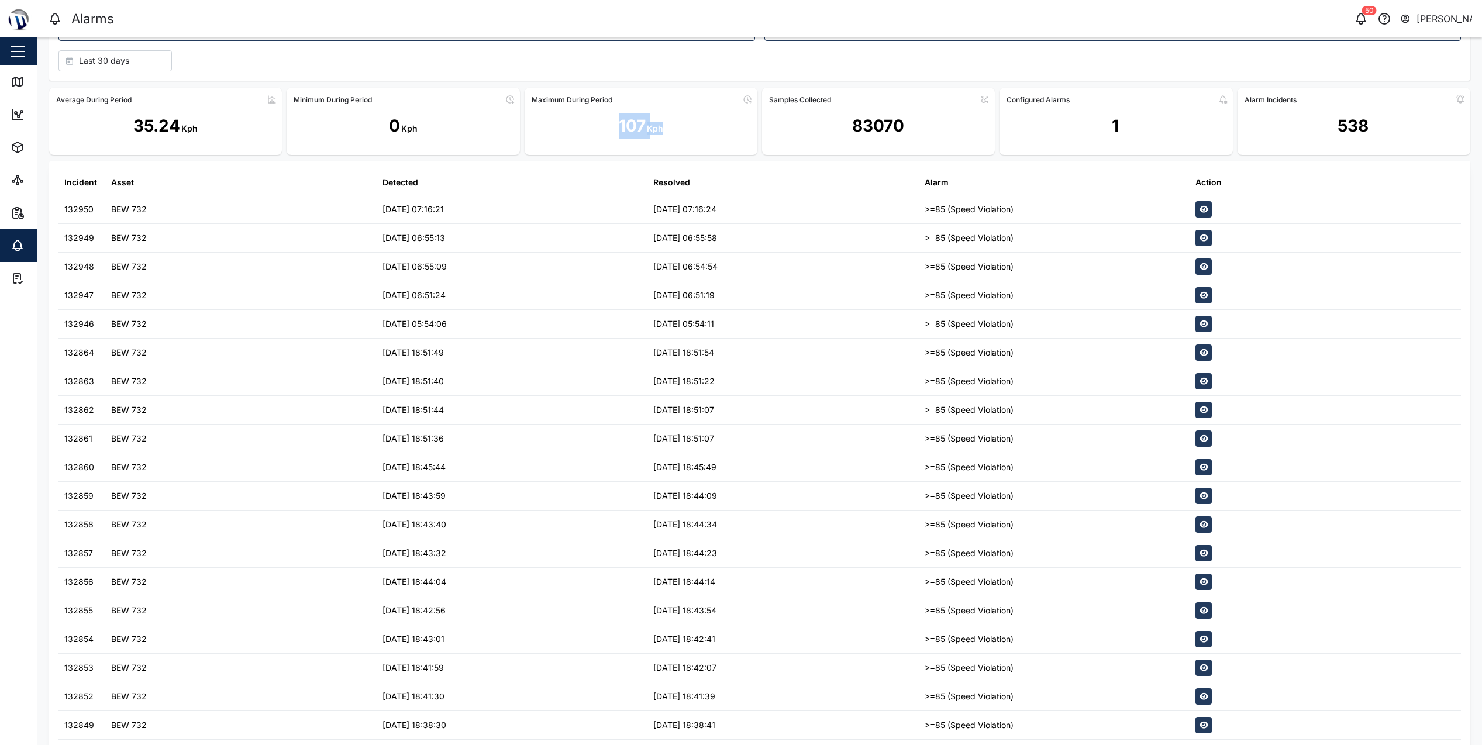
scroll to position [0, 0]
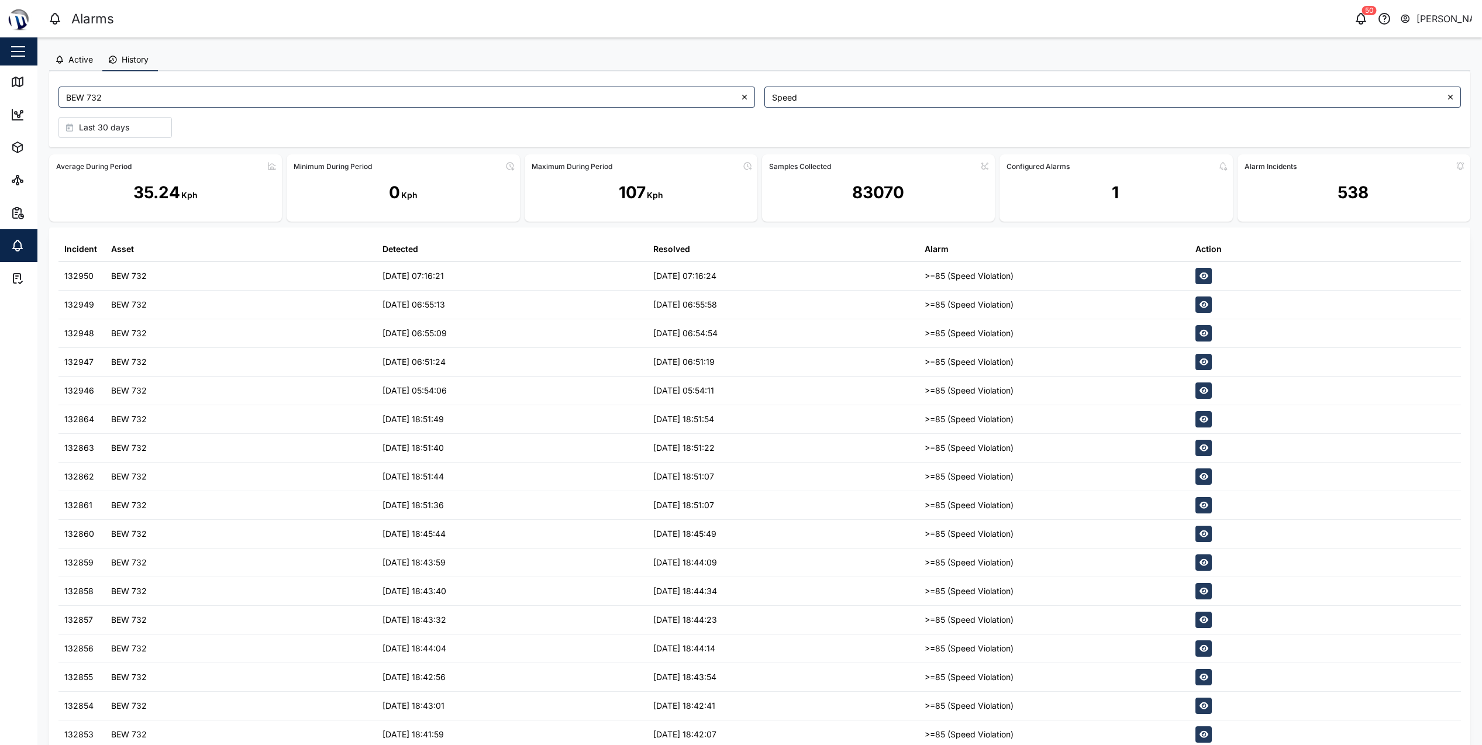
click at [86, 122] on span "Last 30 days" at bounding box center [104, 128] width 50 height 20
click at [115, 273] on span "Last 7 days" at bounding box center [101, 273] width 46 height 21
click at [373, 115] on div "Last 7 days" at bounding box center [760, 127] width 1412 height 30
click at [147, 122] on div "Last 7 days" at bounding box center [113, 128] width 95 height 20
click at [125, 252] on div "Last 3 days" at bounding box center [115, 252] width 112 height 21
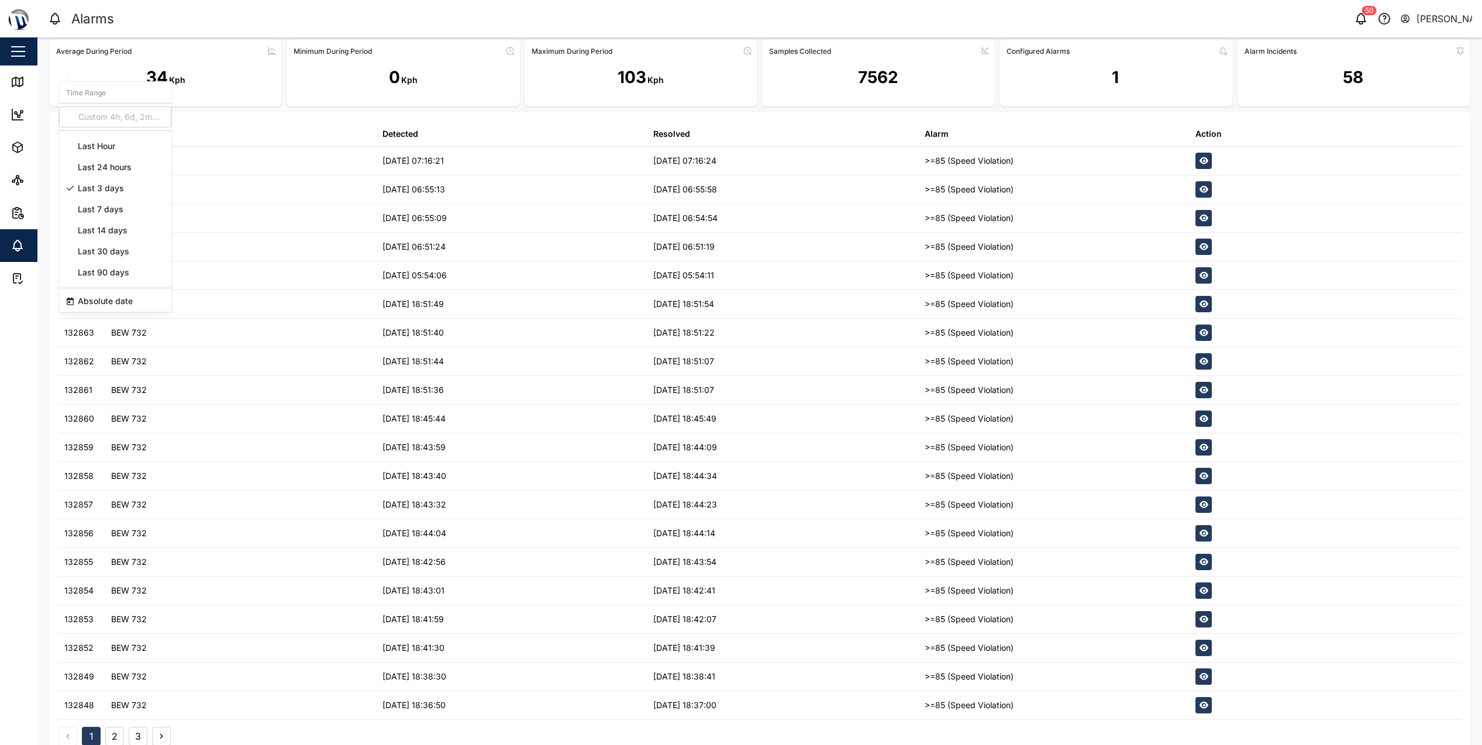
scroll to position [117, 0]
click at [1228, 100] on div "Average During Period 34 Kph Minimum During Period 0 Kph Maximum During Period …" at bounding box center [759, 70] width 1421 height 67
click at [19, 96] on link "Map" at bounding box center [76, 81] width 152 height 33
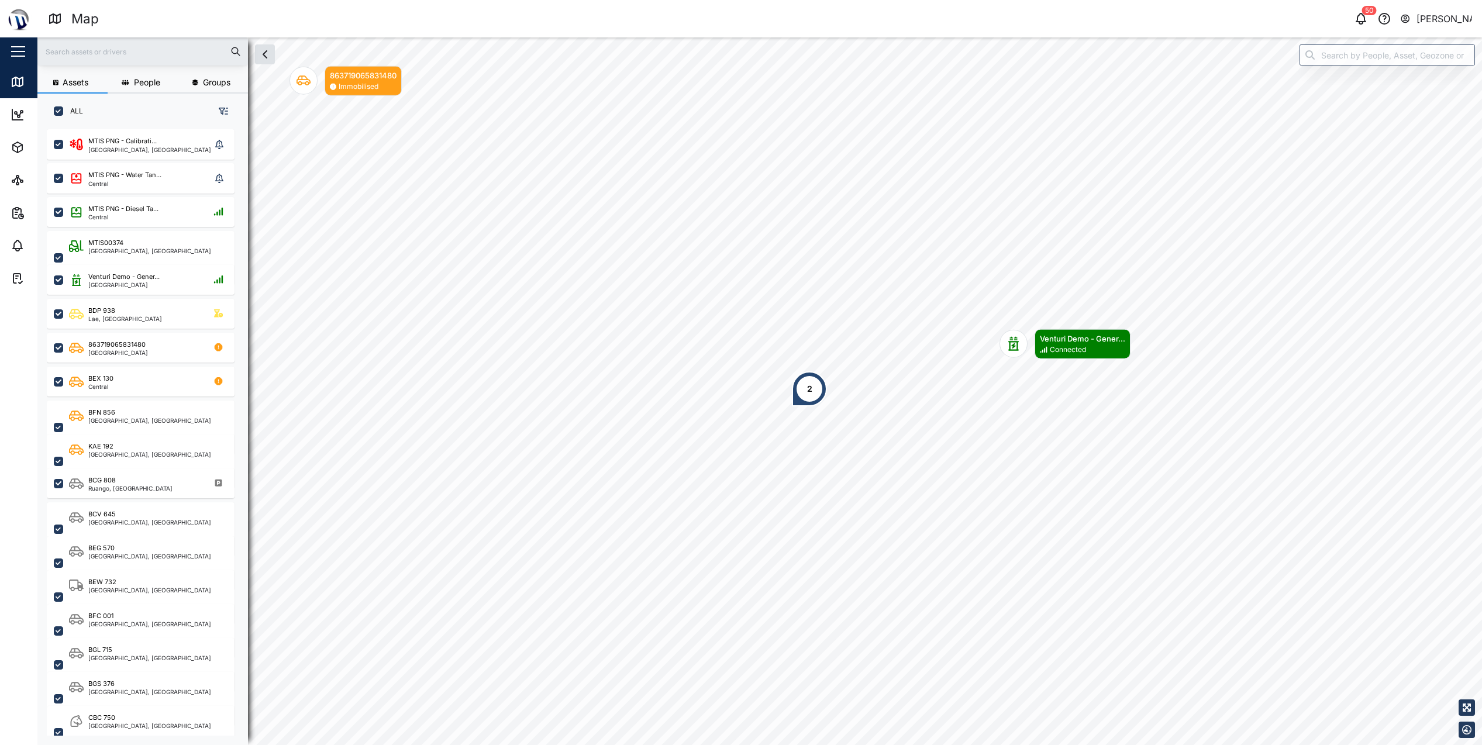
scroll to position [602, 183]
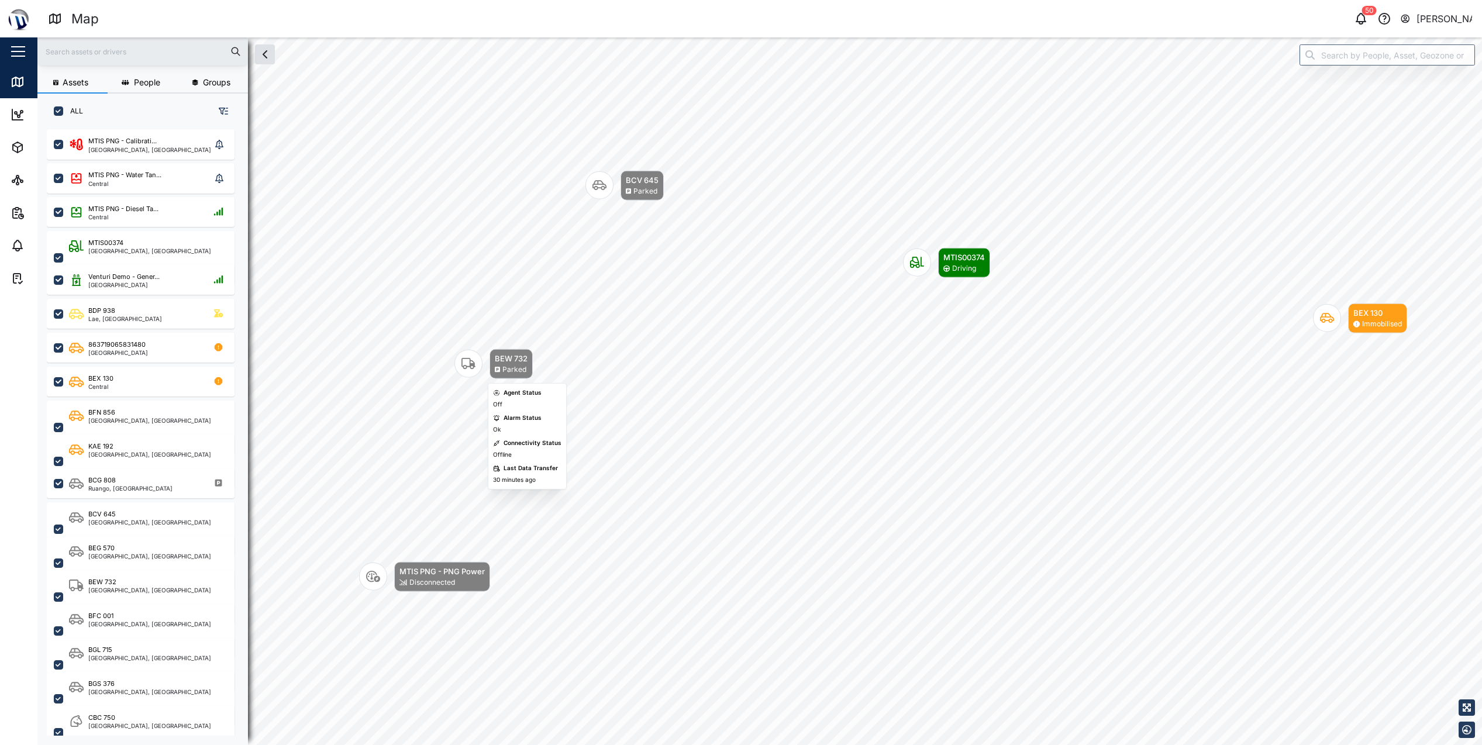
click at [471, 361] on icon "Map marker" at bounding box center [468, 363] width 14 height 11
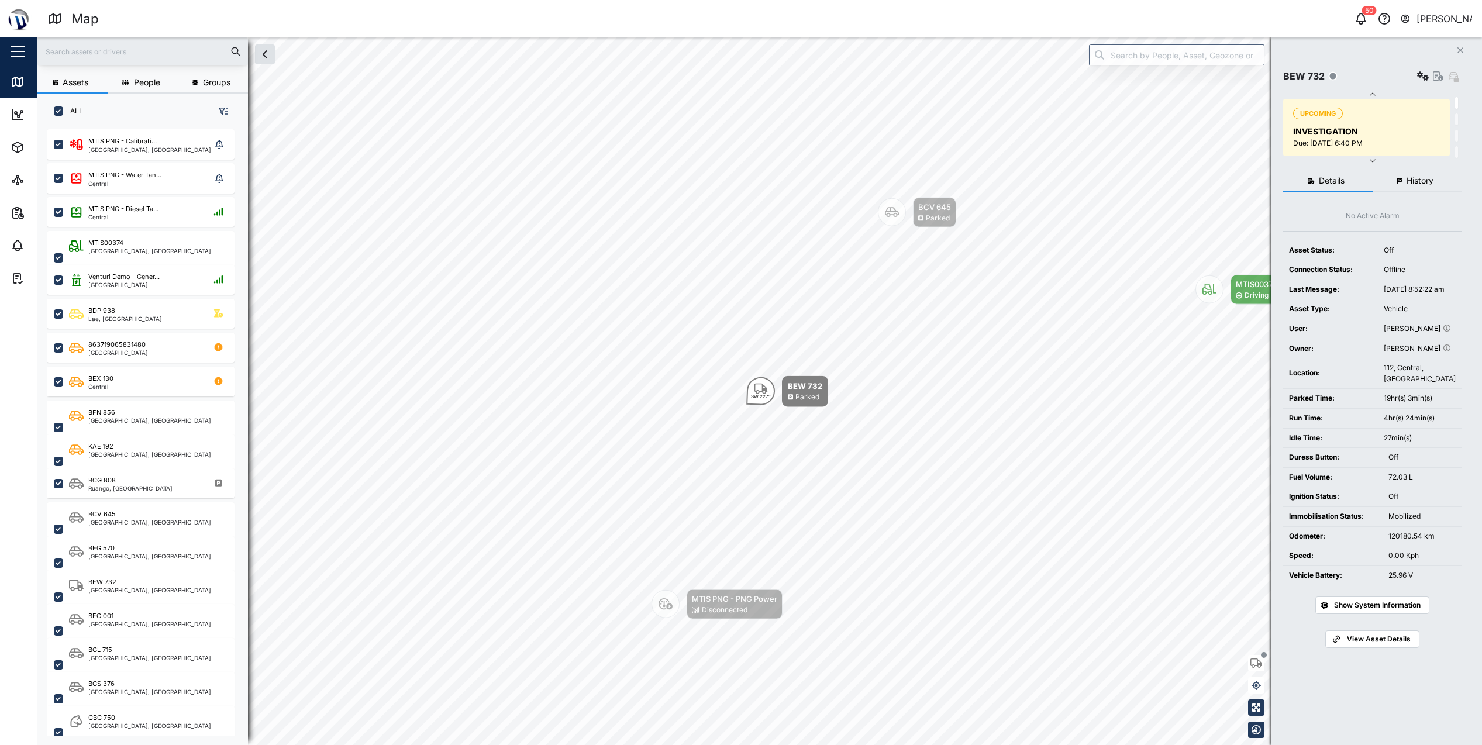
click at [1423, 180] on span "History" at bounding box center [1419, 181] width 27 height 8
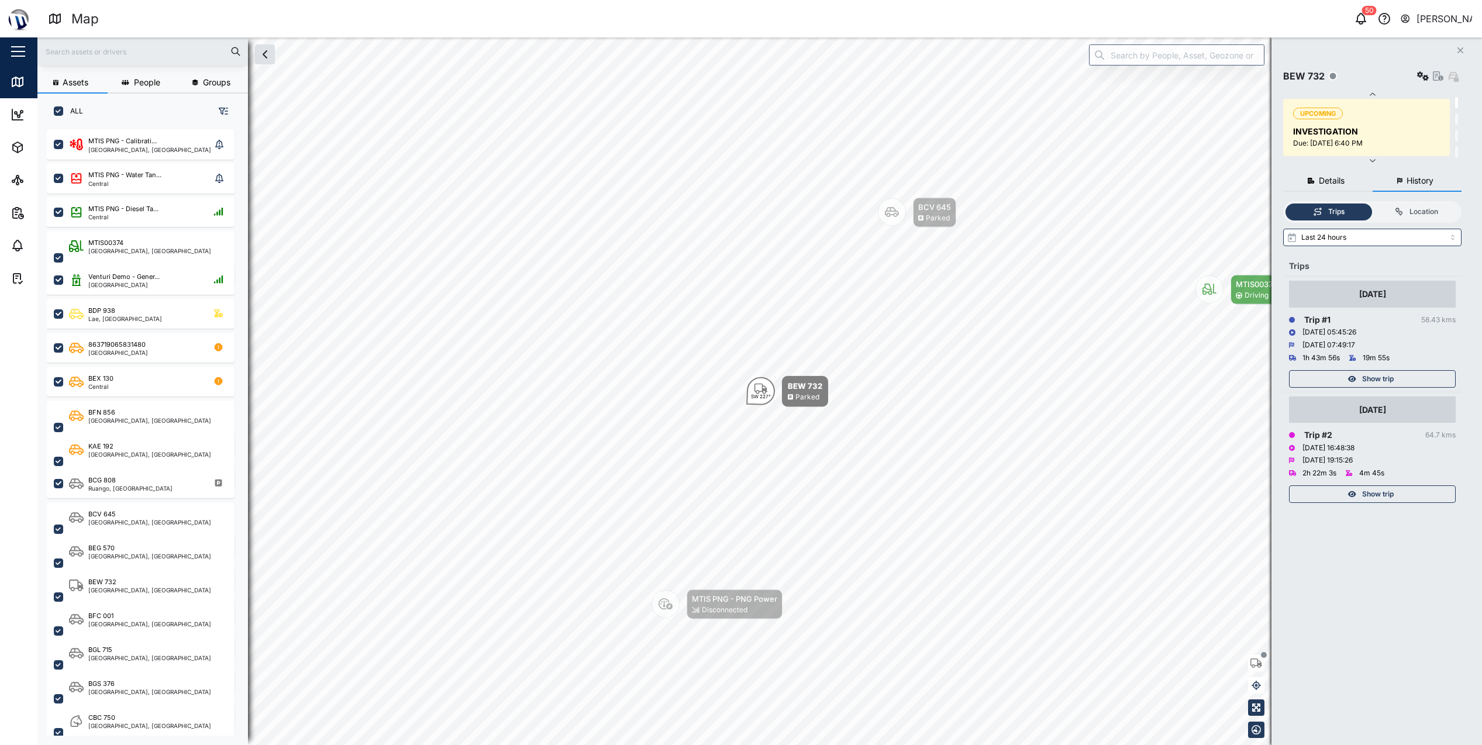
click at [1392, 376] on span "Show trip" at bounding box center [1378, 379] width 32 height 16
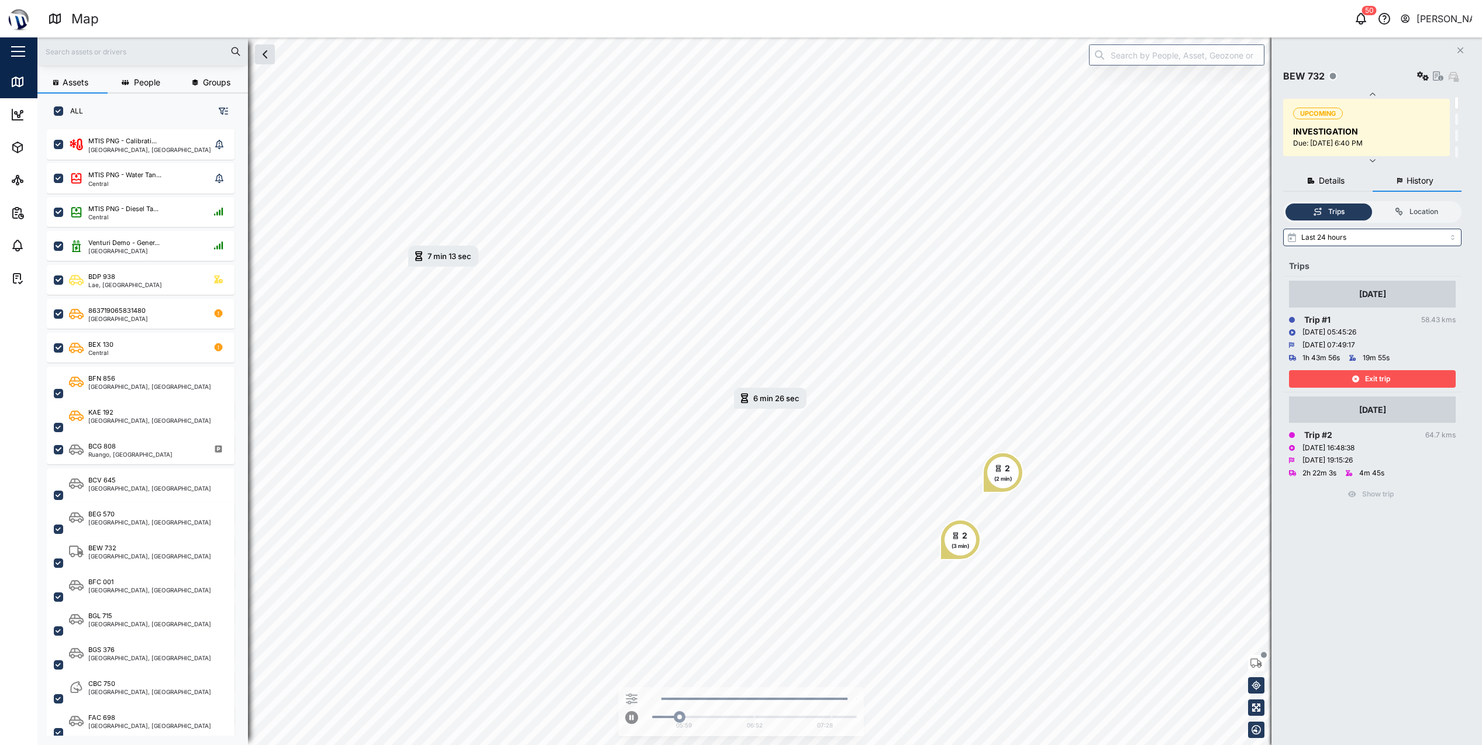
click at [1363, 375] on div "Exit trip" at bounding box center [1371, 379] width 152 height 16
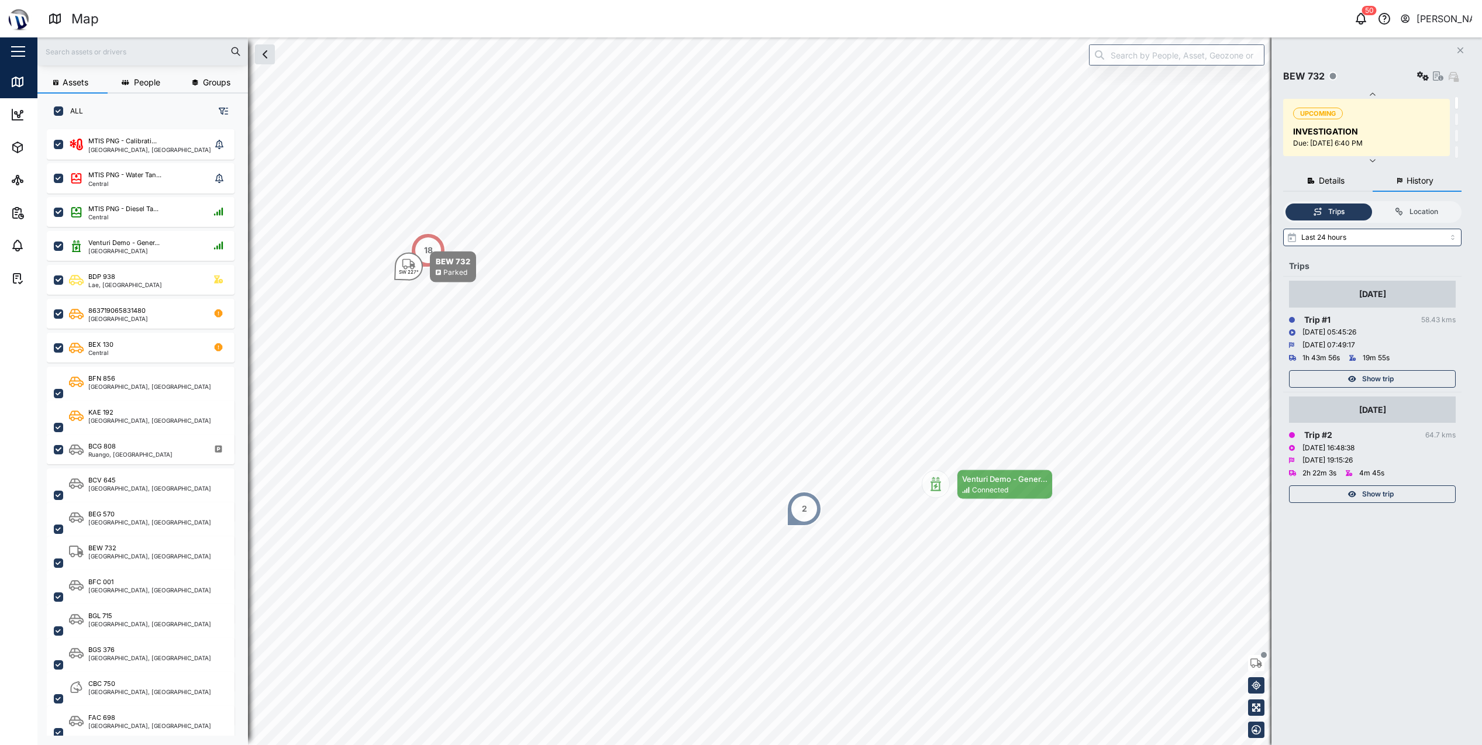
drag, startPoint x: 1411, startPoint y: 320, endPoint x: 1403, endPoint y: 318, distance: 8.0
click at [1403, 318] on div "Trip # 1 58.43 kms" at bounding box center [1372, 319] width 167 height 13
